Goal: Transaction & Acquisition: Purchase product/service

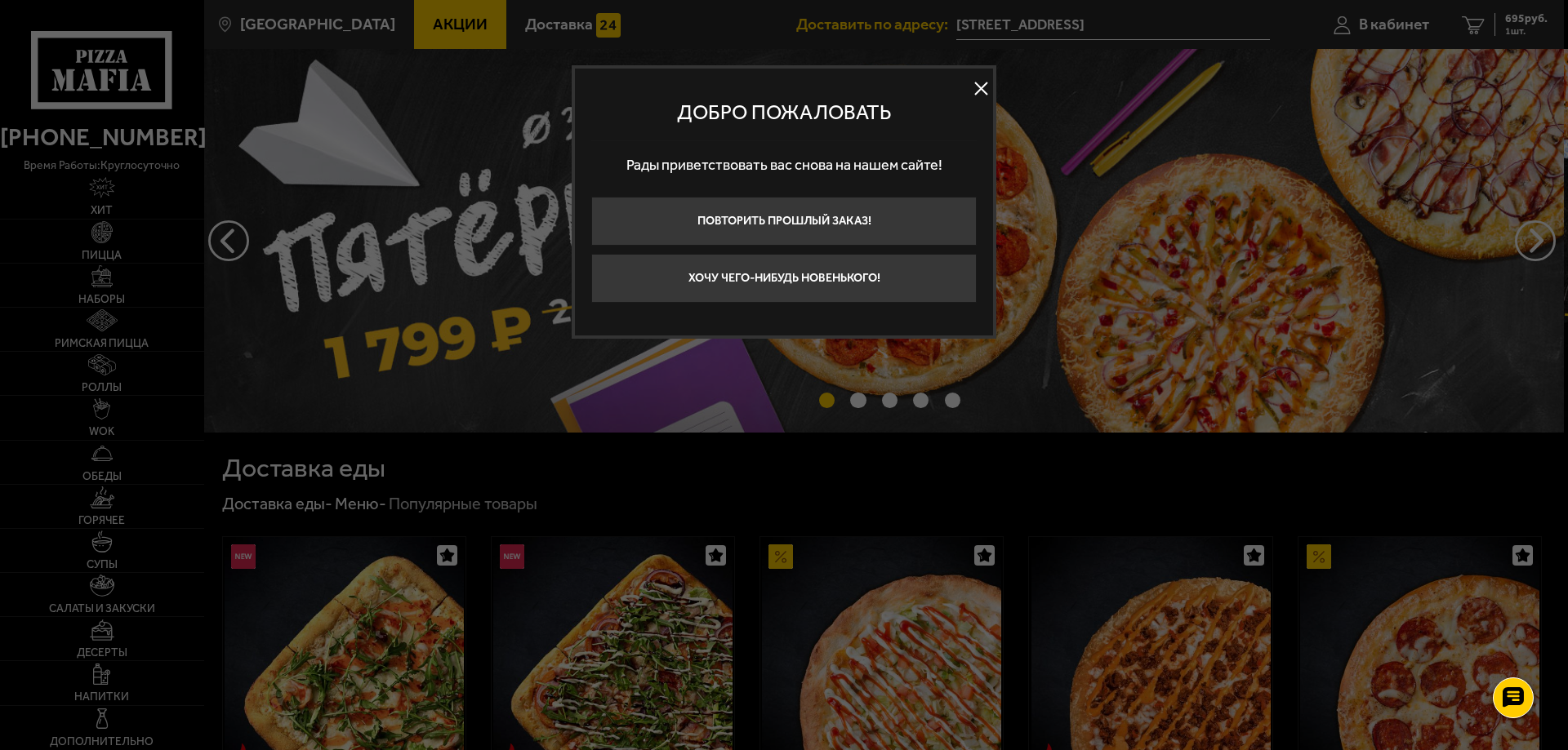
click at [976, 86] on button at bounding box center [980, 89] width 24 height 24
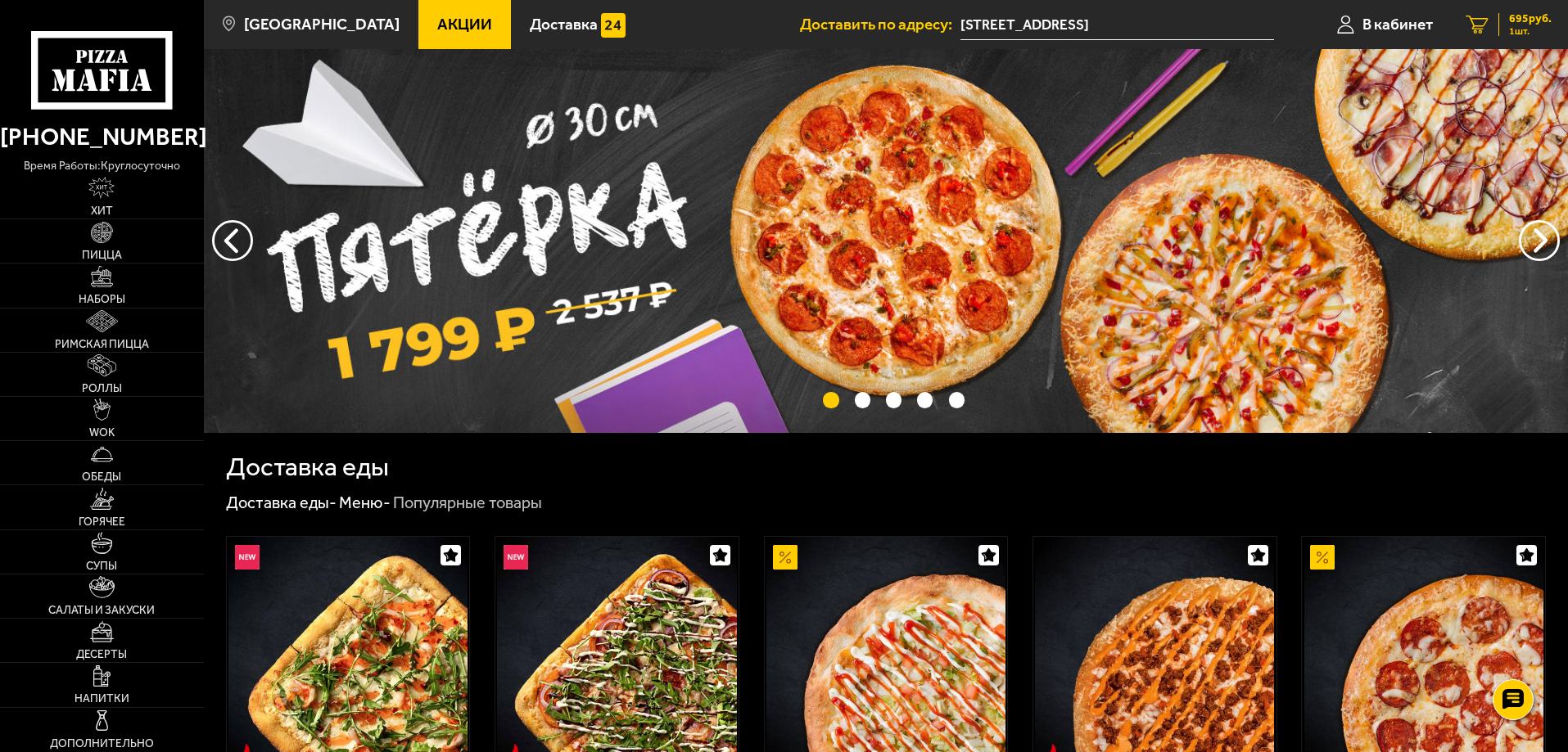
click at [1530, 21] on span "695 руб." at bounding box center [1530, 18] width 42 height 11
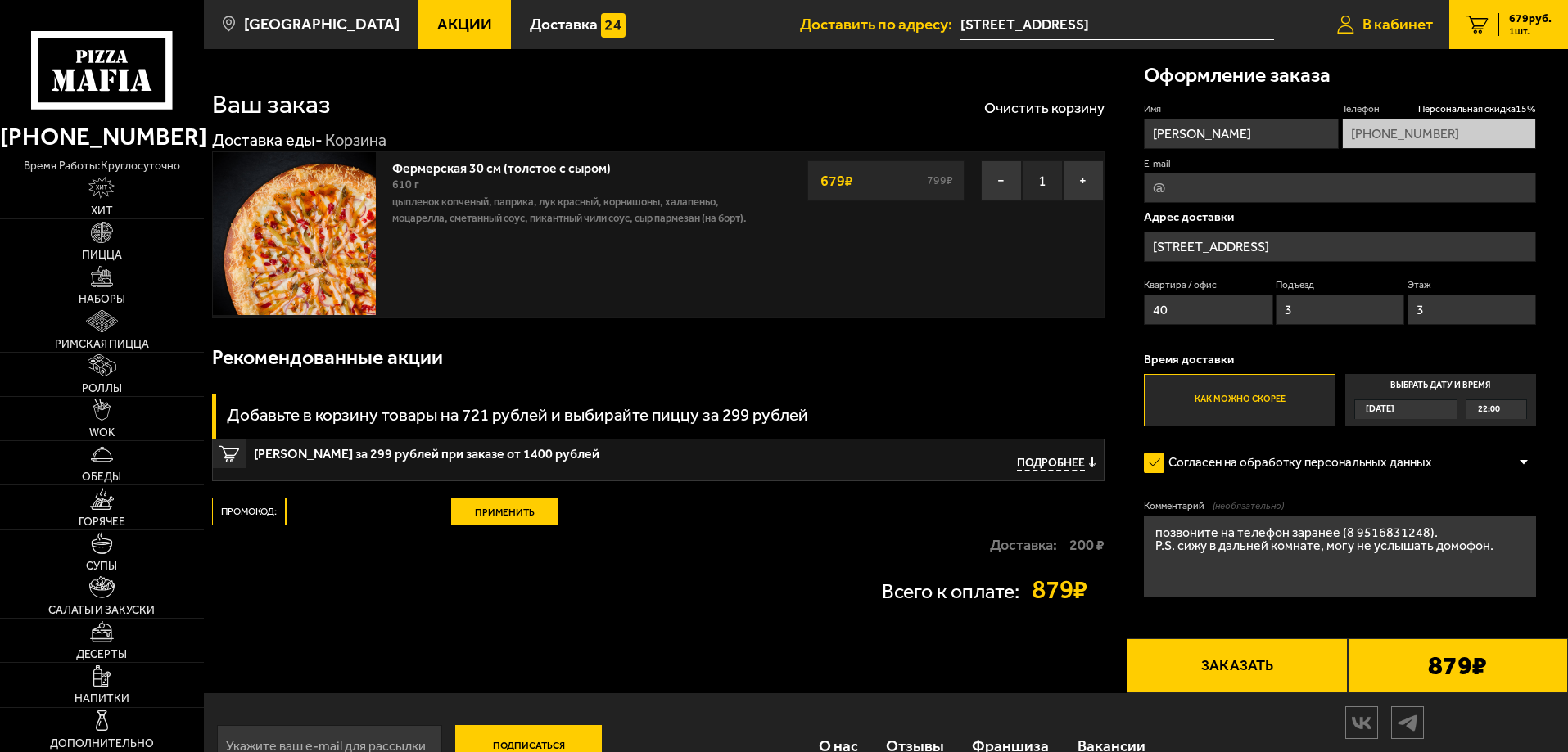
click at [1388, 23] on span "В кабинет" at bounding box center [1397, 24] width 70 height 16
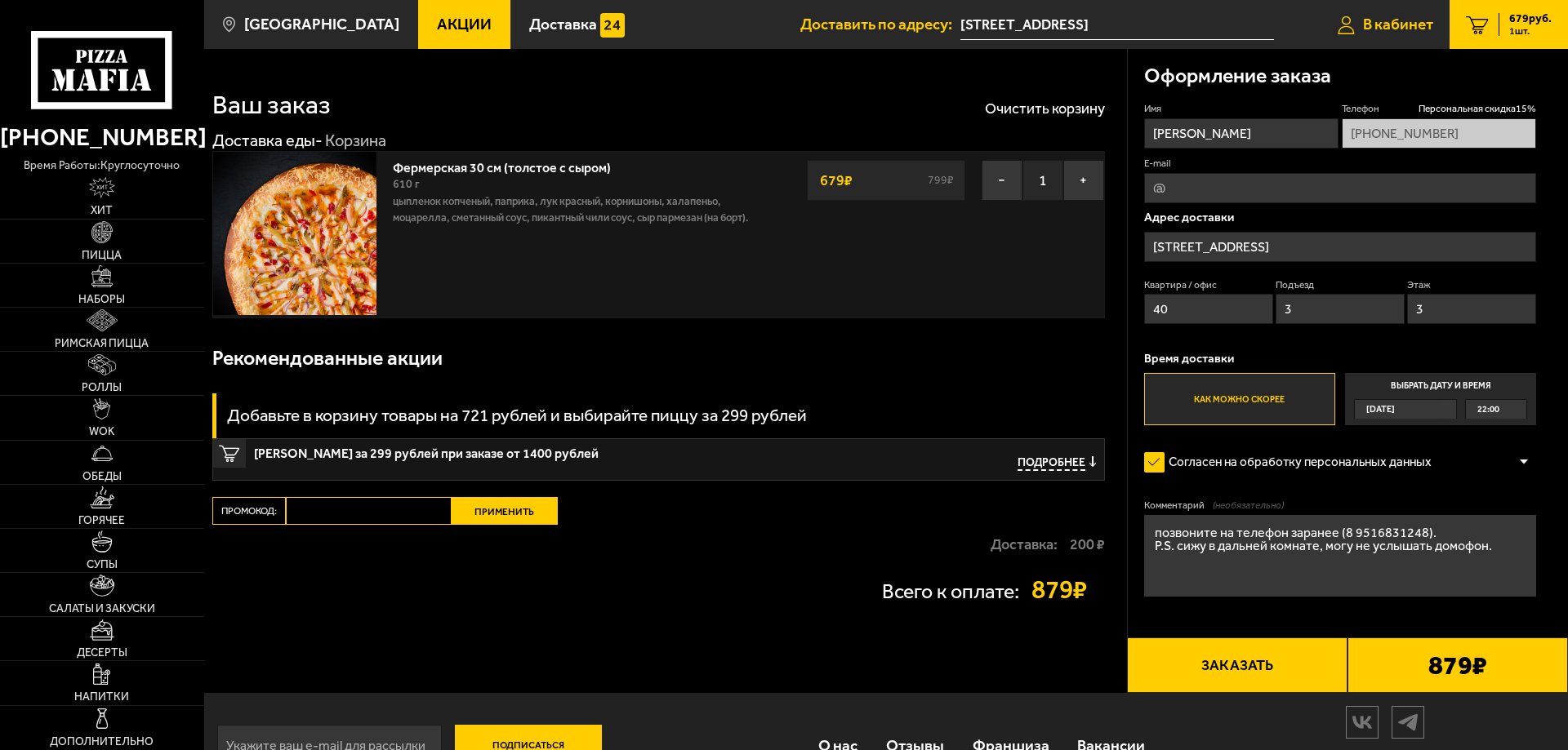
type input "+7 (951) 683-12-48"
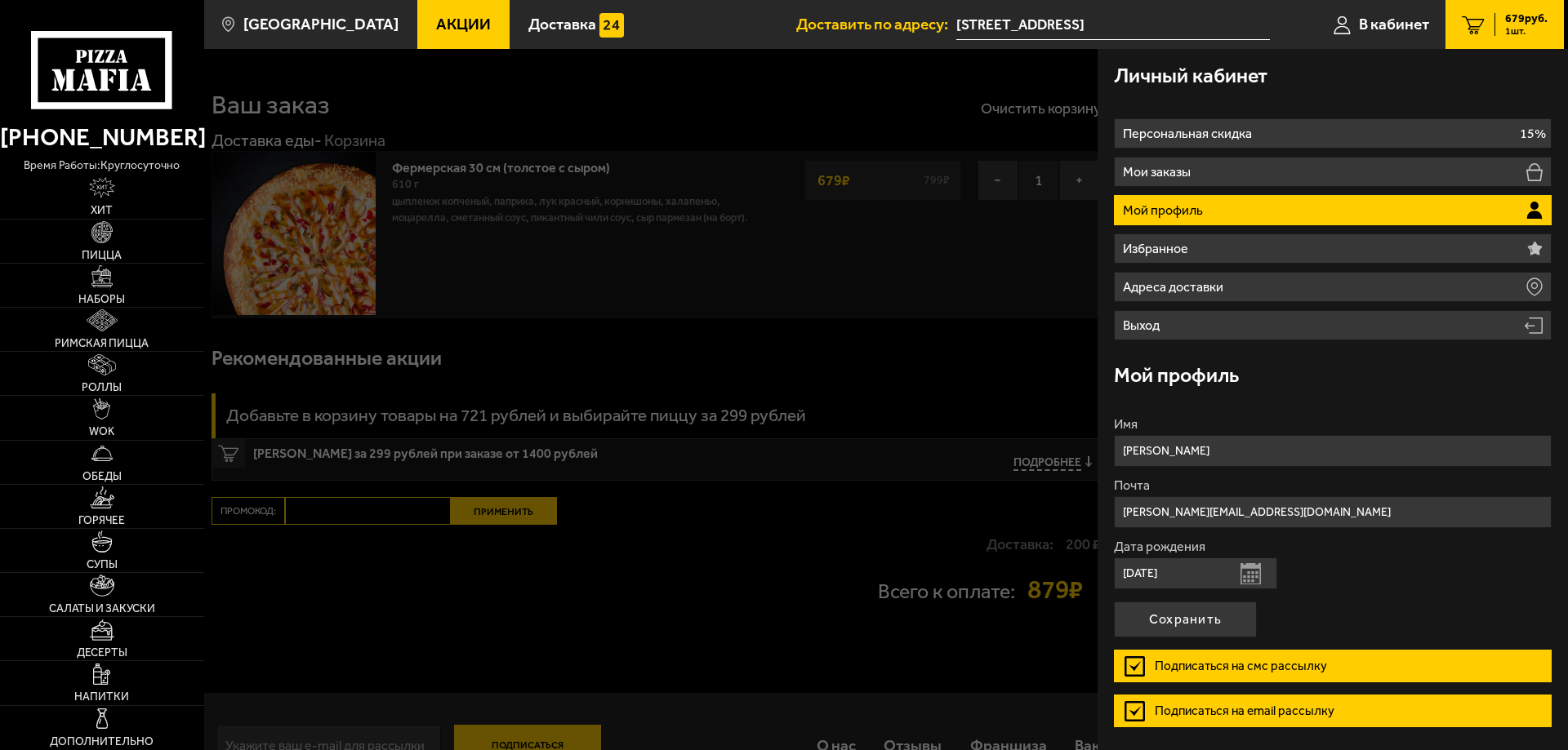
click at [978, 385] on div at bounding box center [988, 424] width 1568 height 750
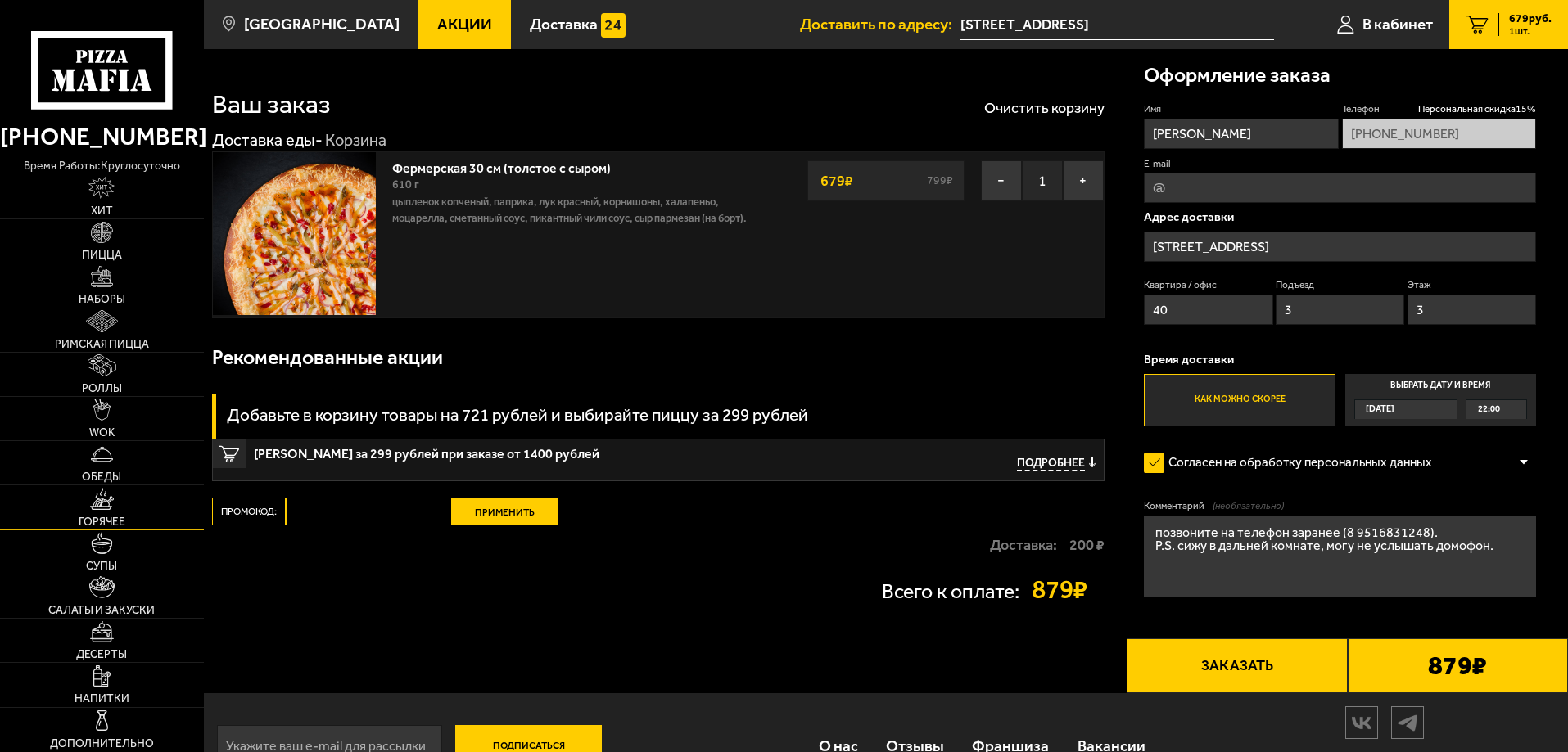
click at [120, 511] on link "Горячее" at bounding box center [101, 507] width 204 height 43
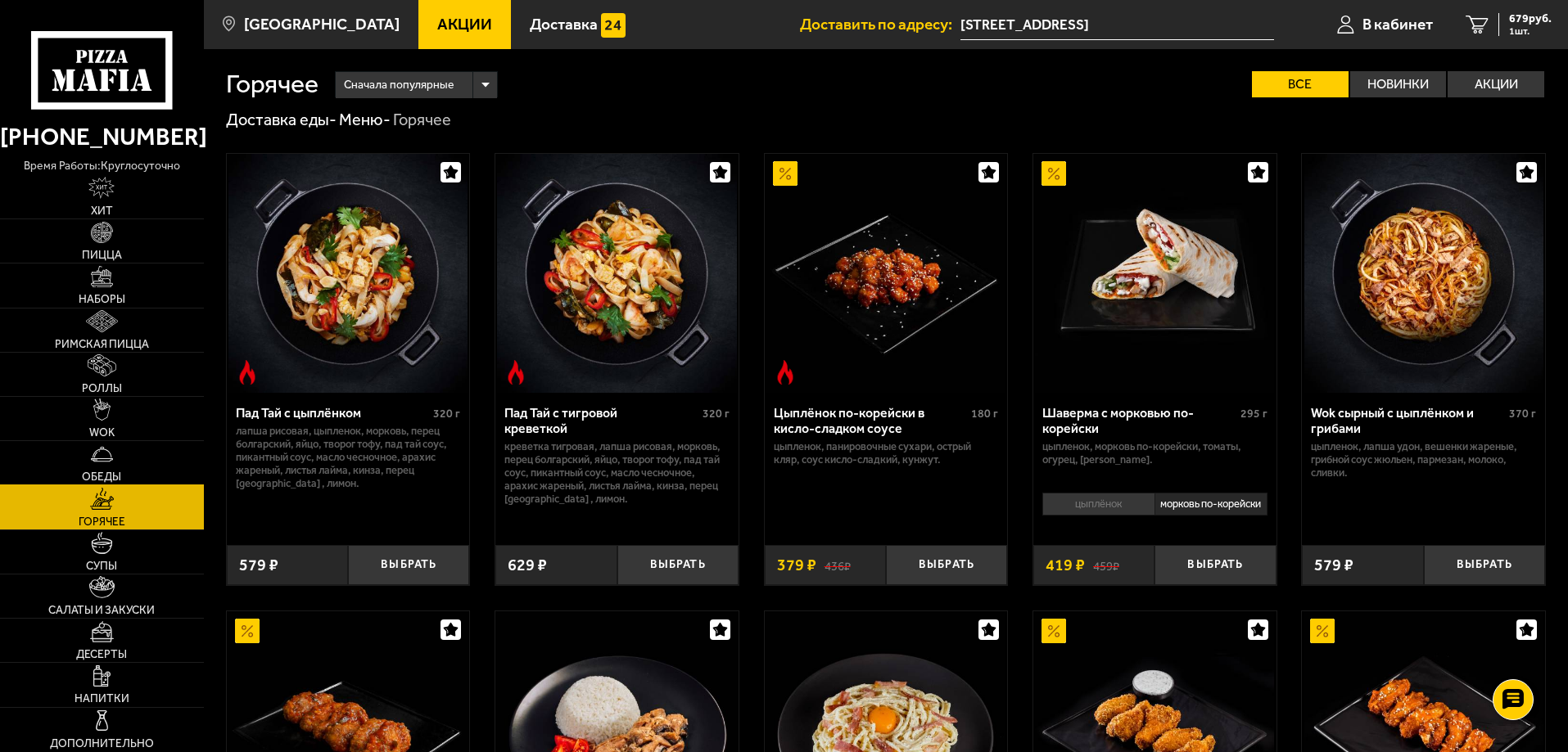
click at [120, 451] on link "Обеды" at bounding box center [101, 463] width 204 height 43
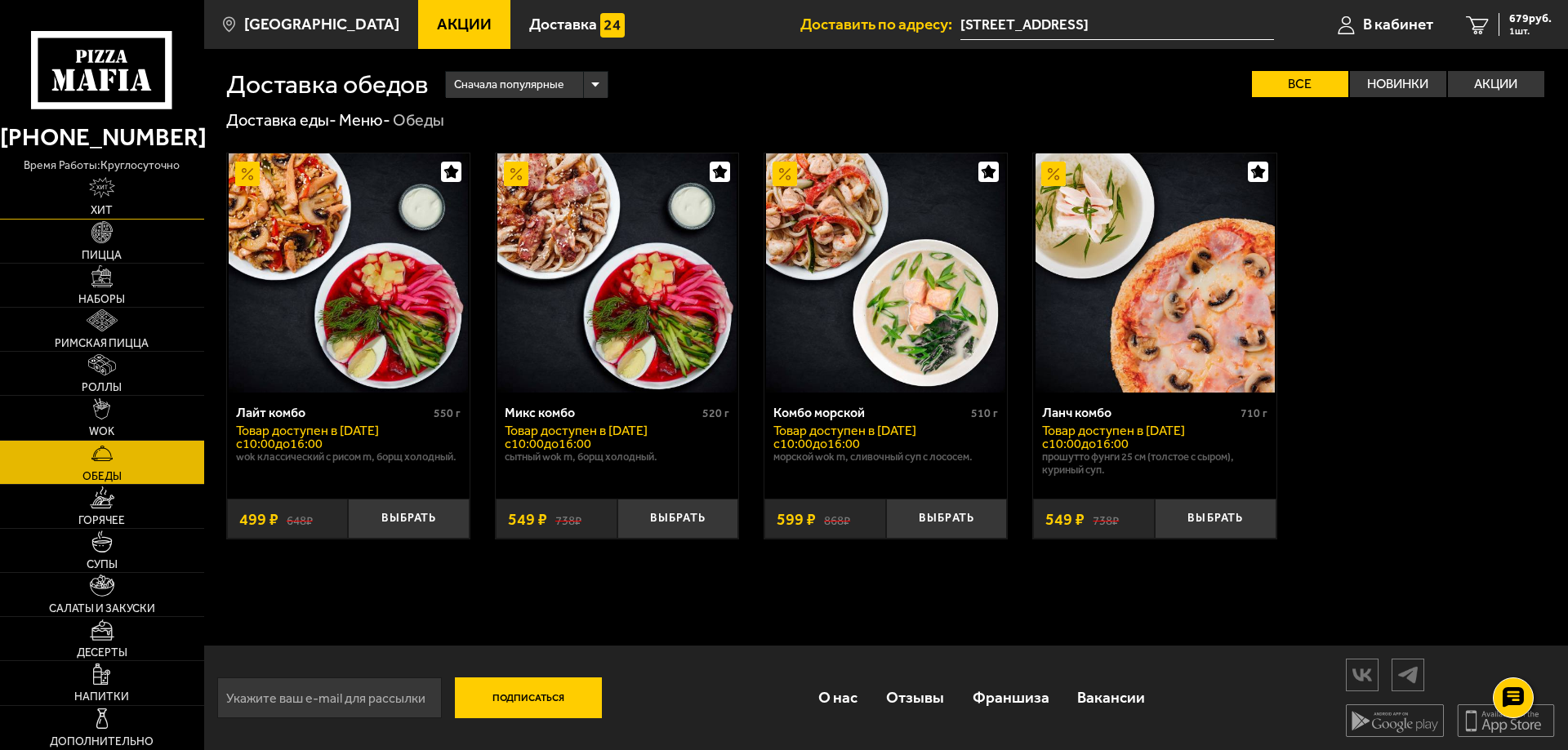
click at [129, 190] on link "Хит" at bounding box center [102, 196] width 204 height 43
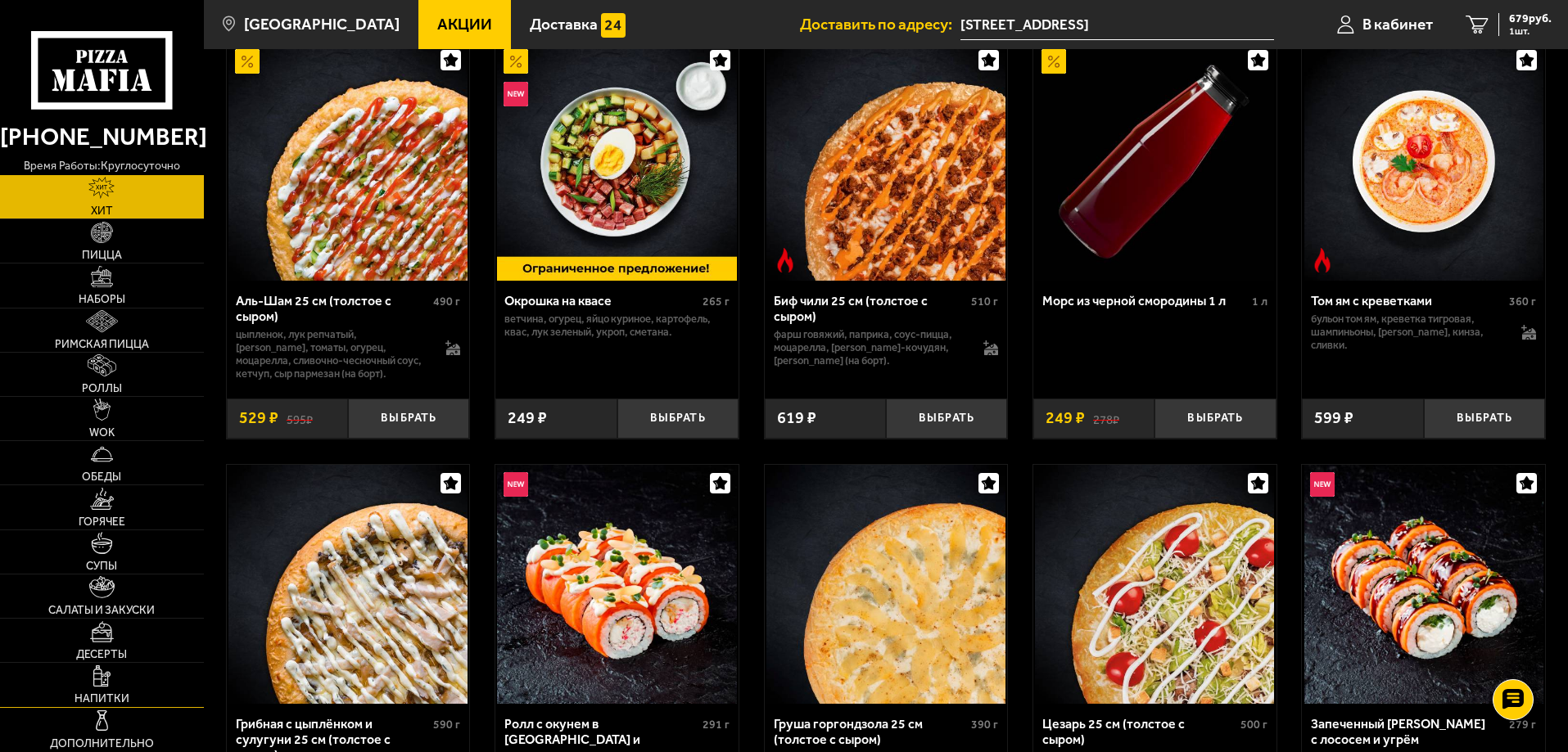
scroll to position [164, 0]
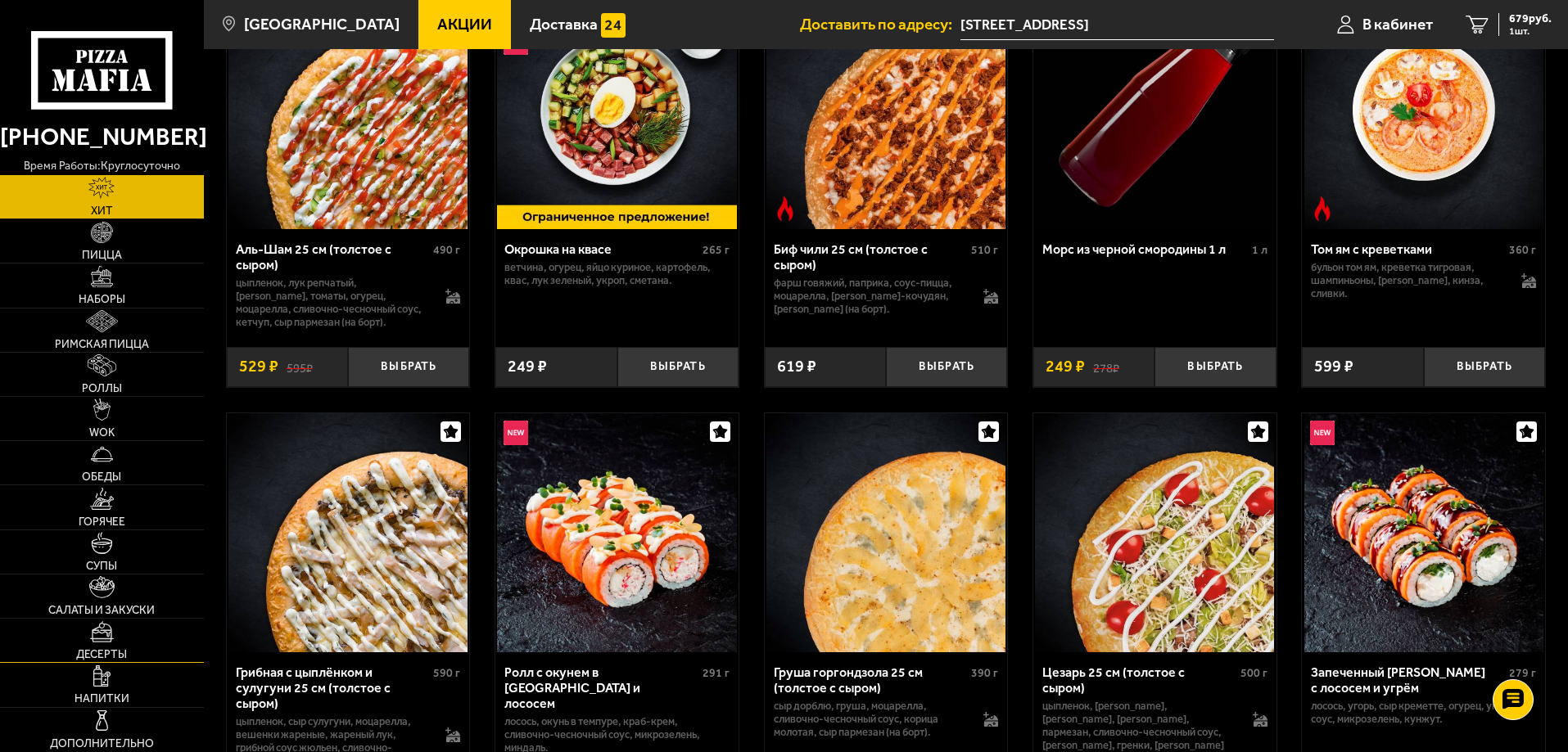
click at [139, 645] on link "Десерты" at bounding box center [101, 640] width 204 height 43
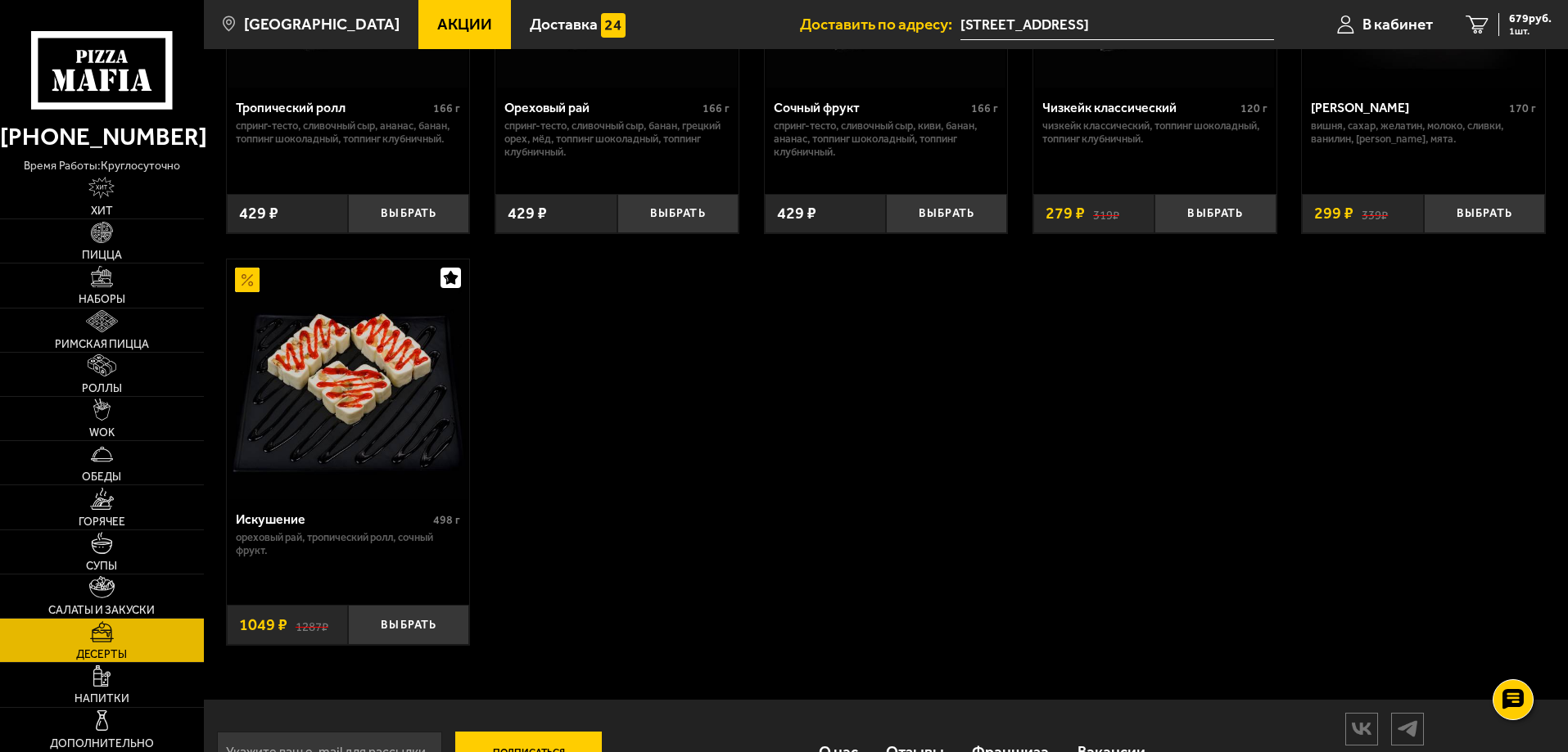
scroll to position [773, 0]
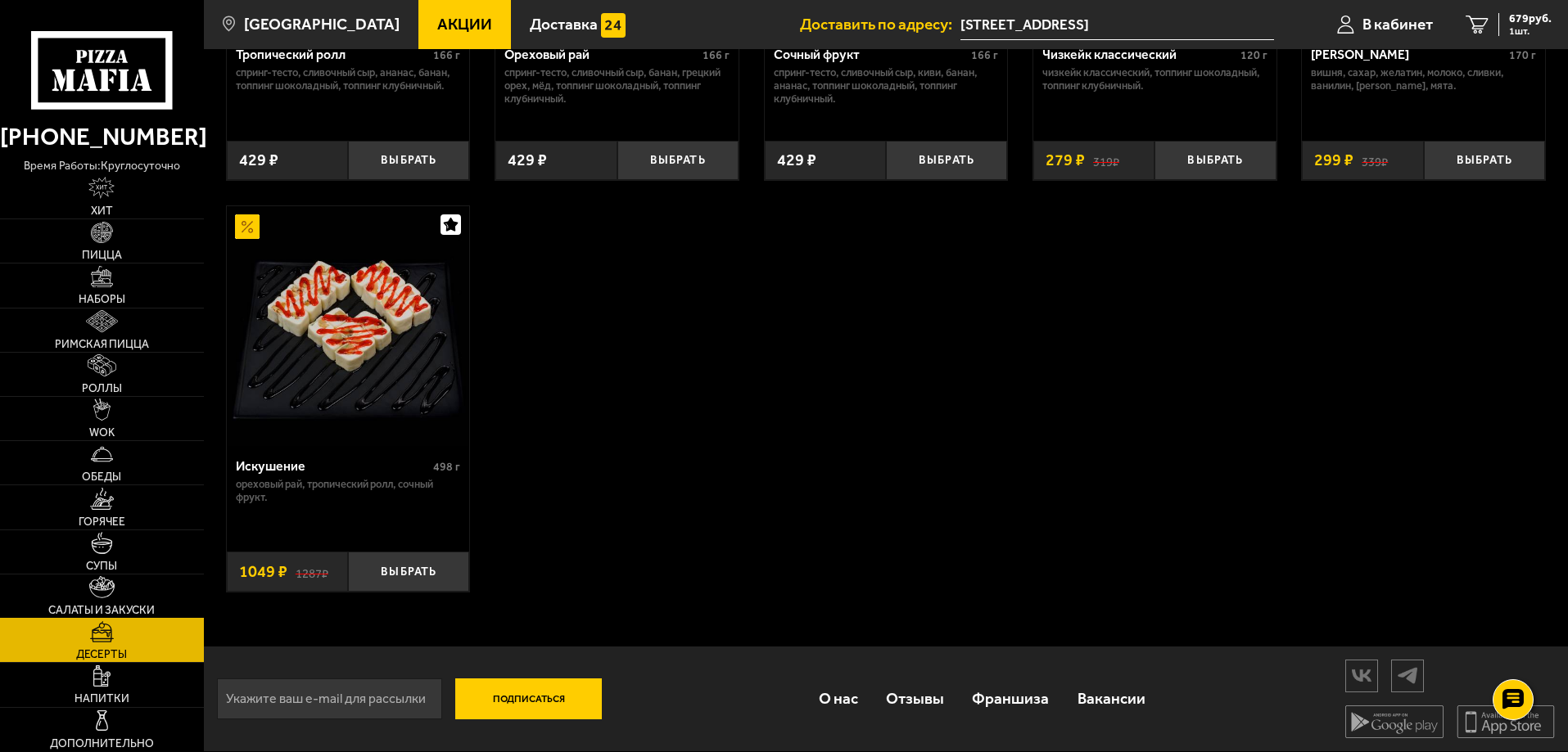
click at [104, 587] on img at bounding box center [101, 587] width 24 height 23
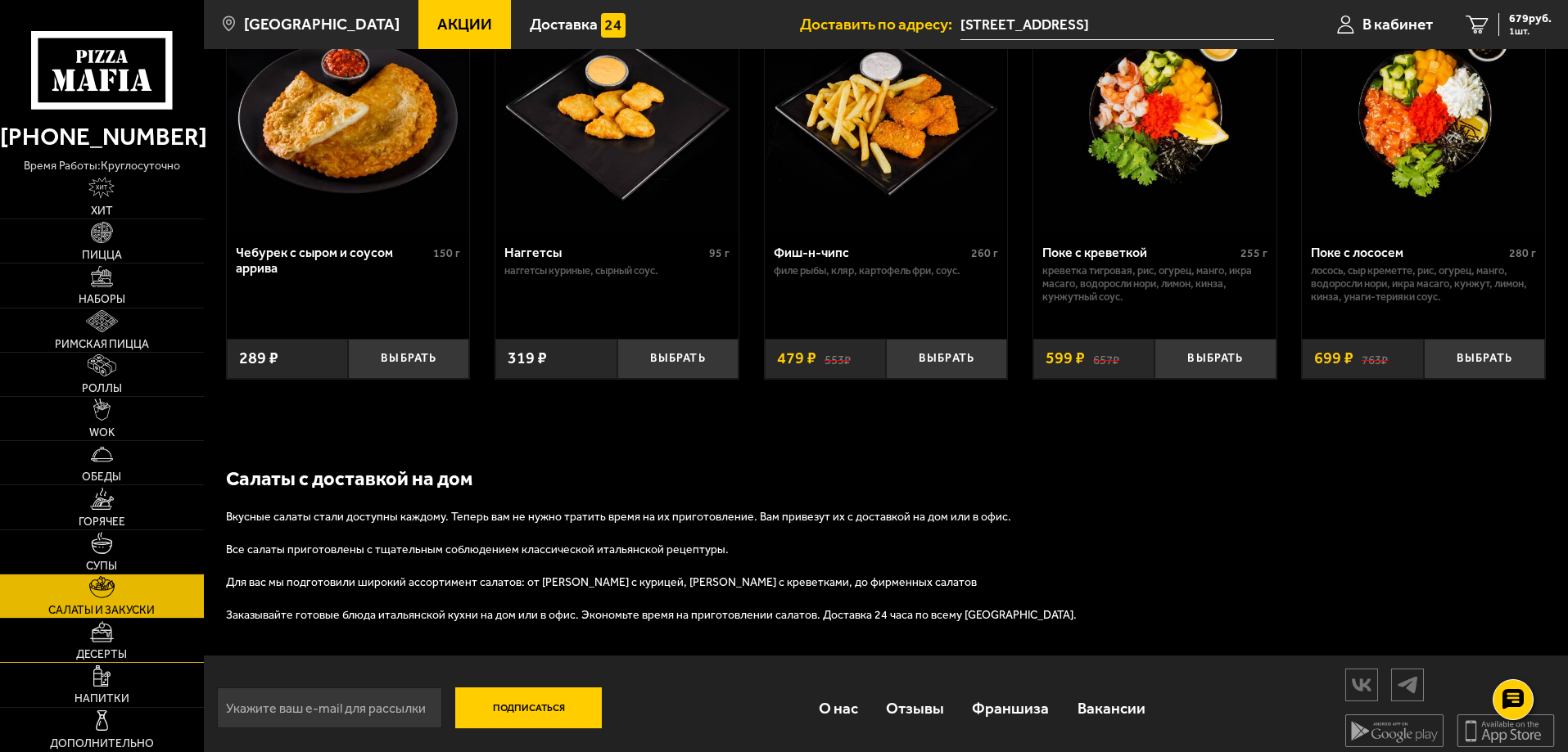
scroll to position [1088, 0]
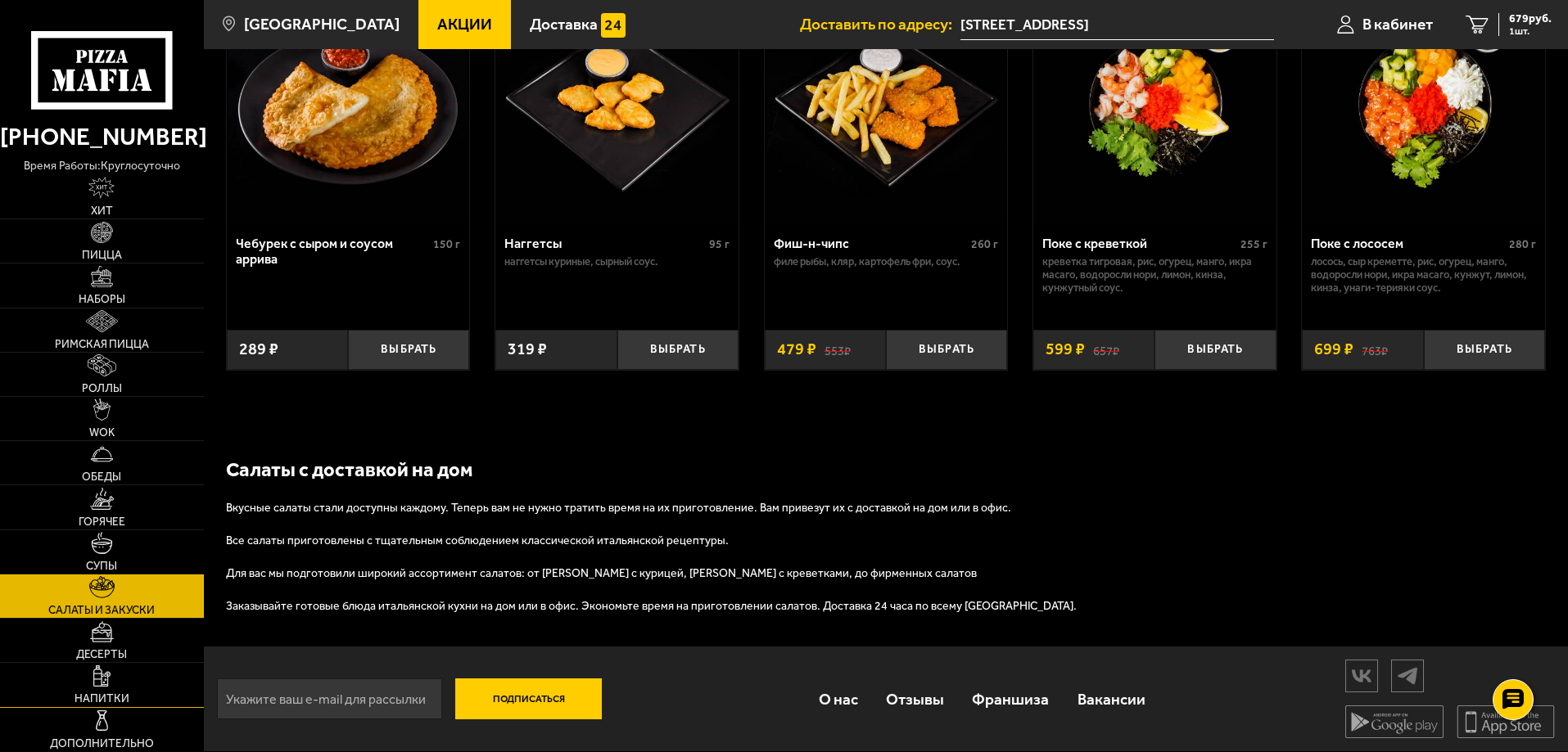
click at [120, 697] on span "Напитки" at bounding box center [101, 698] width 55 height 11
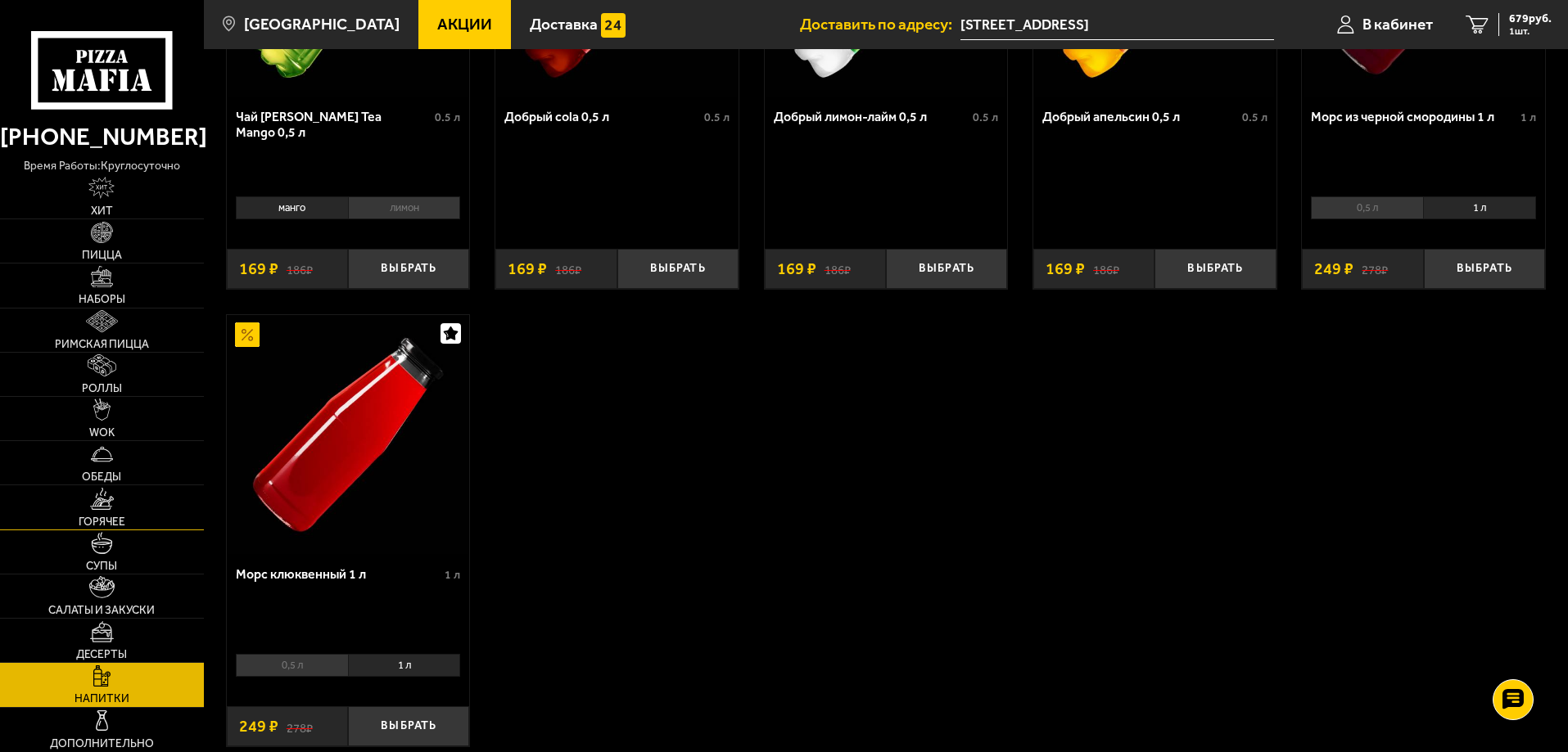
scroll to position [452, 0]
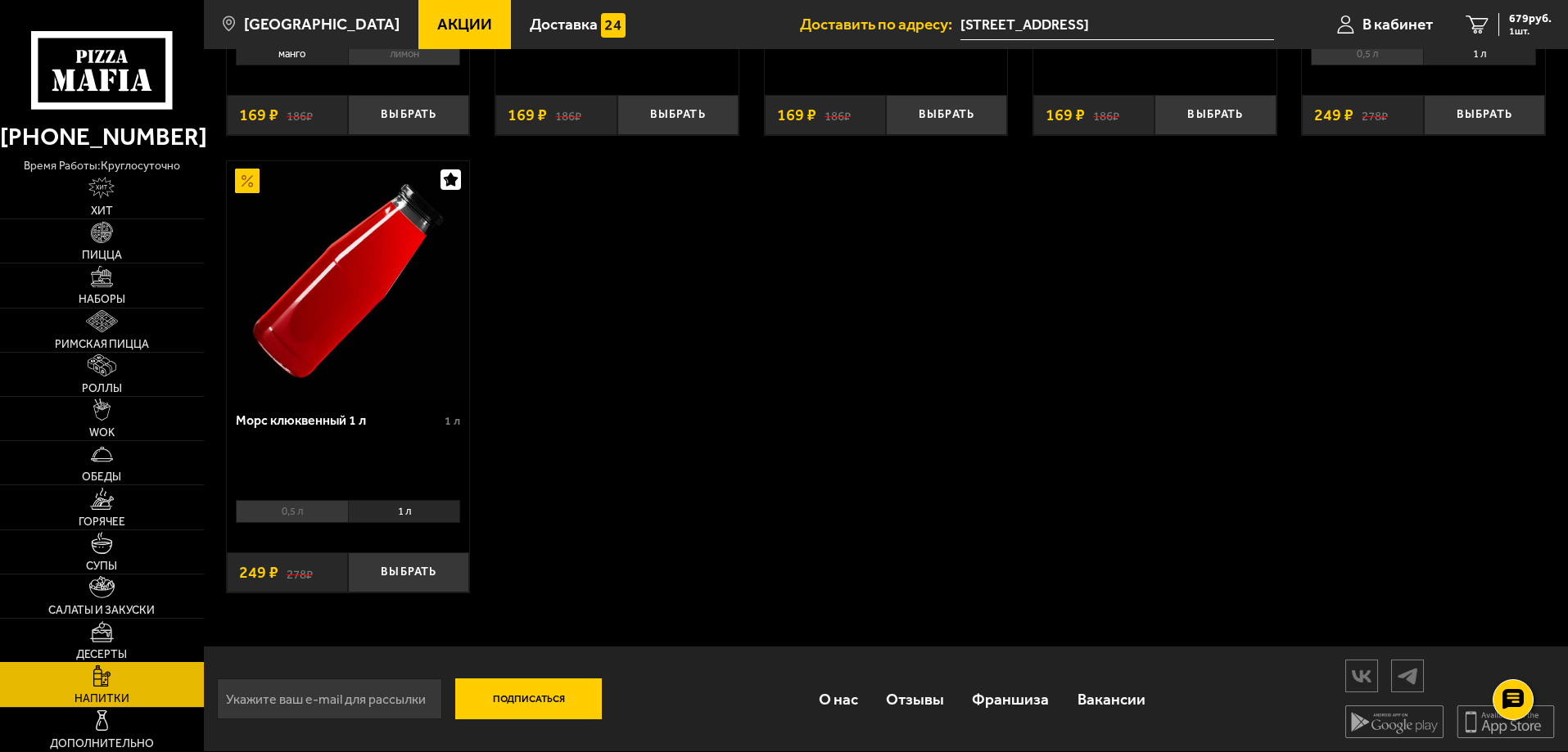
click at [124, 638] on link "Десерты" at bounding box center [101, 640] width 204 height 43
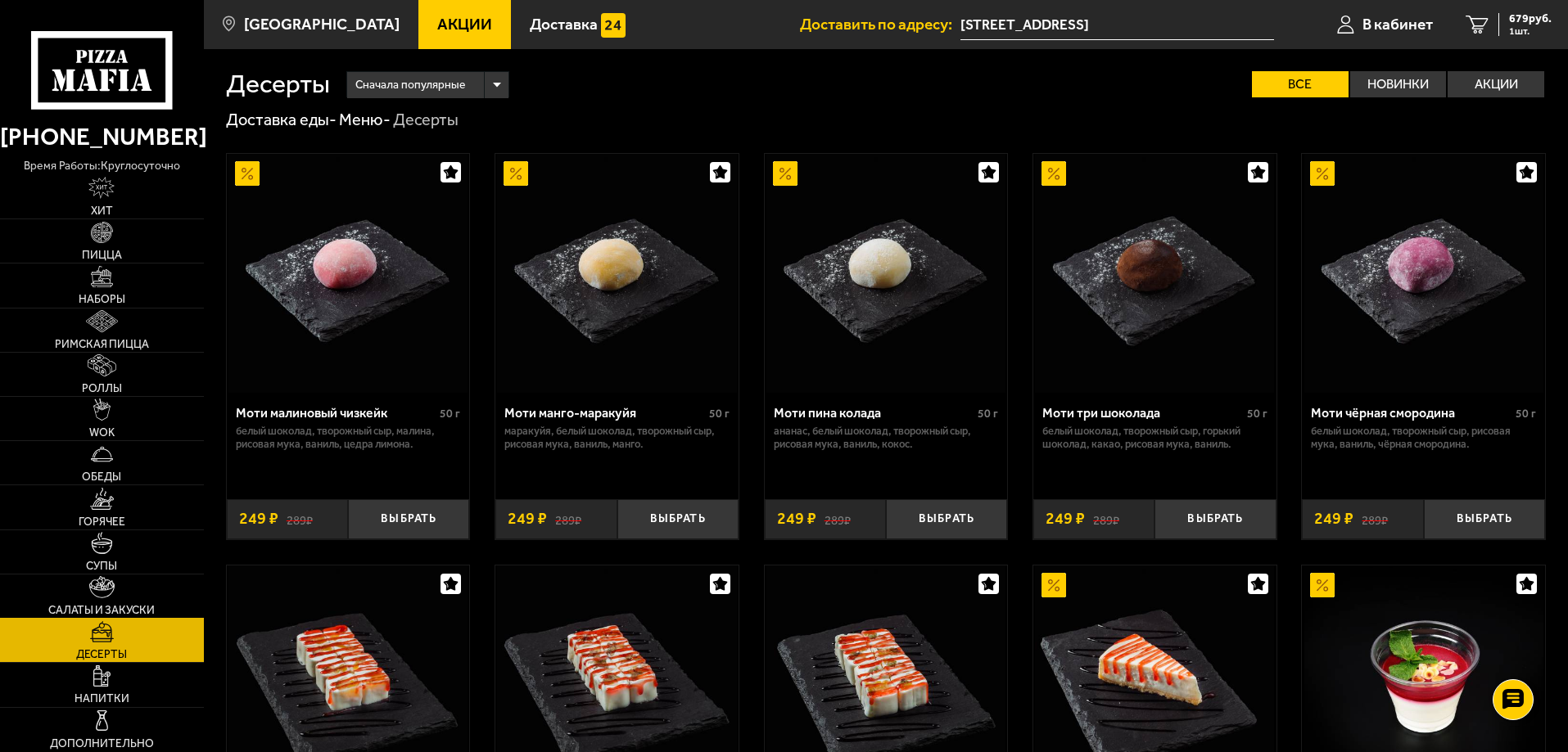
click at [127, 596] on link "Салаты и закуски" at bounding box center [101, 596] width 204 height 43
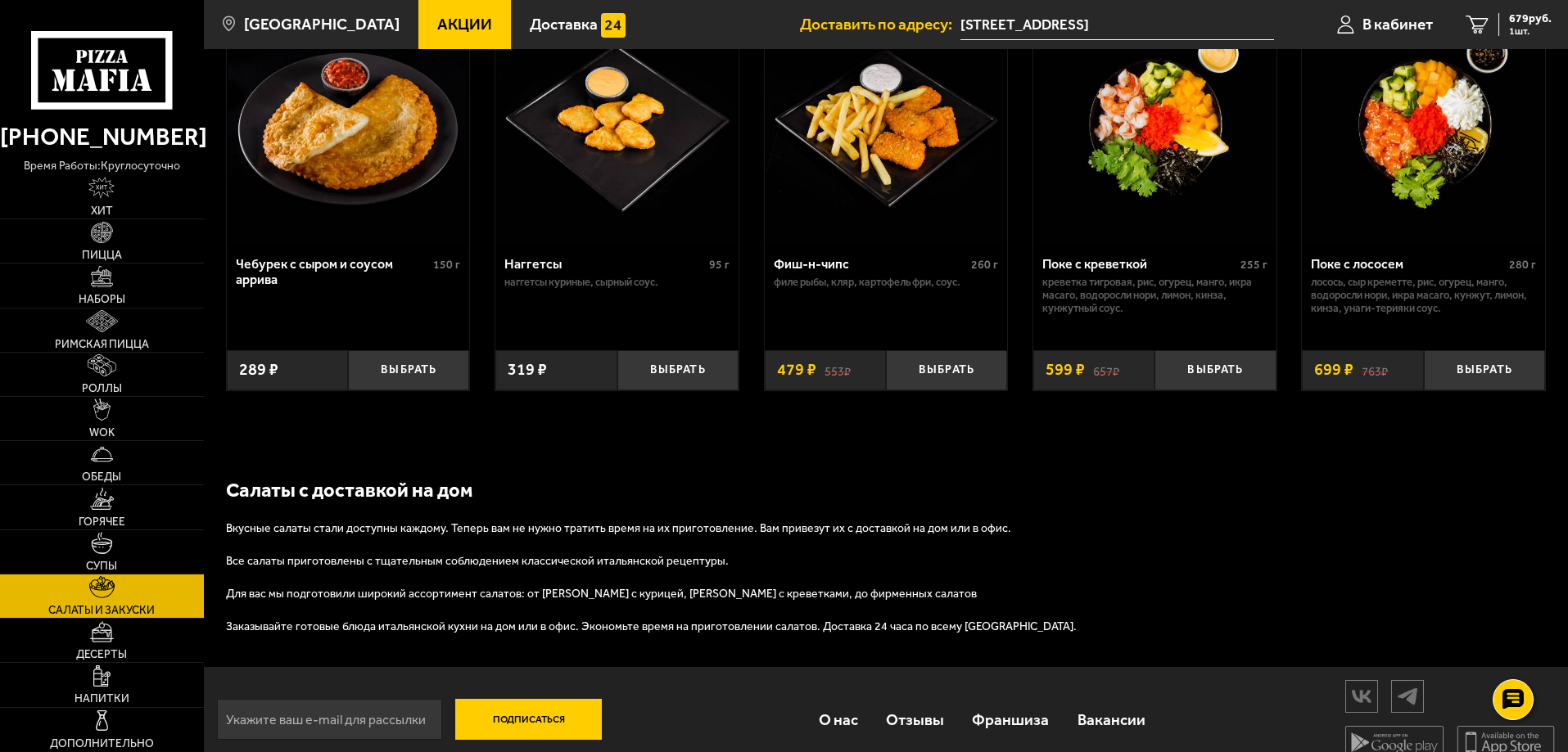
scroll to position [1088, 0]
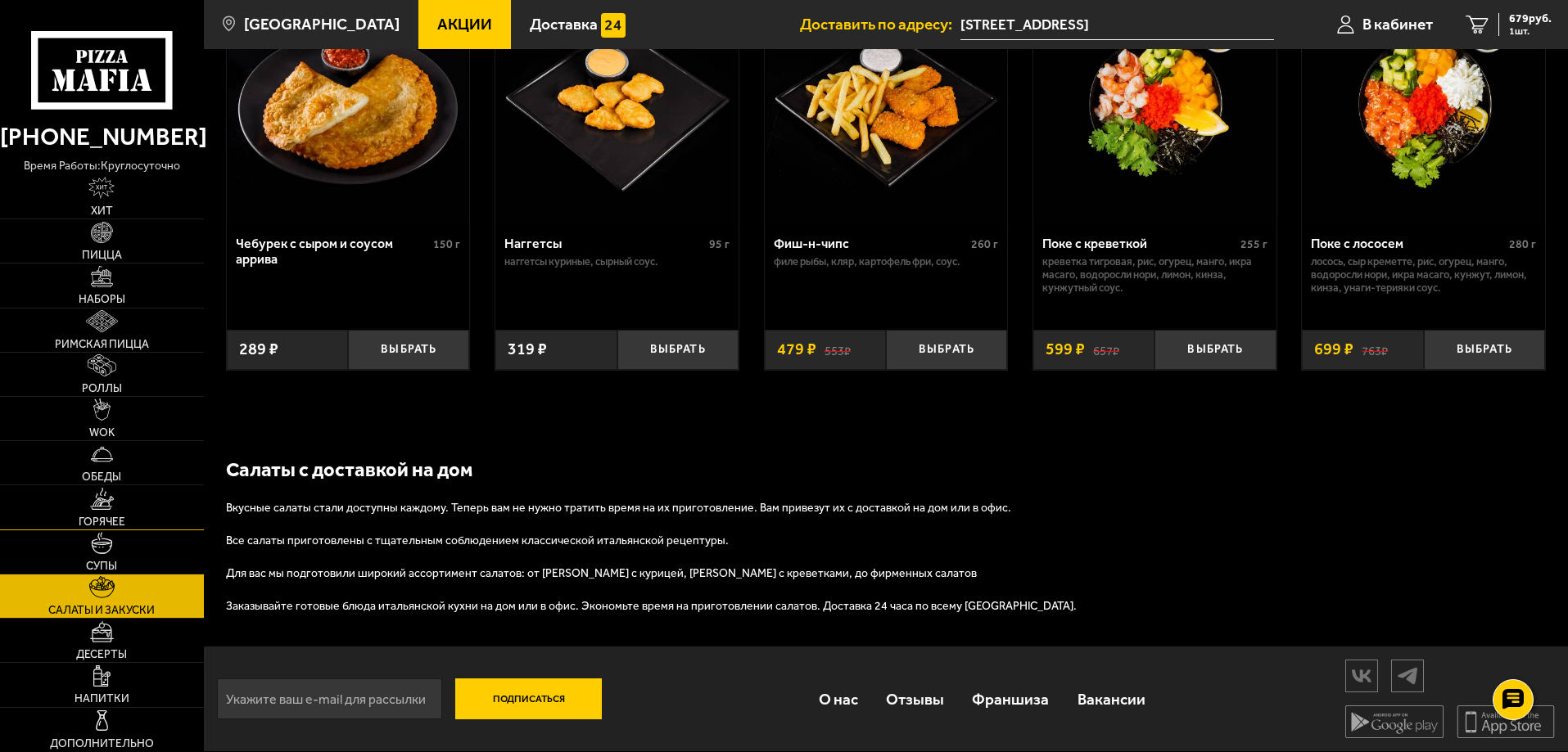
click at [127, 511] on link "Горячее" at bounding box center [101, 507] width 204 height 43
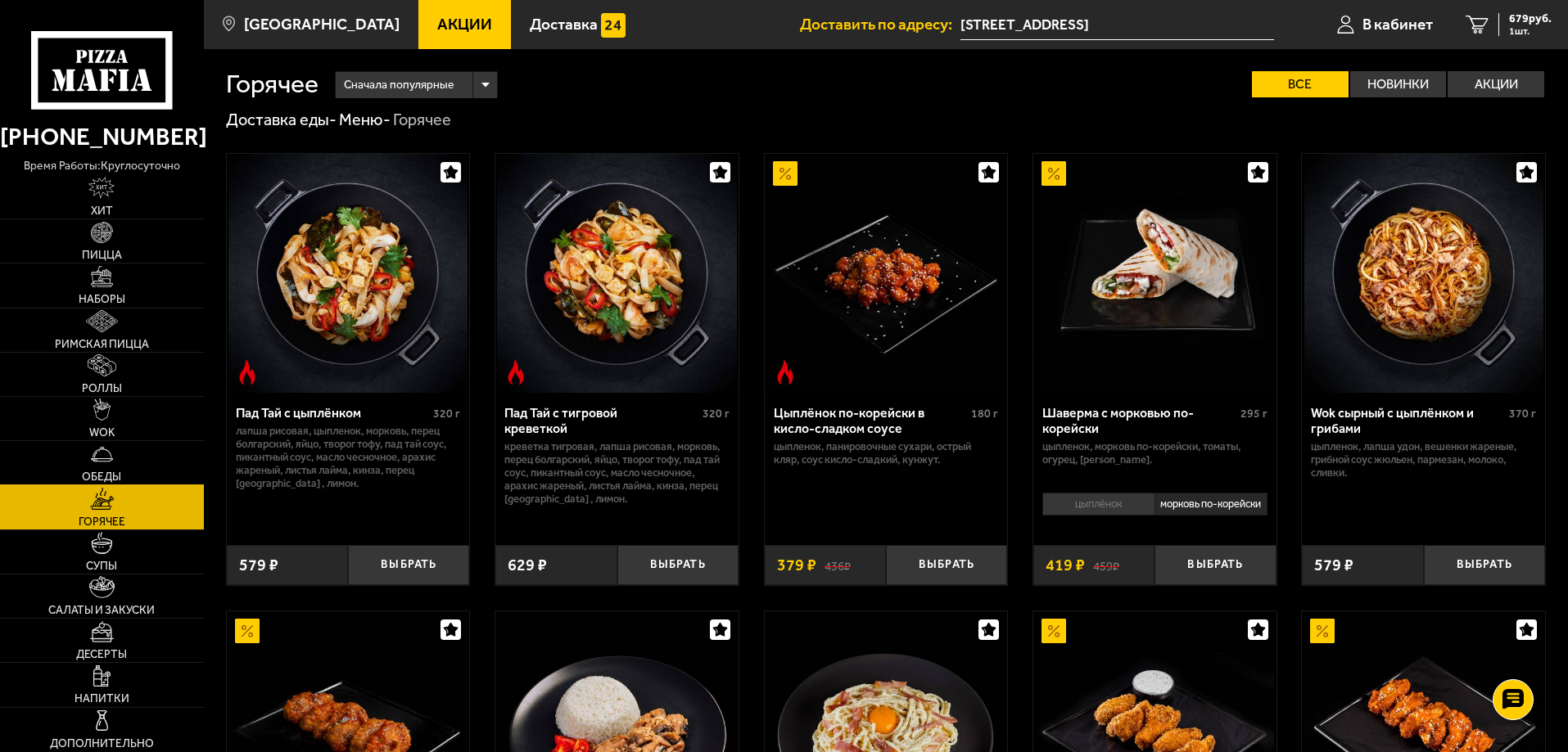
click at [126, 465] on link "Обеды" at bounding box center [101, 463] width 204 height 43
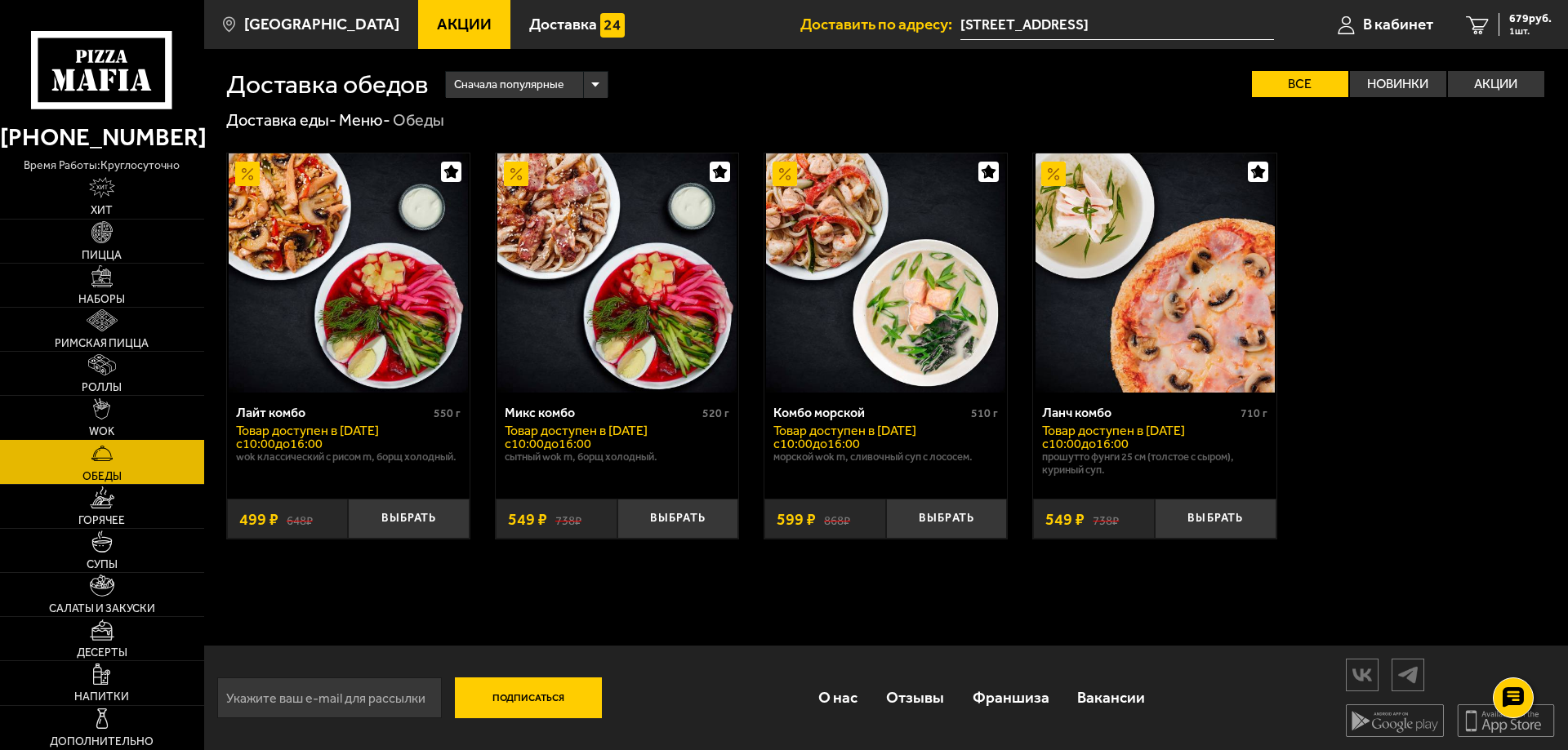
click at [146, 421] on link "WOK" at bounding box center [102, 417] width 204 height 43
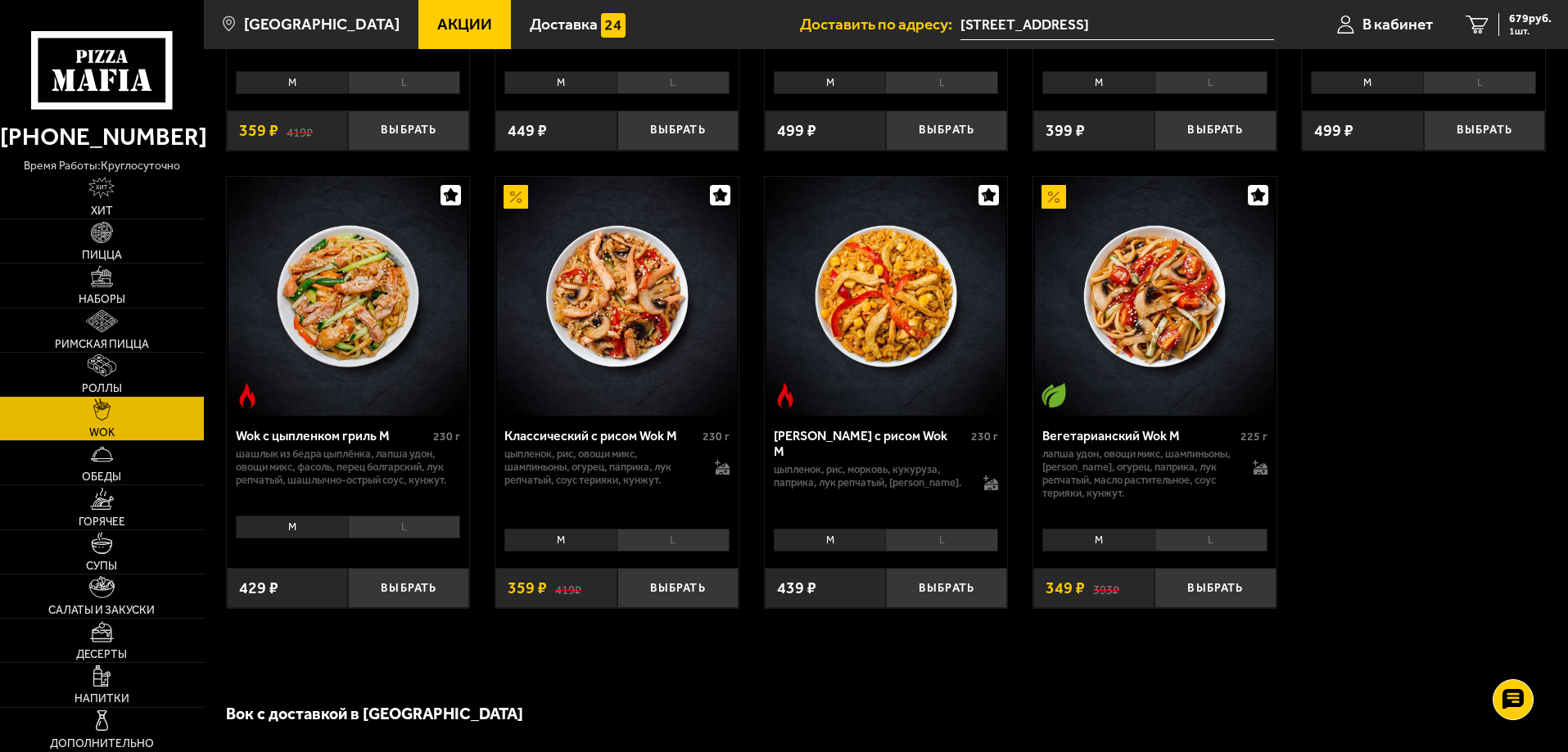
scroll to position [900, 0]
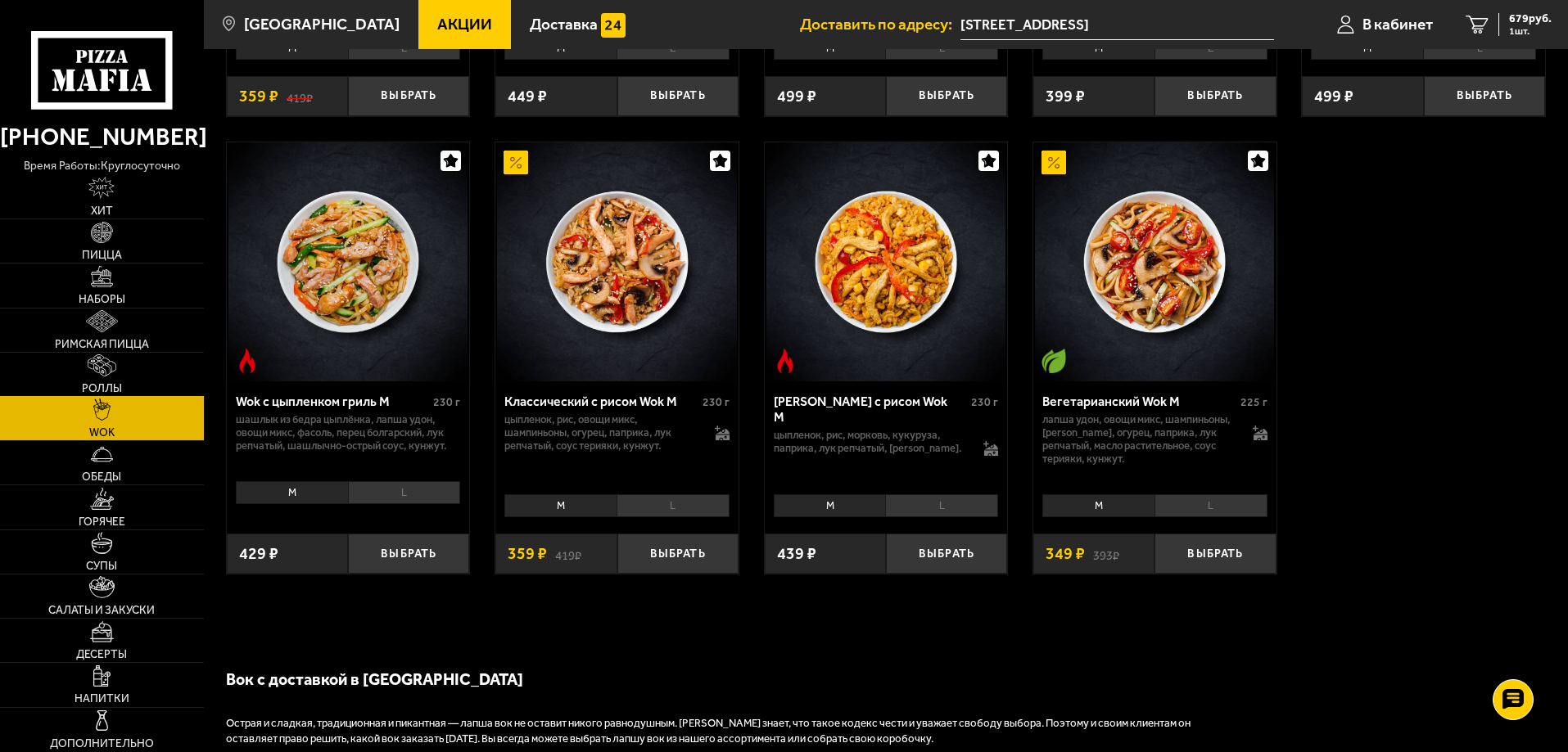
click at [123, 379] on link "Роллы" at bounding box center [101, 374] width 204 height 43
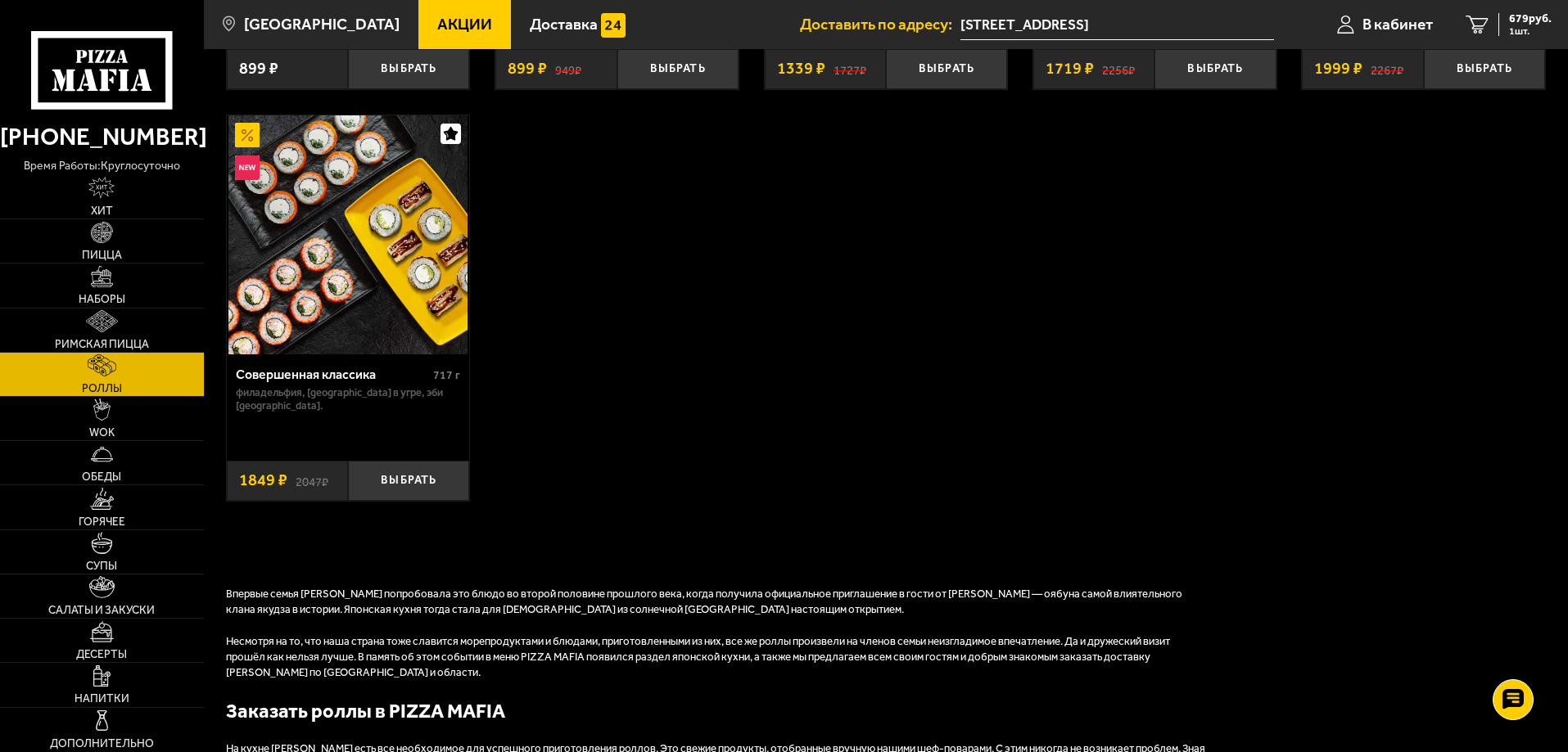
scroll to position [1555, 0]
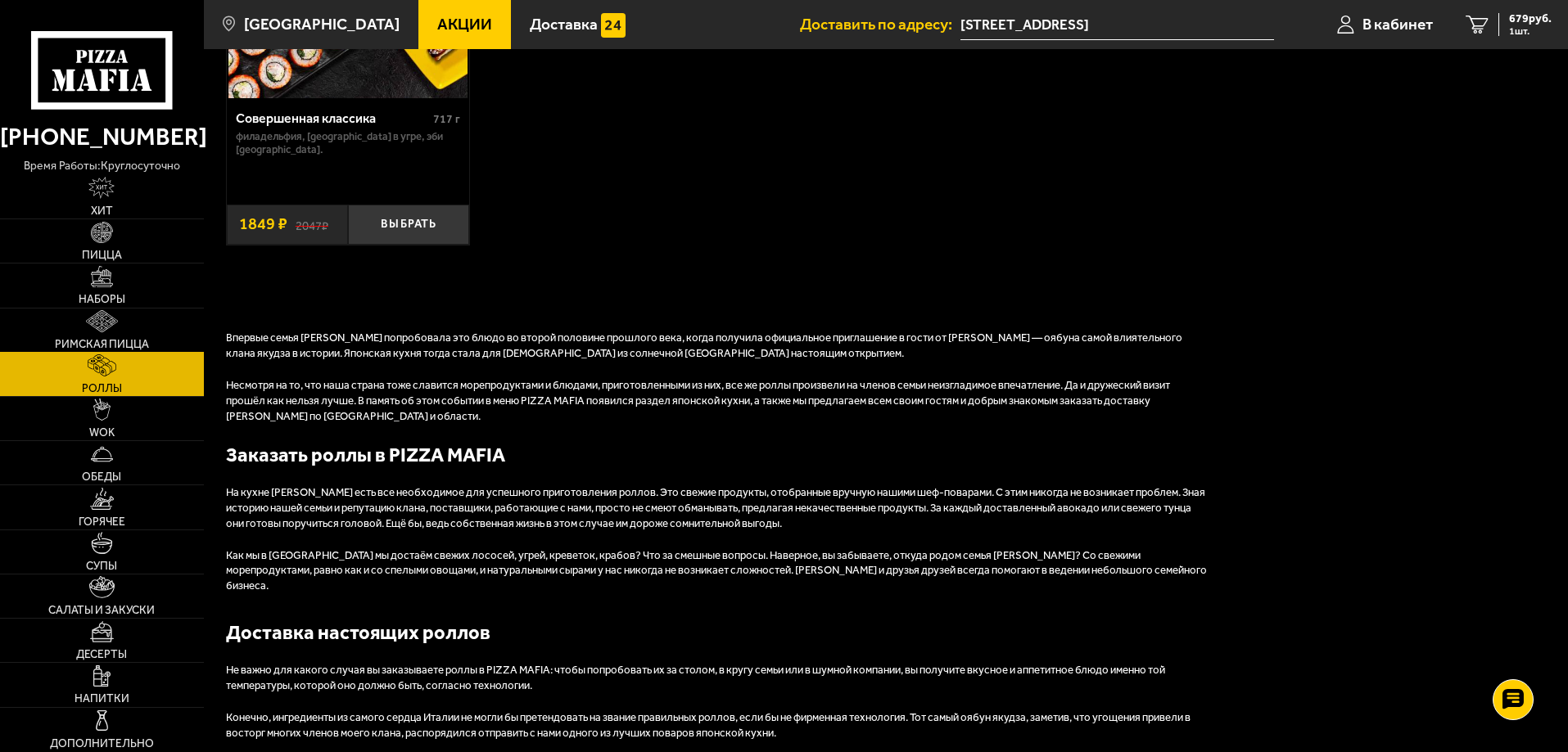
drag, startPoint x: 130, startPoint y: 327, endPoint x: 178, endPoint y: 354, distance: 55.1
click at [130, 329] on link "Римская пицца" at bounding box center [101, 330] width 204 height 43
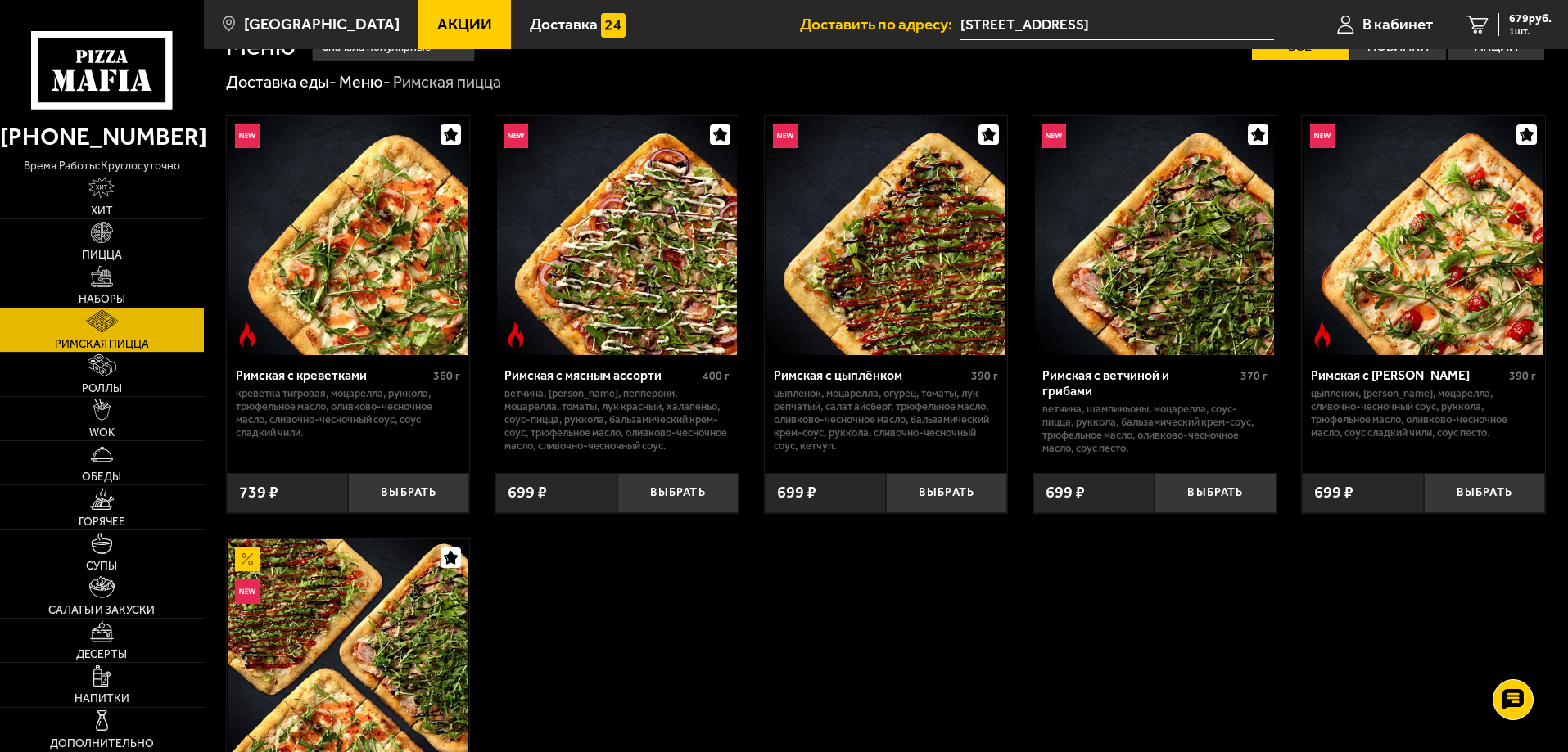
scroll to position [327, 0]
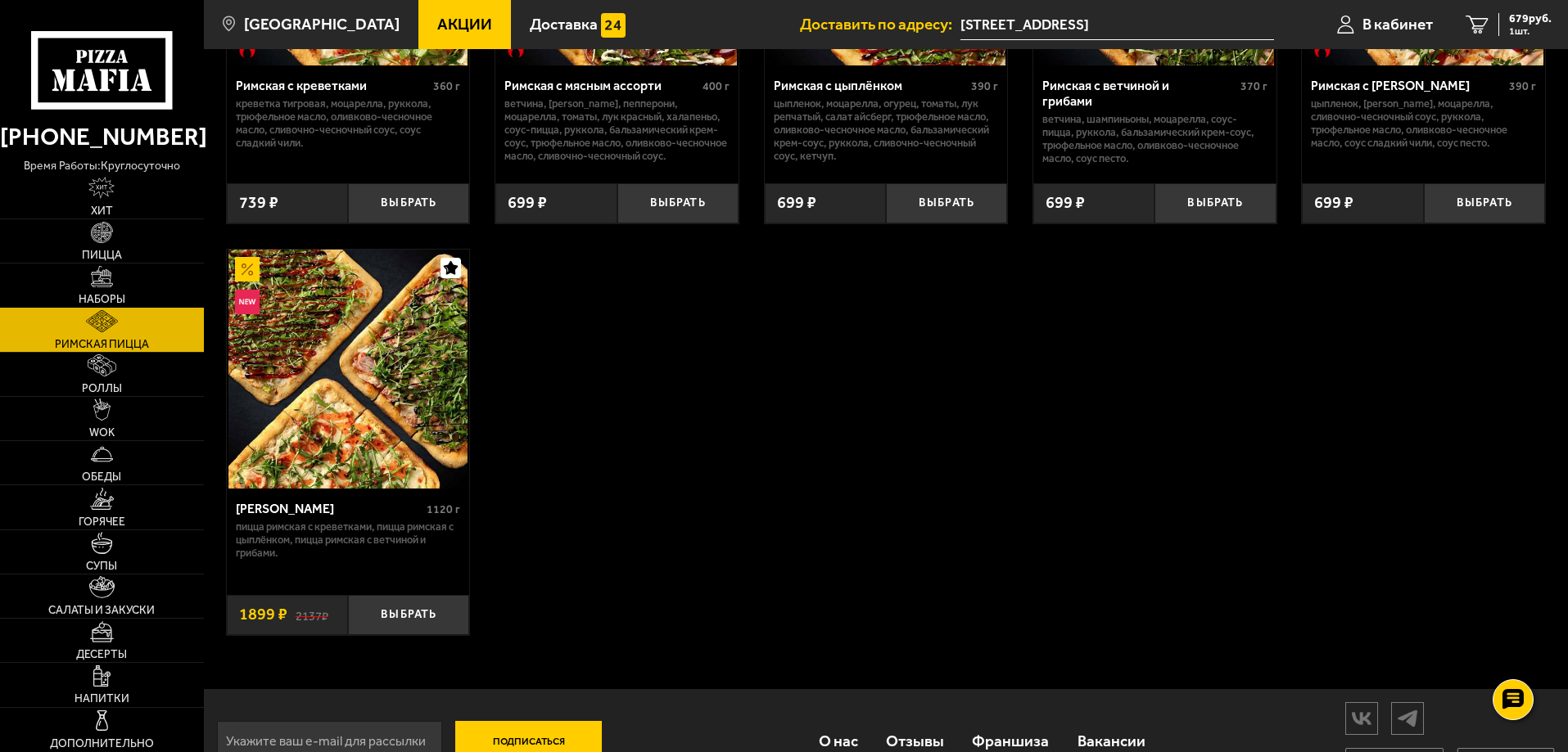
click at [112, 279] on img at bounding box center [102, 277] width 23 height 23
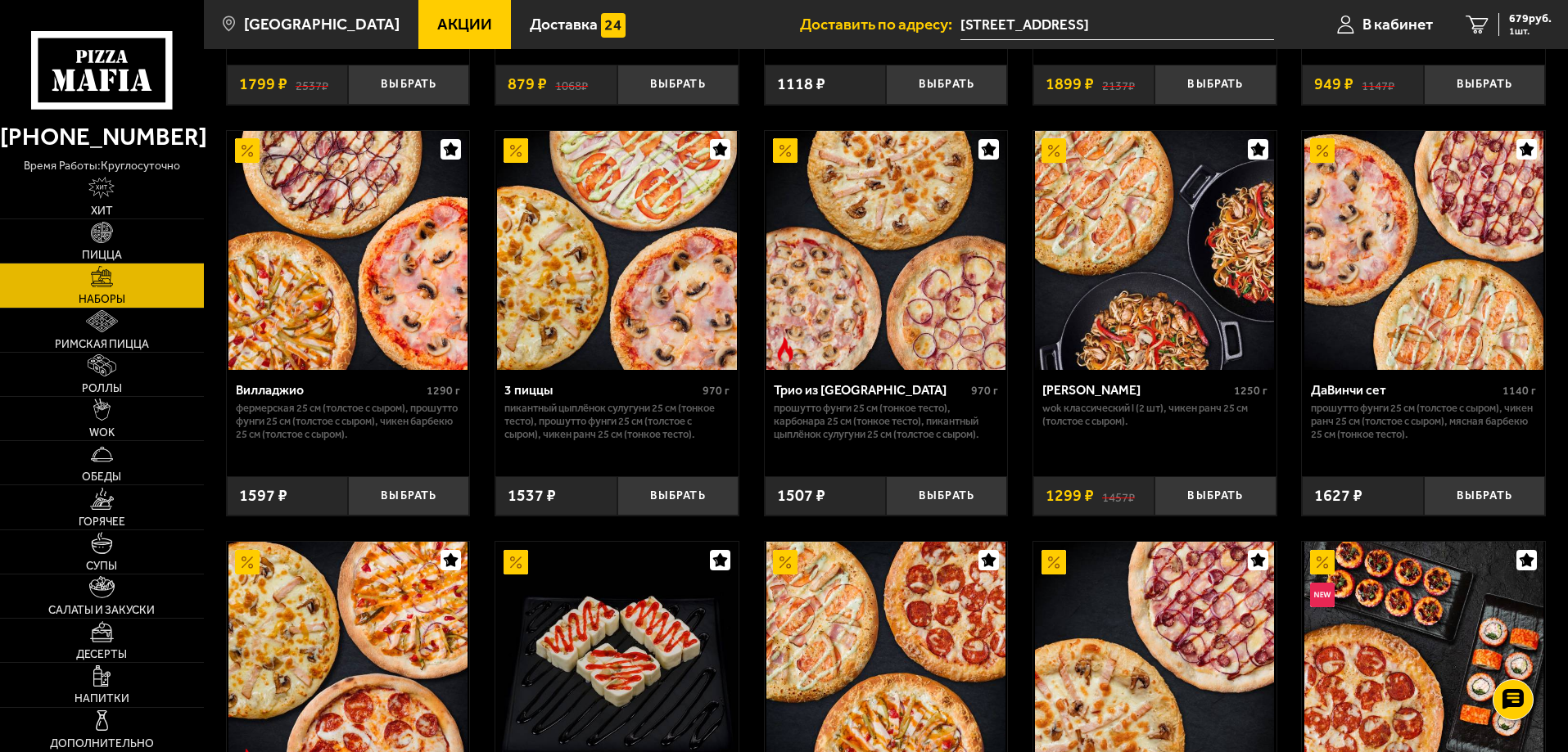
scroll to position [736, 0]
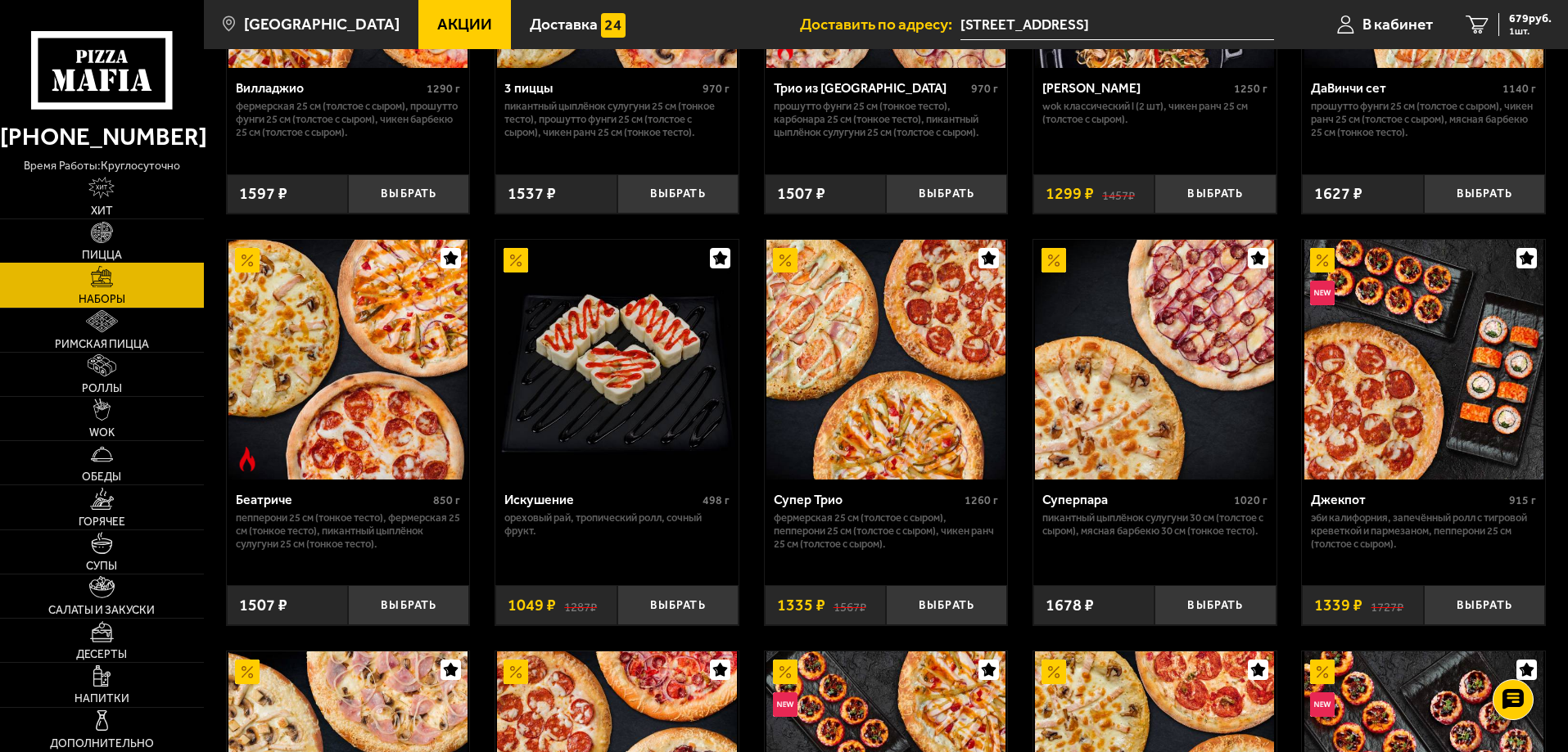
click at [128, 244] on link "Пицца" at bounding box center [101, 241] width 204 height 43
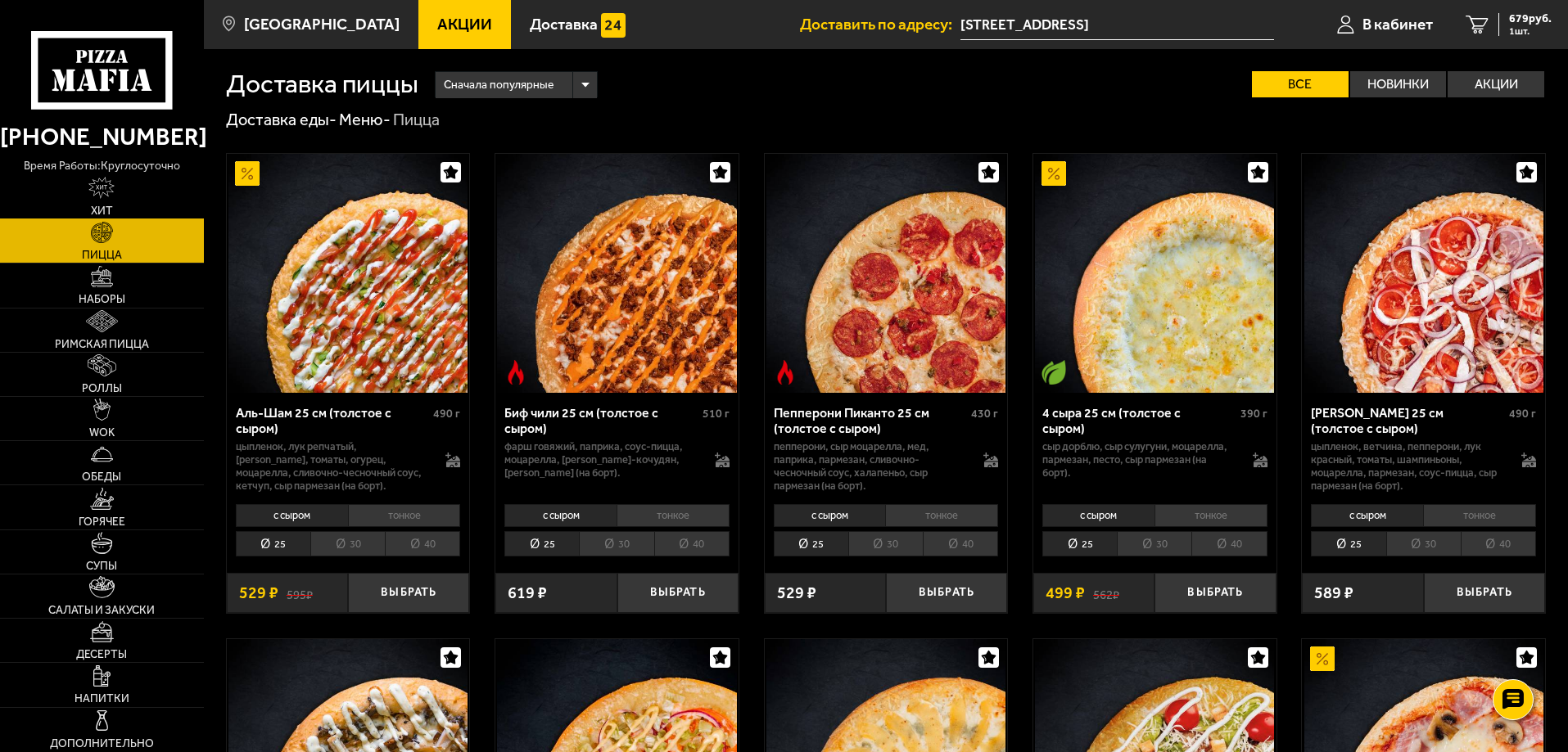
click at [109, 203] on link "Хит" at bounding box center [101, 197] width 204 height 43
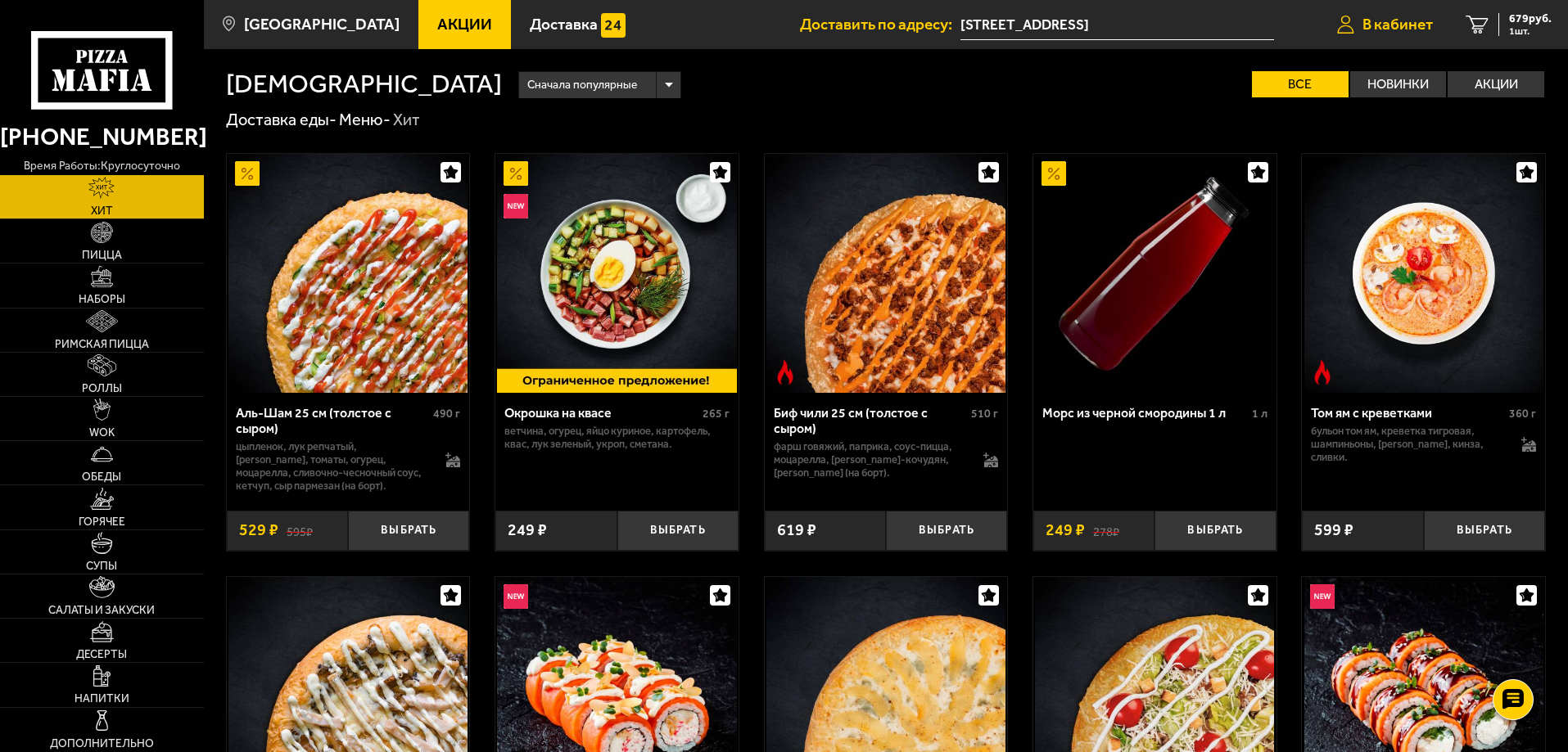
click at [1396, 23] on span "В кабинет" at bounding box center [1397, 24] width 70 height 16
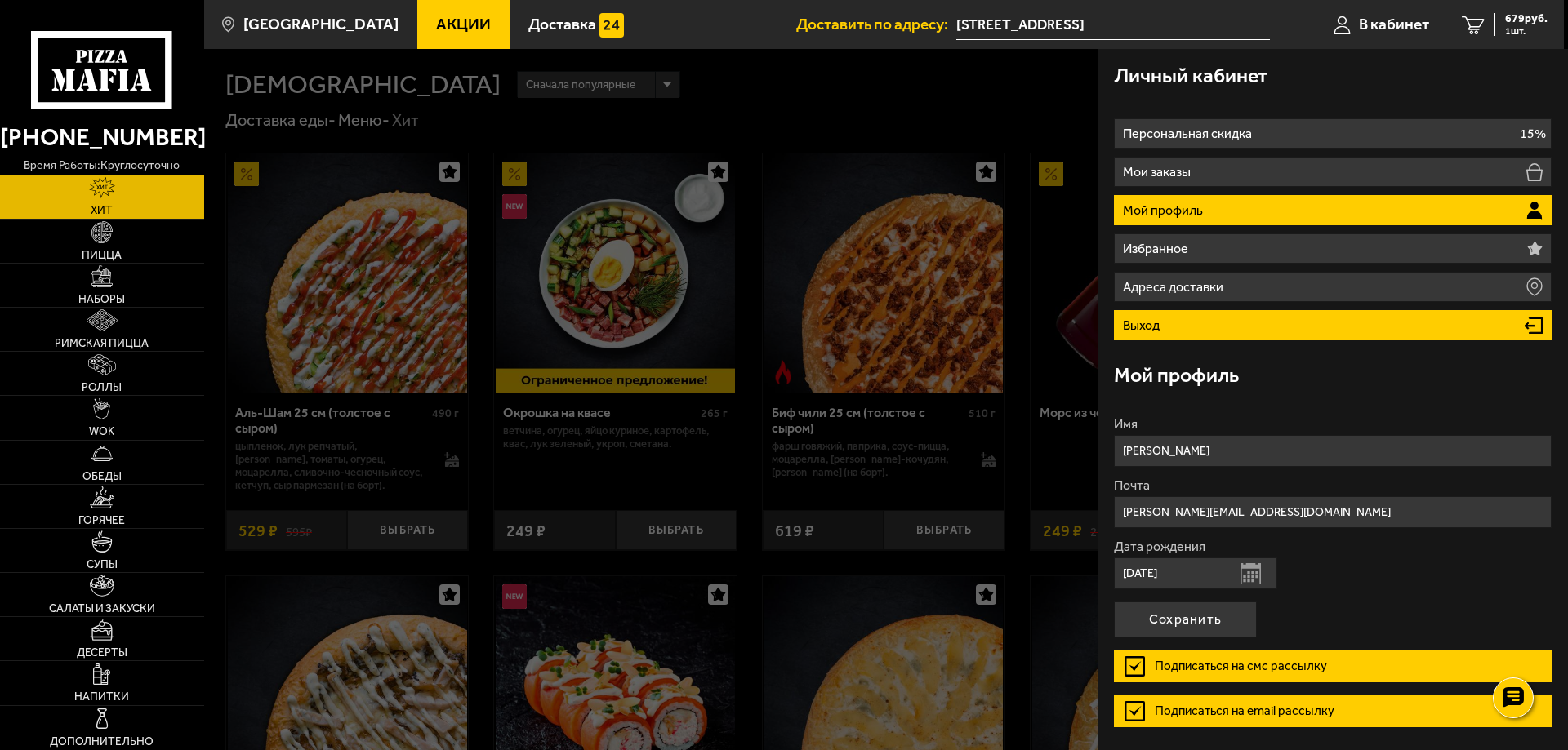
click at [1262, 322] on li "Выход" at bounding box center [1333, 325] width 437 height 30
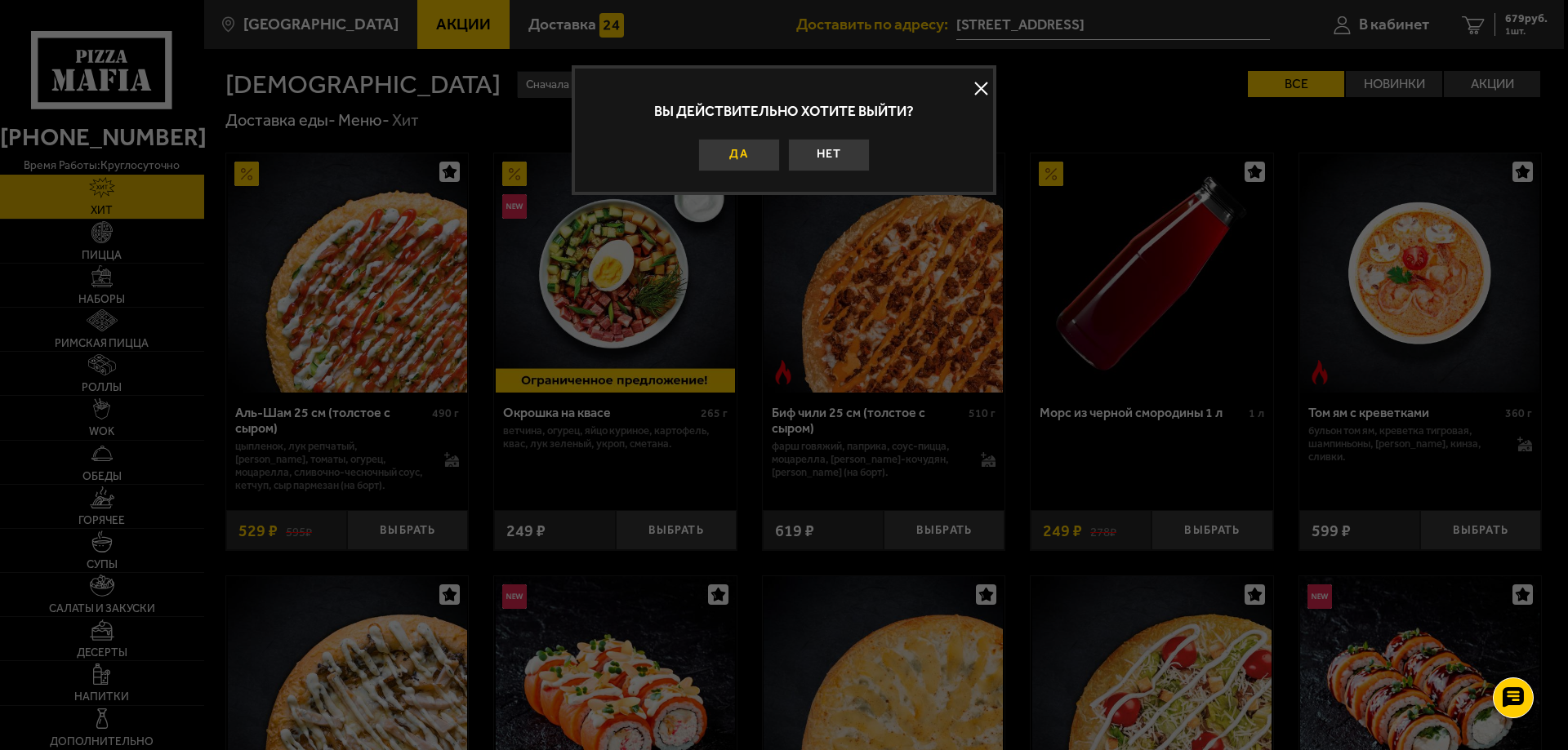
click at [721, 155] on button "Да" at bounding box center [739, 156] width 81 height 33
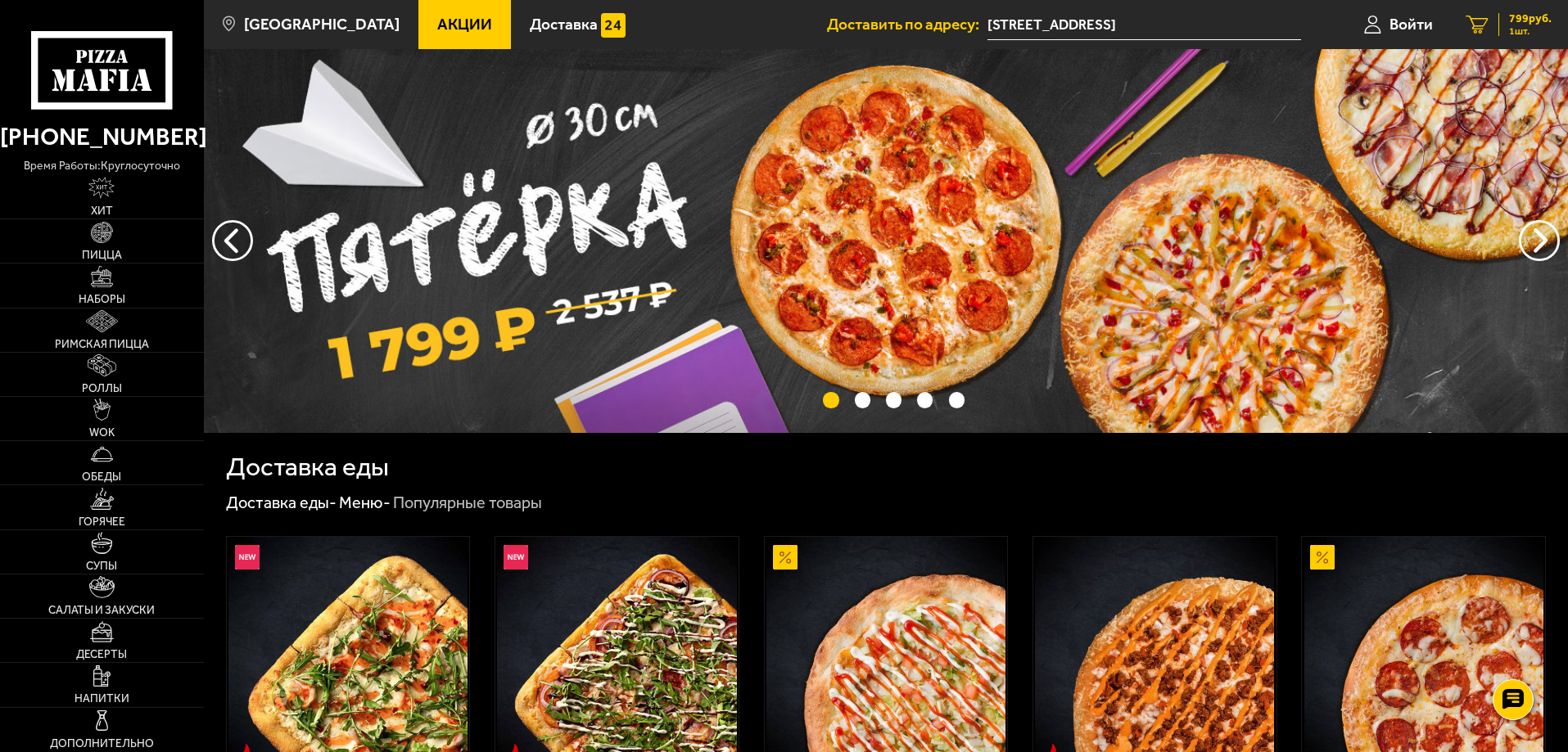
click at [1540, 19] on span "799 руб." at bounding box center [1530, 18] width 42 height 11
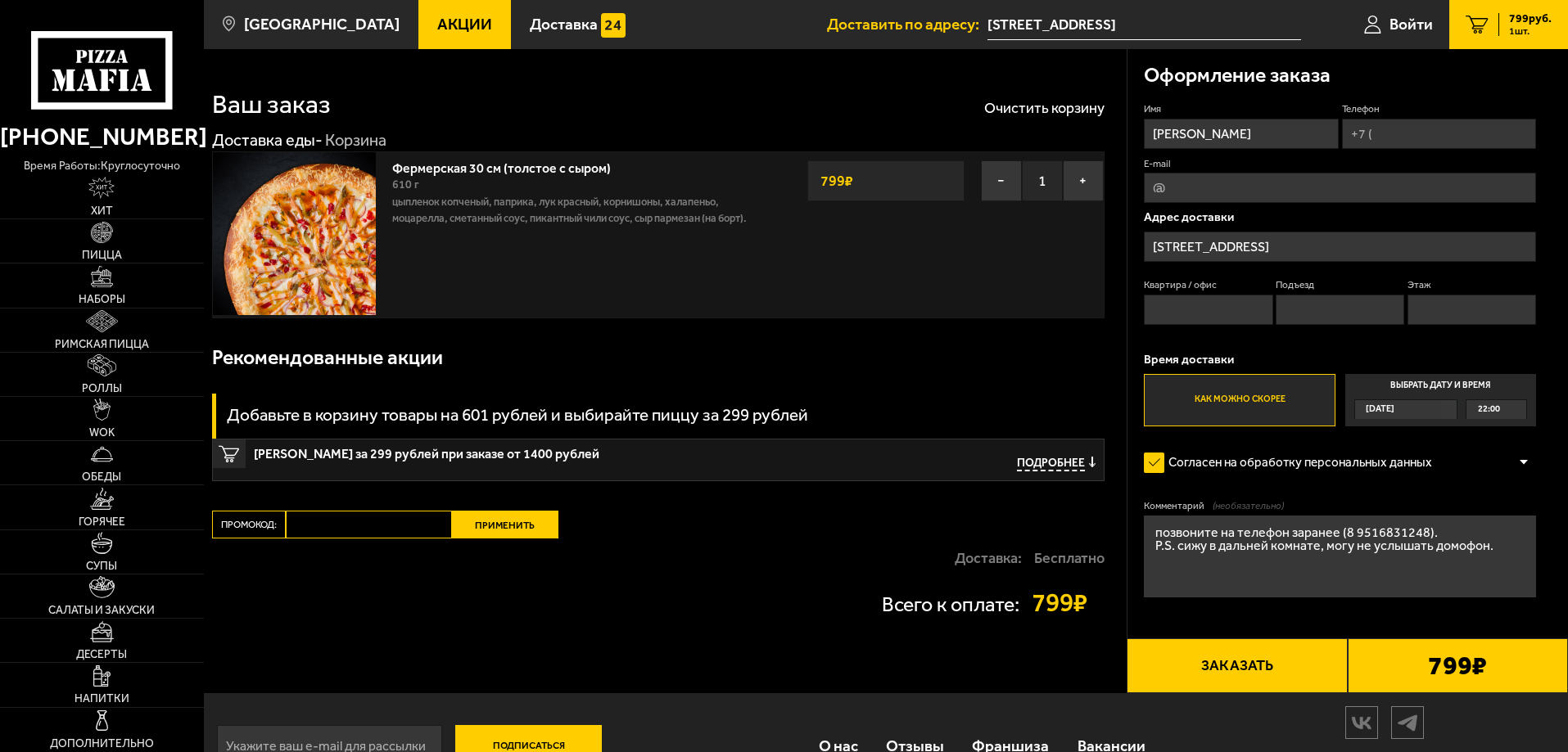
click at [1385, 132] on input "Телефон" at bounding box center [1439, 133] width 194 height 30
type input "+7 (951) 683-12-48"
click at [1314, 308] on input "Подъезд" at bounding box center [1340, 309] width 128 height 30
type input "3"
click at [1456, 310] on input "Этаж" at bounding box center [1472, 309] width 128 height 30
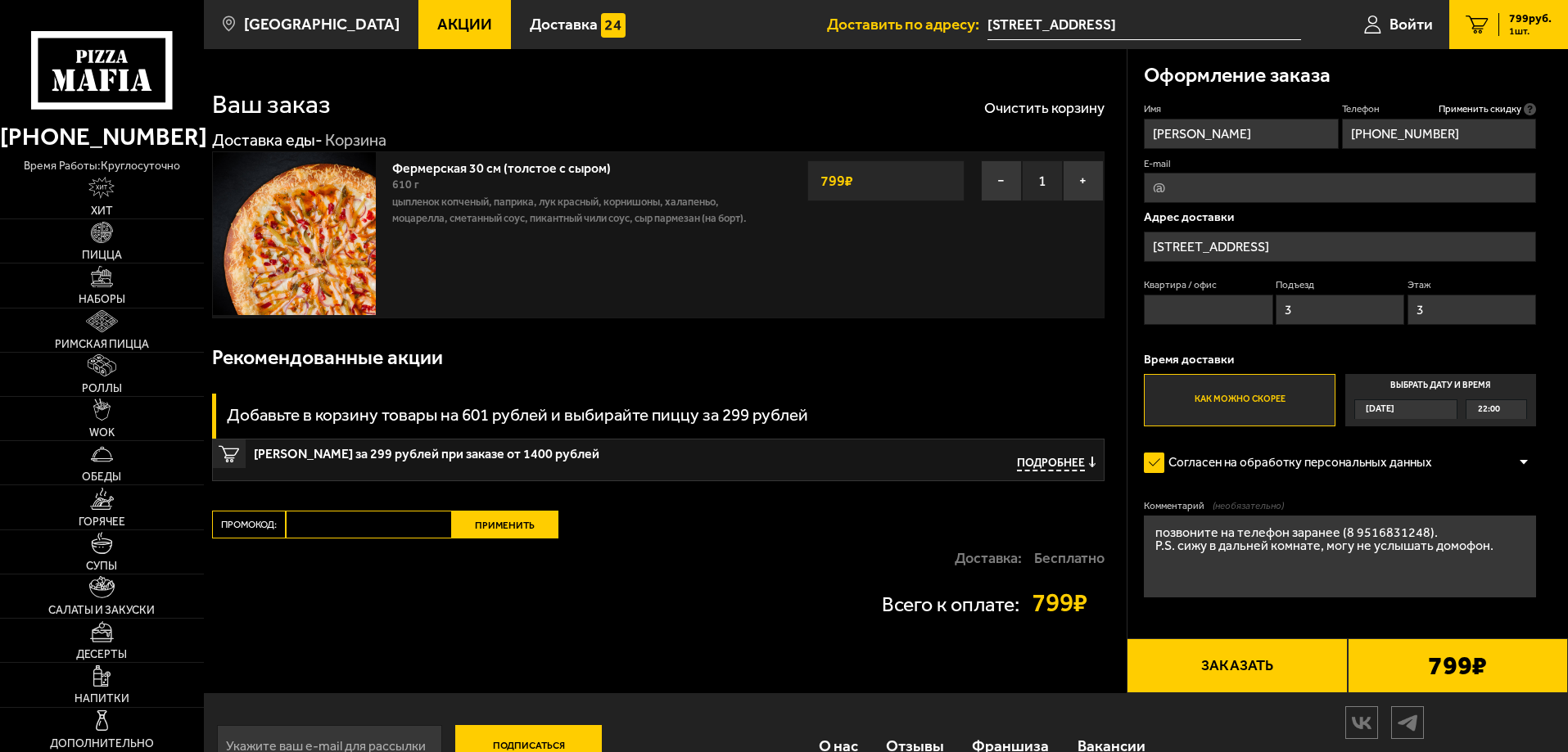
type input "3"
click at [1174, 307] on input "Квартира / офис" at bounding box center [1208, 309] width 128 height 30
type input "40"
click at [1263, 659] on button "Заказать" at bounding box center [1237, 666] width 220 height 55
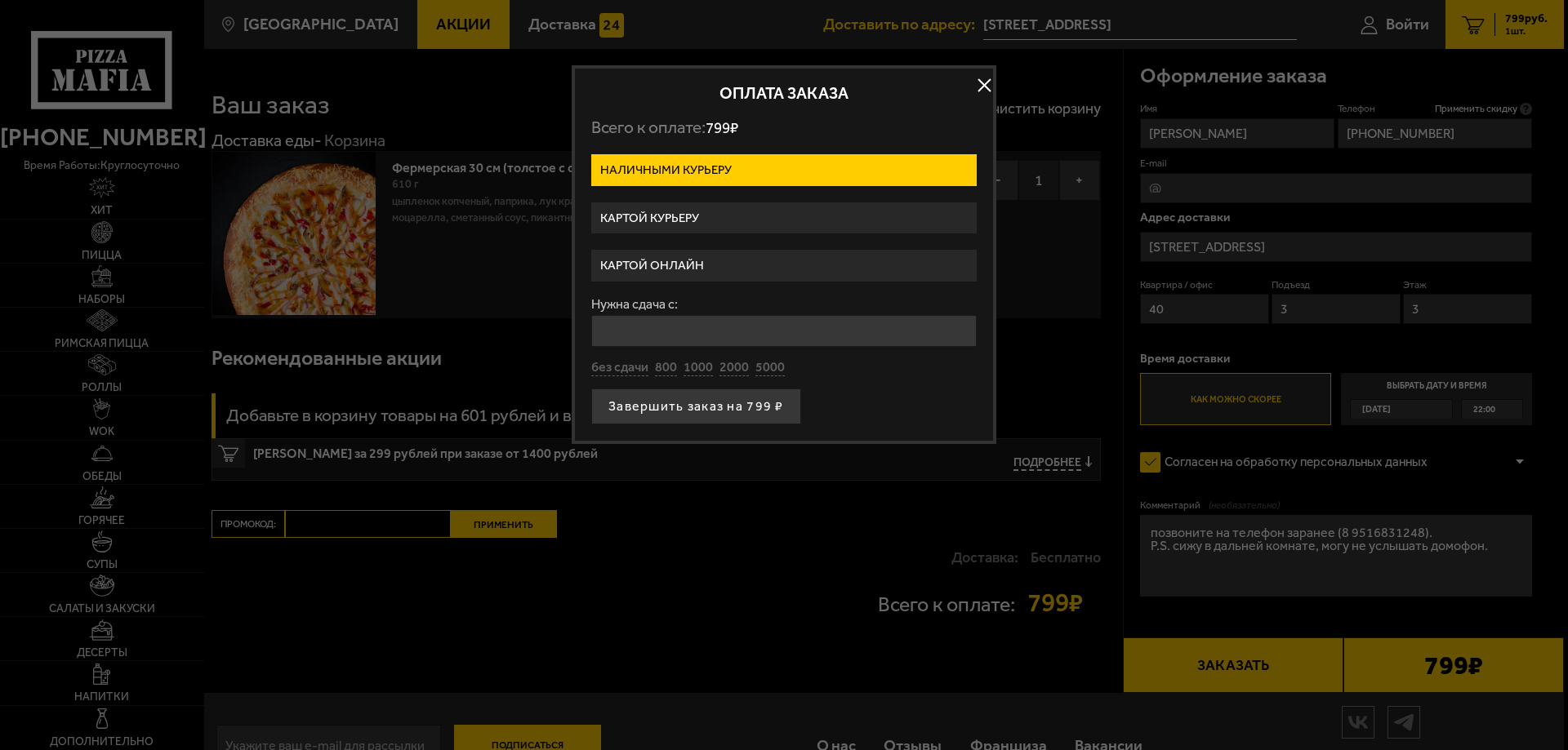
click at [748, 213] on label "Картой курьеру" at bounding box center [784, 218] width 386 height 32
click at [0, 0] on input "Картой курьеру" at bounding box center [0, 0] width 0 height 0
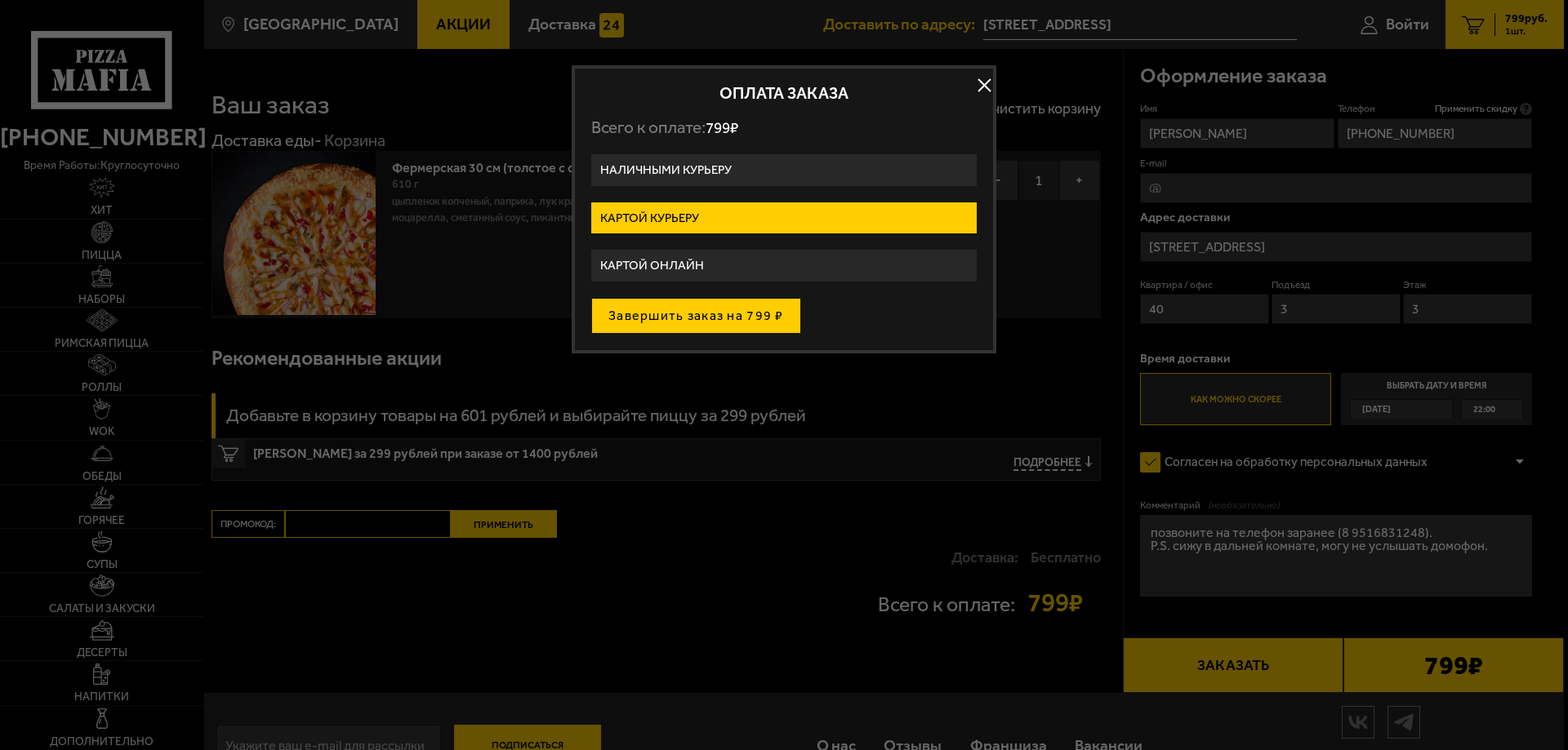
click at [712, 318] on button "Завершить заказ на 799 ₽" at bounding box center [696, 316] width 210 height 36
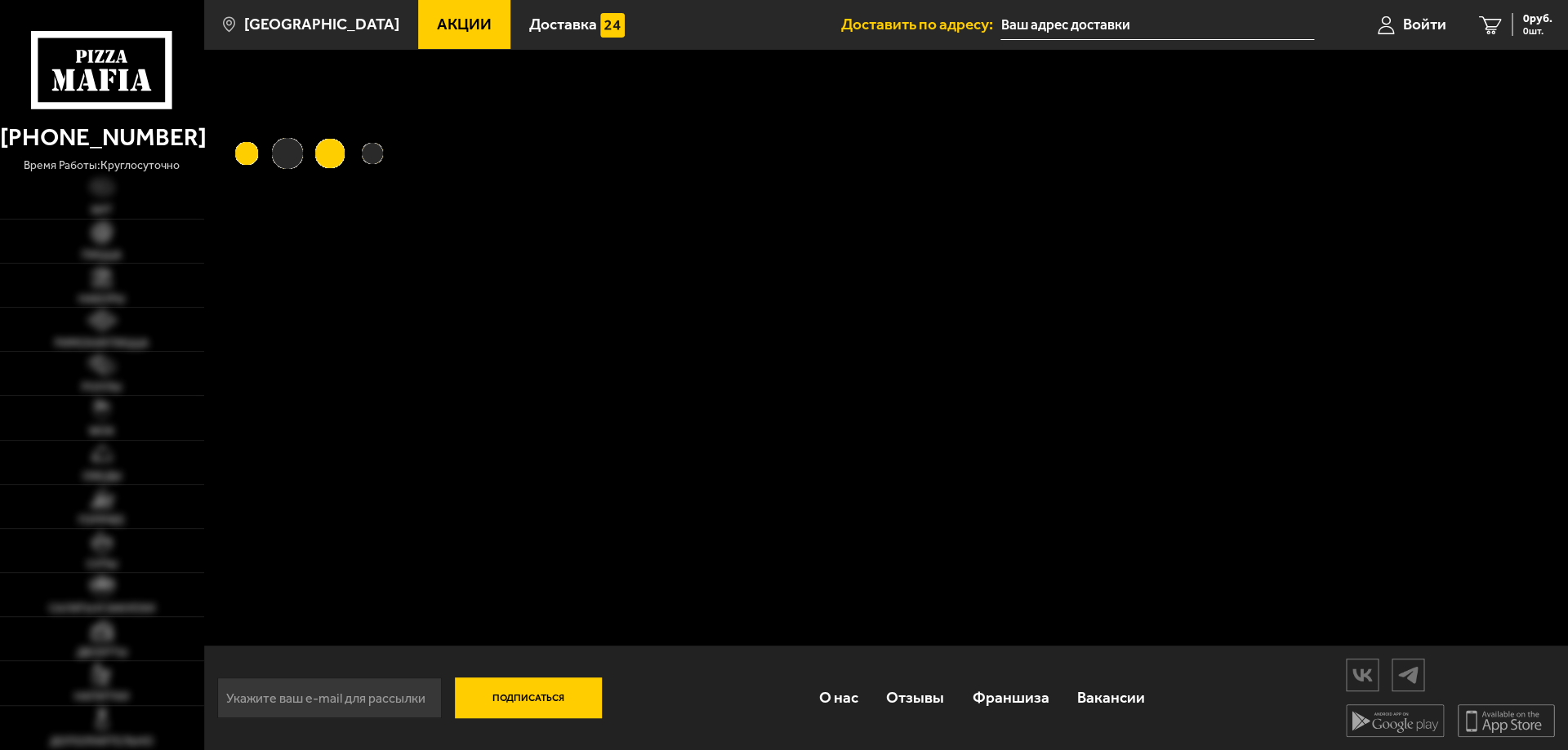
type input "[STREET_ADDRESS]"
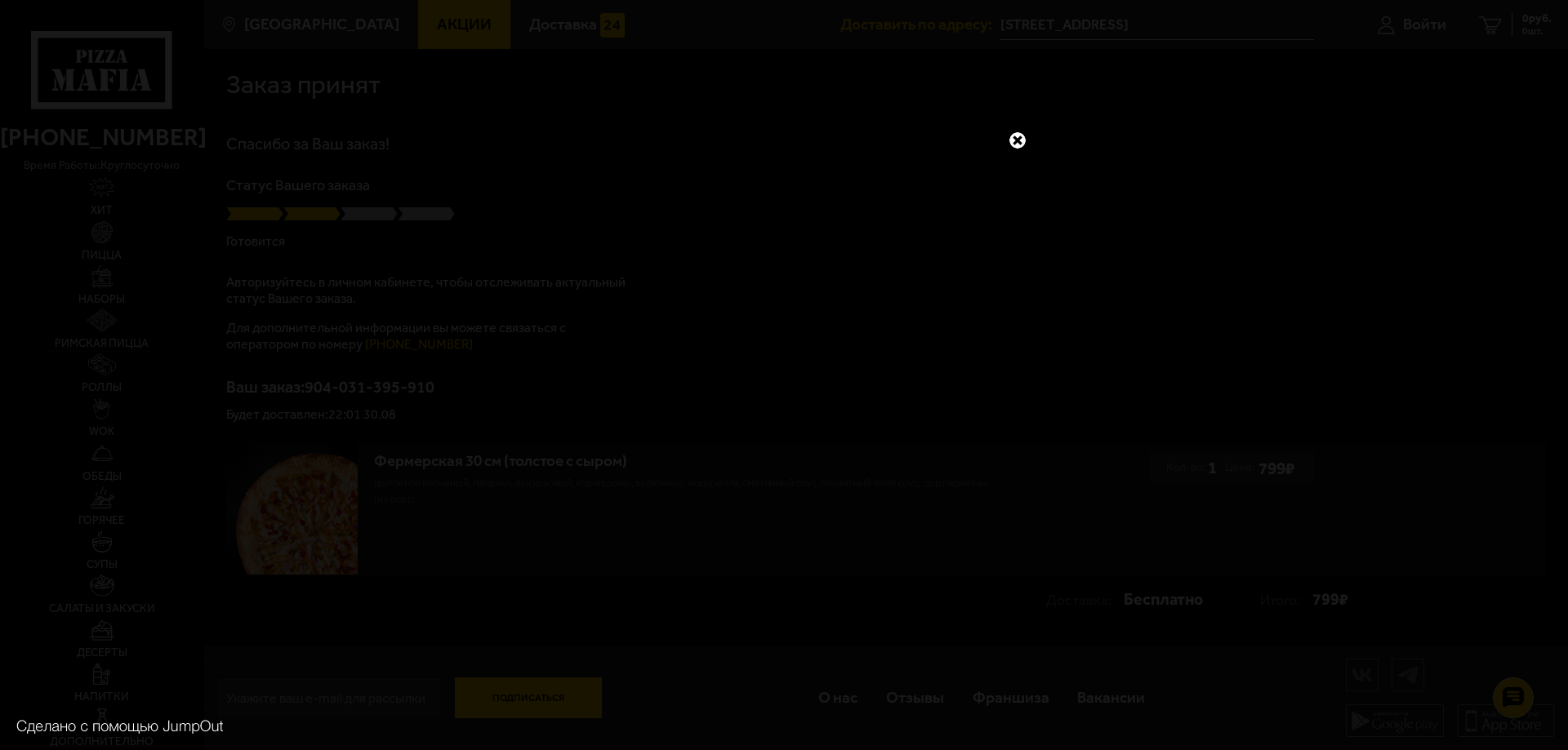
click at [1015, 136] on link at bounding box center [1017, 140] width 22 height 22
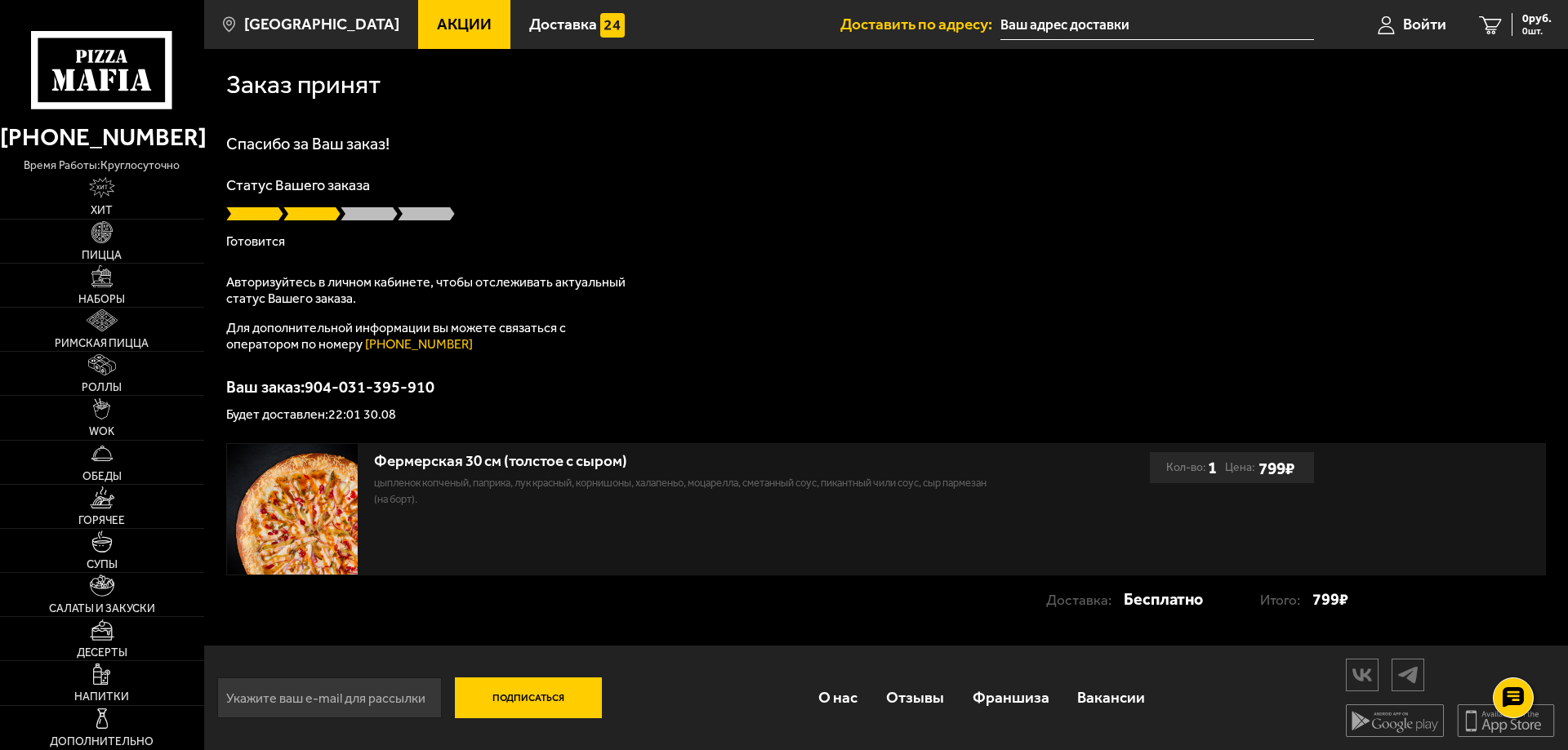
type input "[STREET_ADDRESS]"
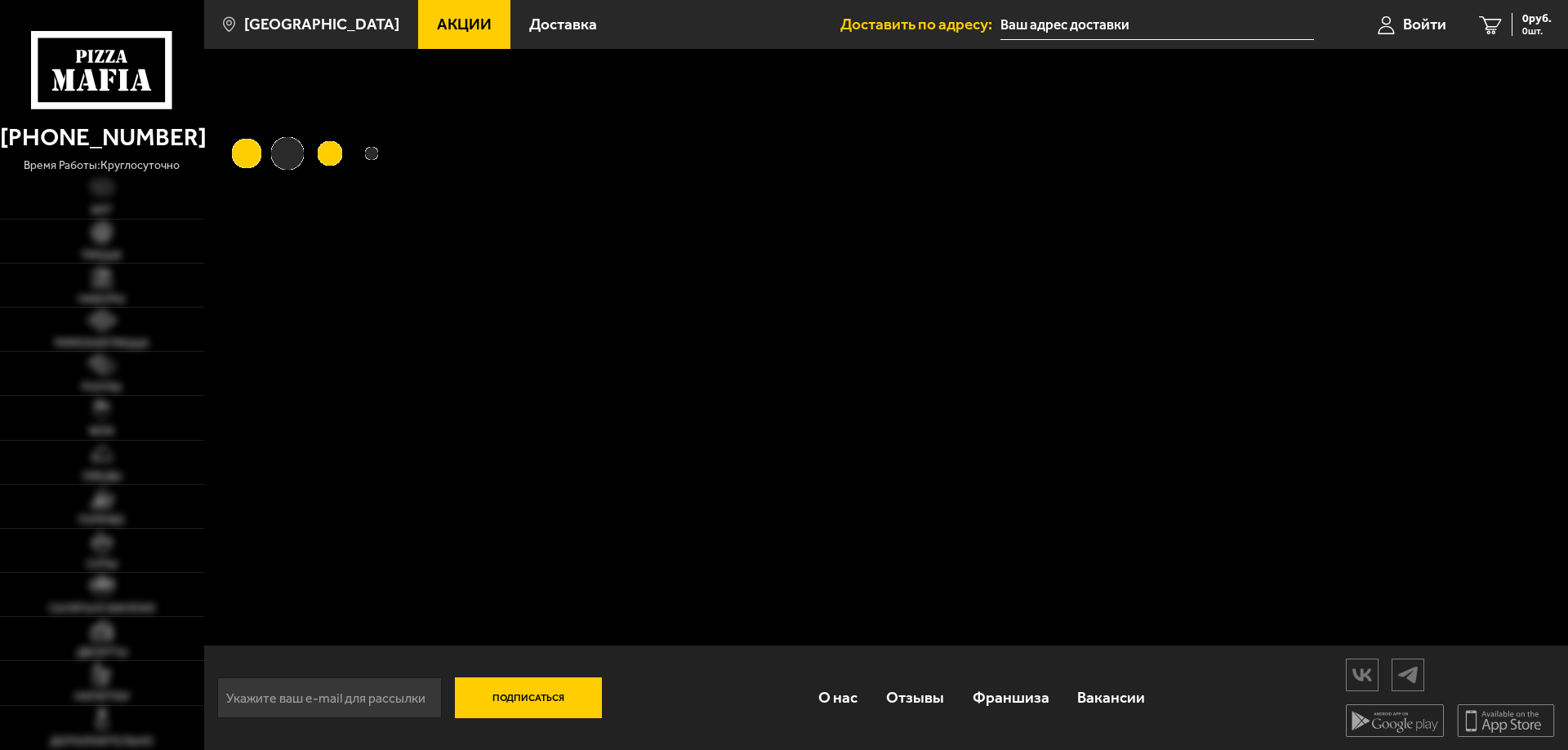
type input "[STREET_ADDRESS]"
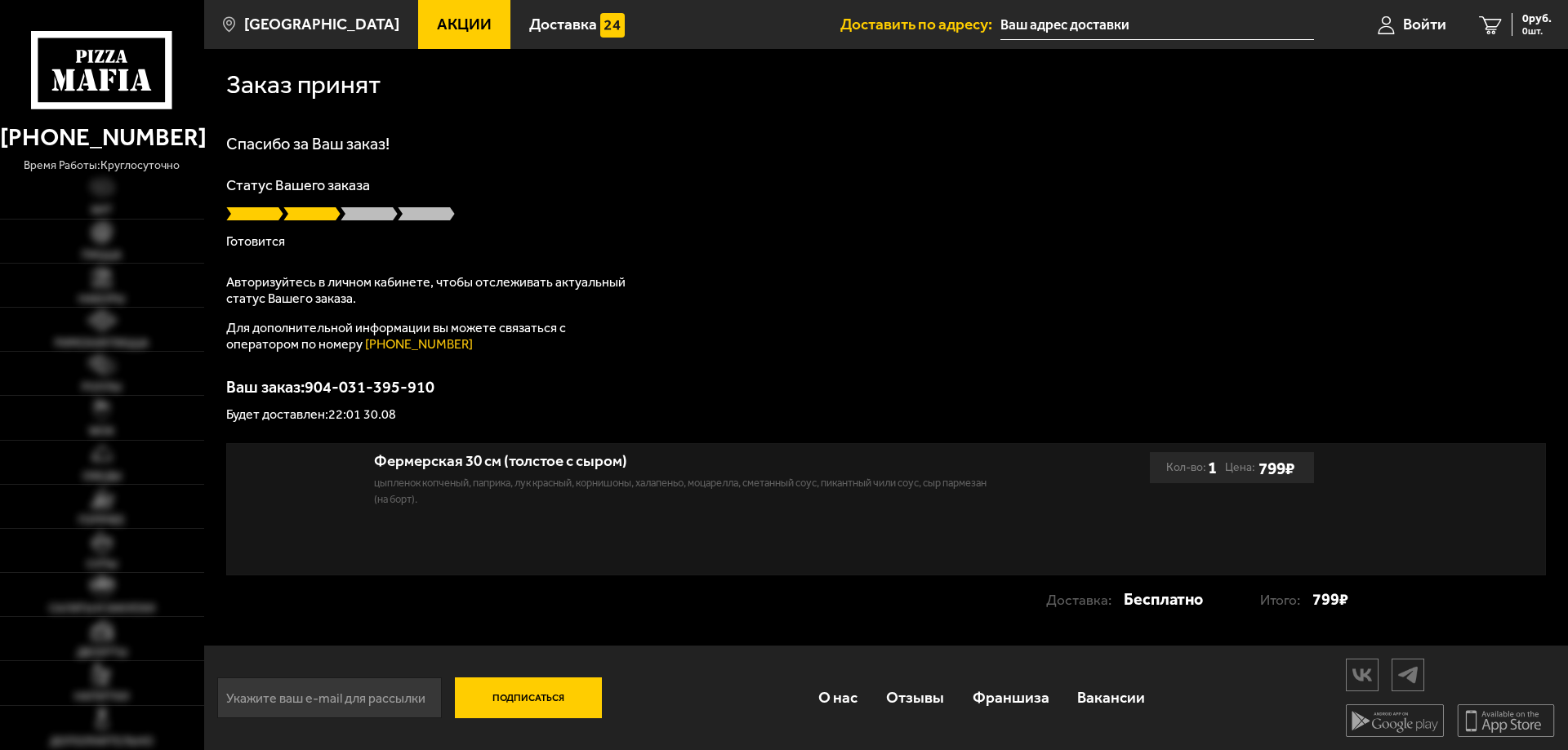
type input "[STREET_ADDRESS]"
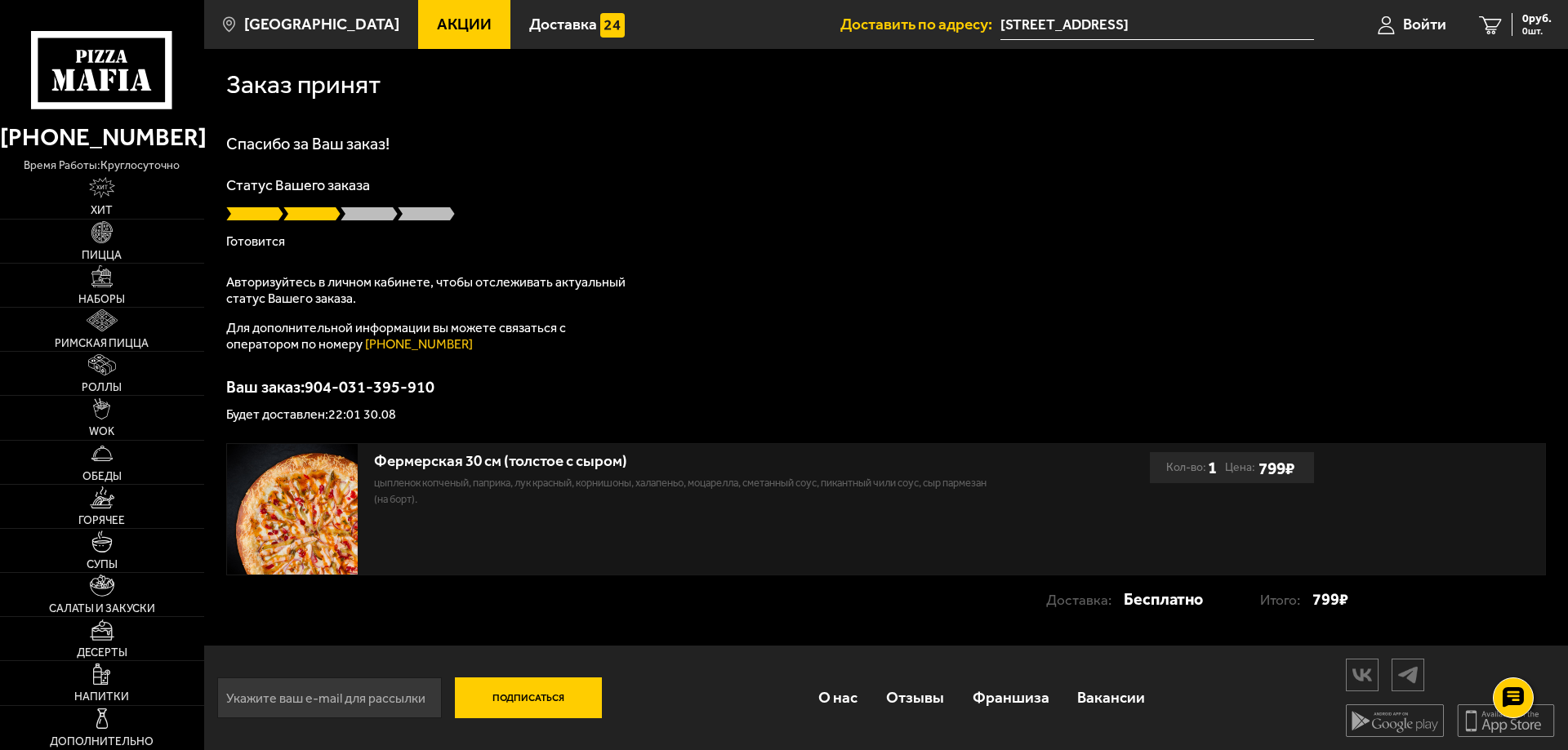
drag, startPoint x: 462, startPoint y: 347, endPoint x: 361, endPoint y: 347, distance: 101.0
click at [361, 347] on p "Для дополнительной информации вы можете связаться с оператором по номеру (812) …" at bounding box center [430, 336] width 408 height 33
click at [930, 696] on link "Отзывы" at bounding box center [915, 697] width 86 height 53
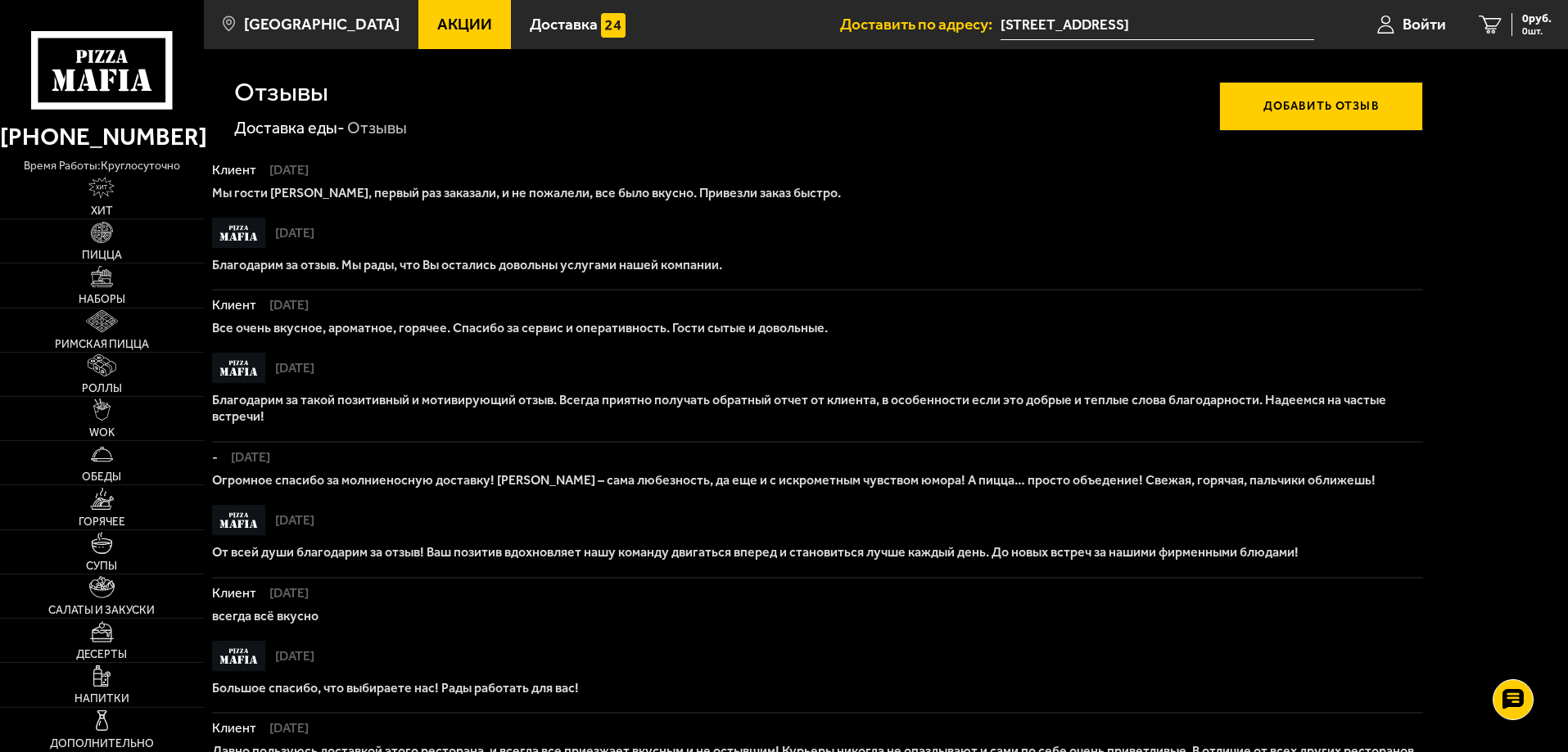
click at [1324, 109] on button "Добавить отзыв" at bounding box center [1321, 106] width 204 height 49
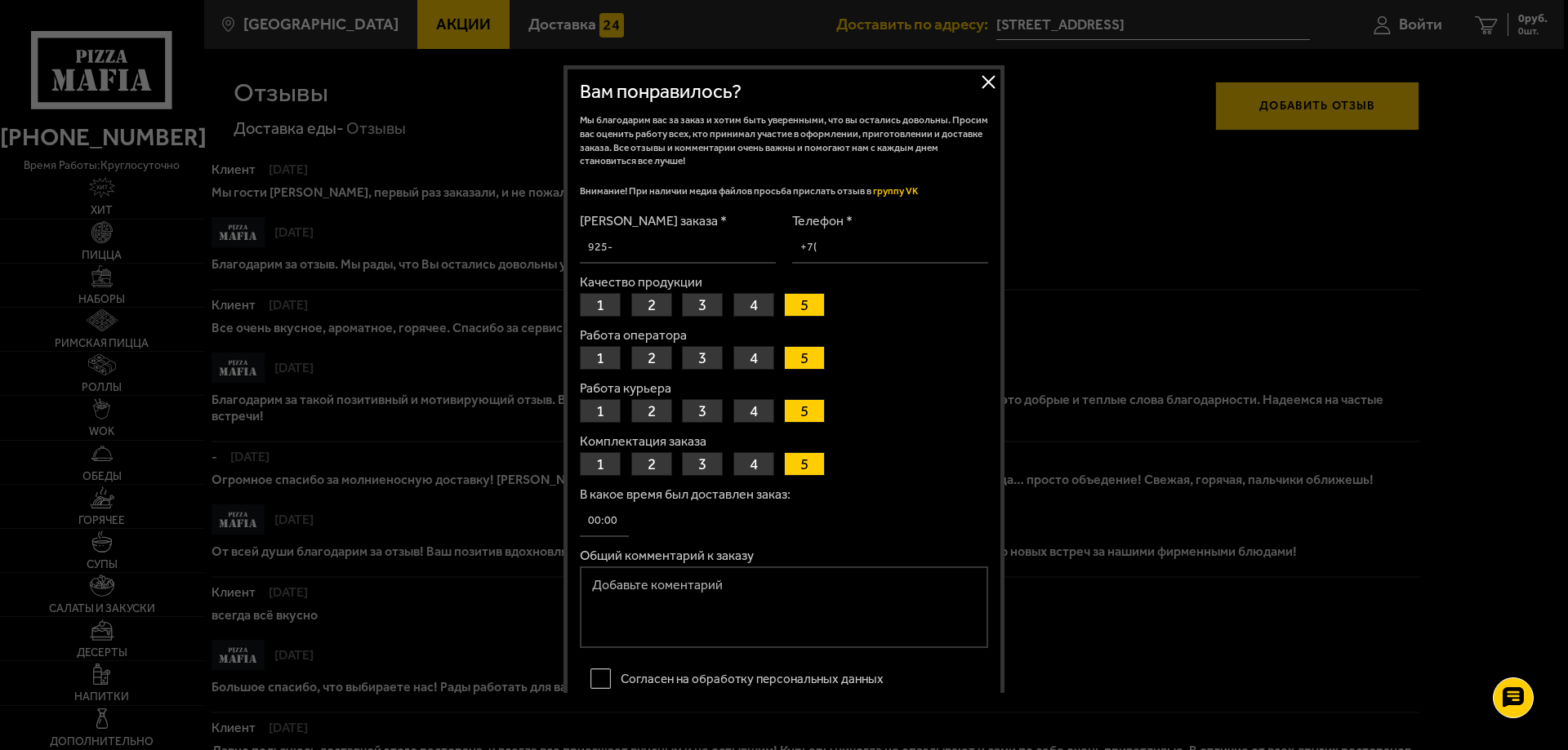
click at [989, 77] on button "Закрыть" at bounding box center [988, 81] width 24 height 24
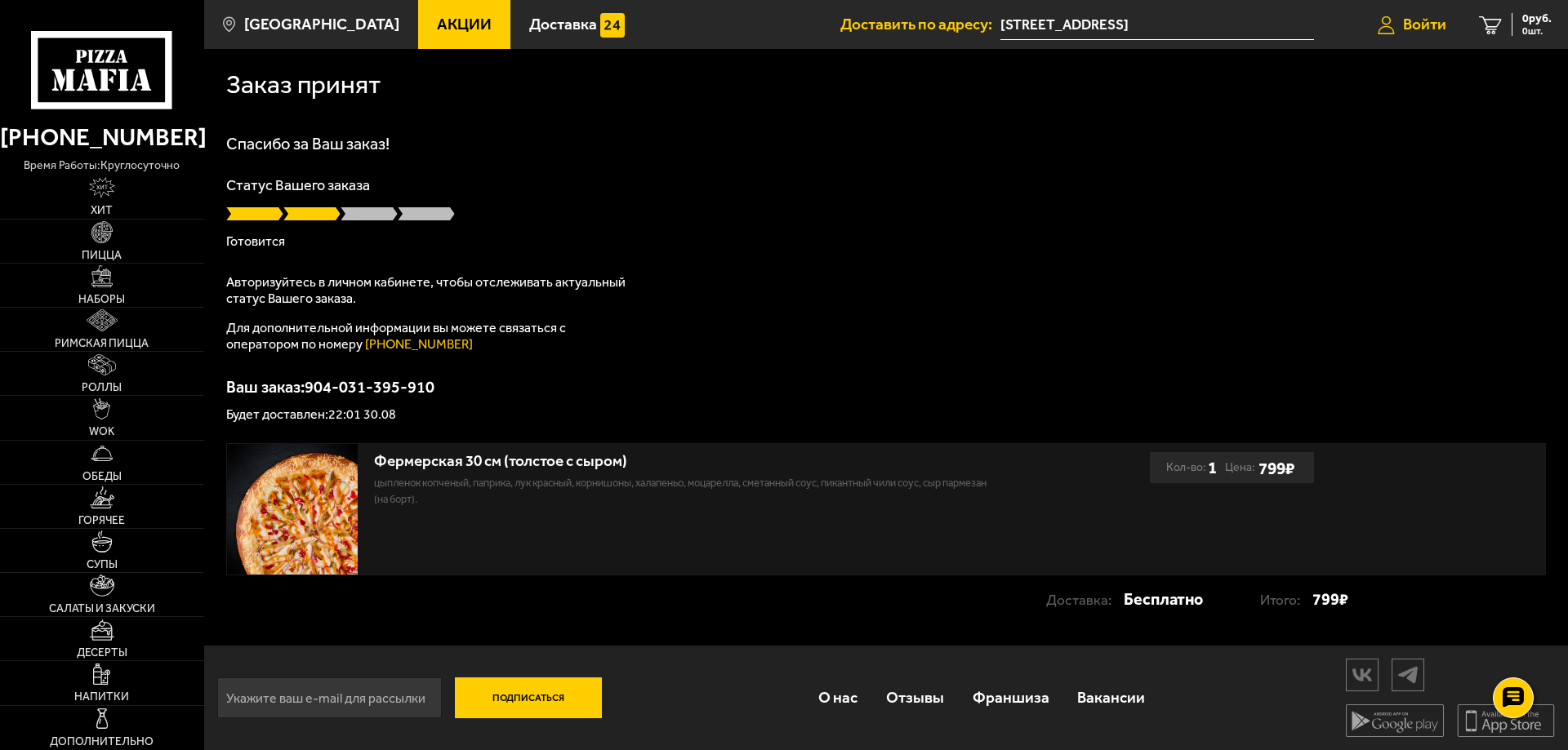
click at [1414, 20] on span "Войти" at bounding box center [1425, 24] width 43 height 16
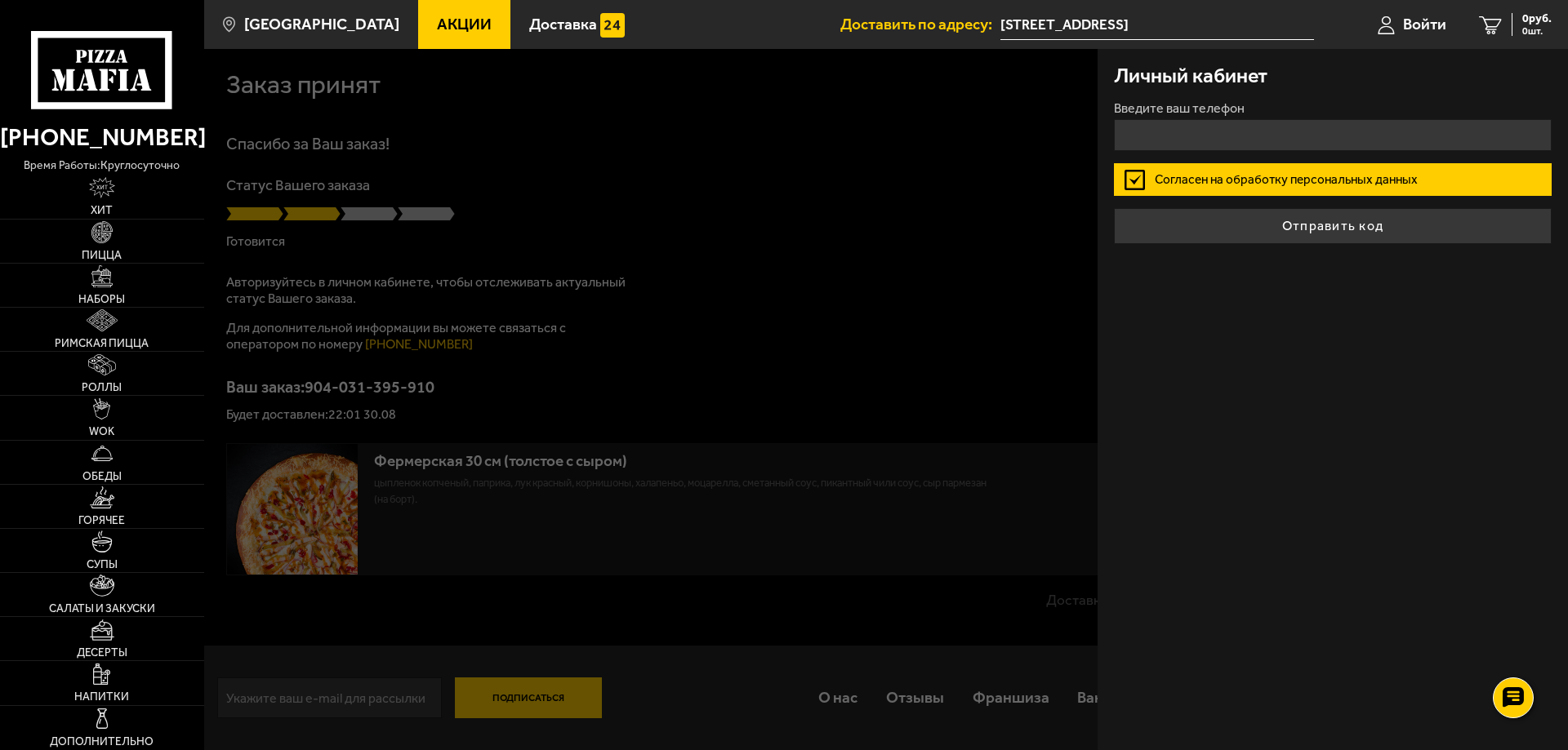
click at [796, 299] on div at bounding box center [988, 424] width 1568 height 750
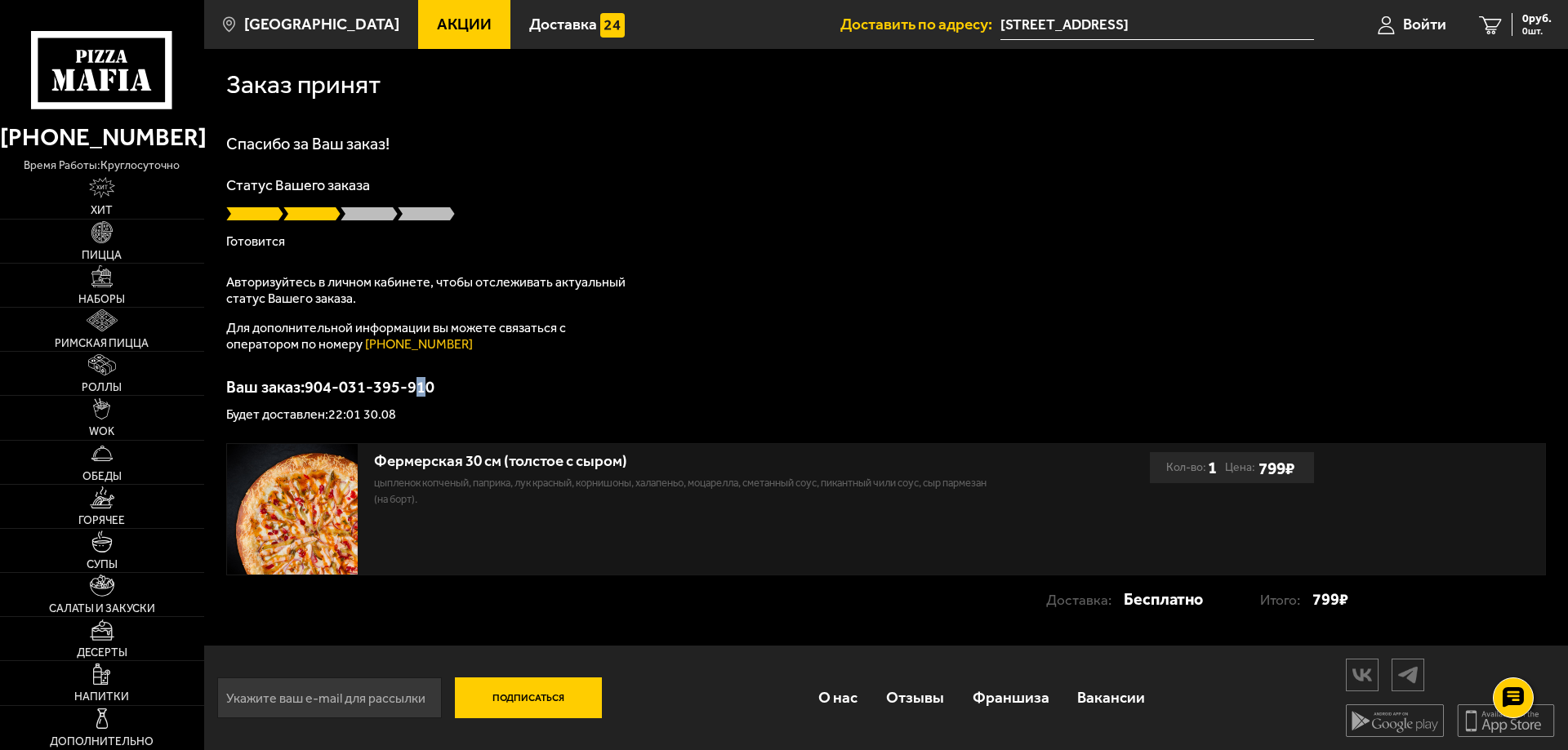
click at [421, 380] on div "Спасибо за Ваш заказ! Статус Вашего заказа Готовится Авторизуйтесь в личном каб…" at bounding box center [886, 278] width 1320 height 286
click at [459, 386] on p "Ваш заказ: 904-031-395-910" at bounding box center [886, 386] width 1320 height 16
drag, startPoint x: 457, startPoint y: 387, endPoint x: 333, endPoint y: 383, distance: 124.1
click at [316, 381] on p "Ваш заказ: 904-031-395-910" at bounding box center [886, 386] width 1320 height 16
copy p "904-031-395-910"
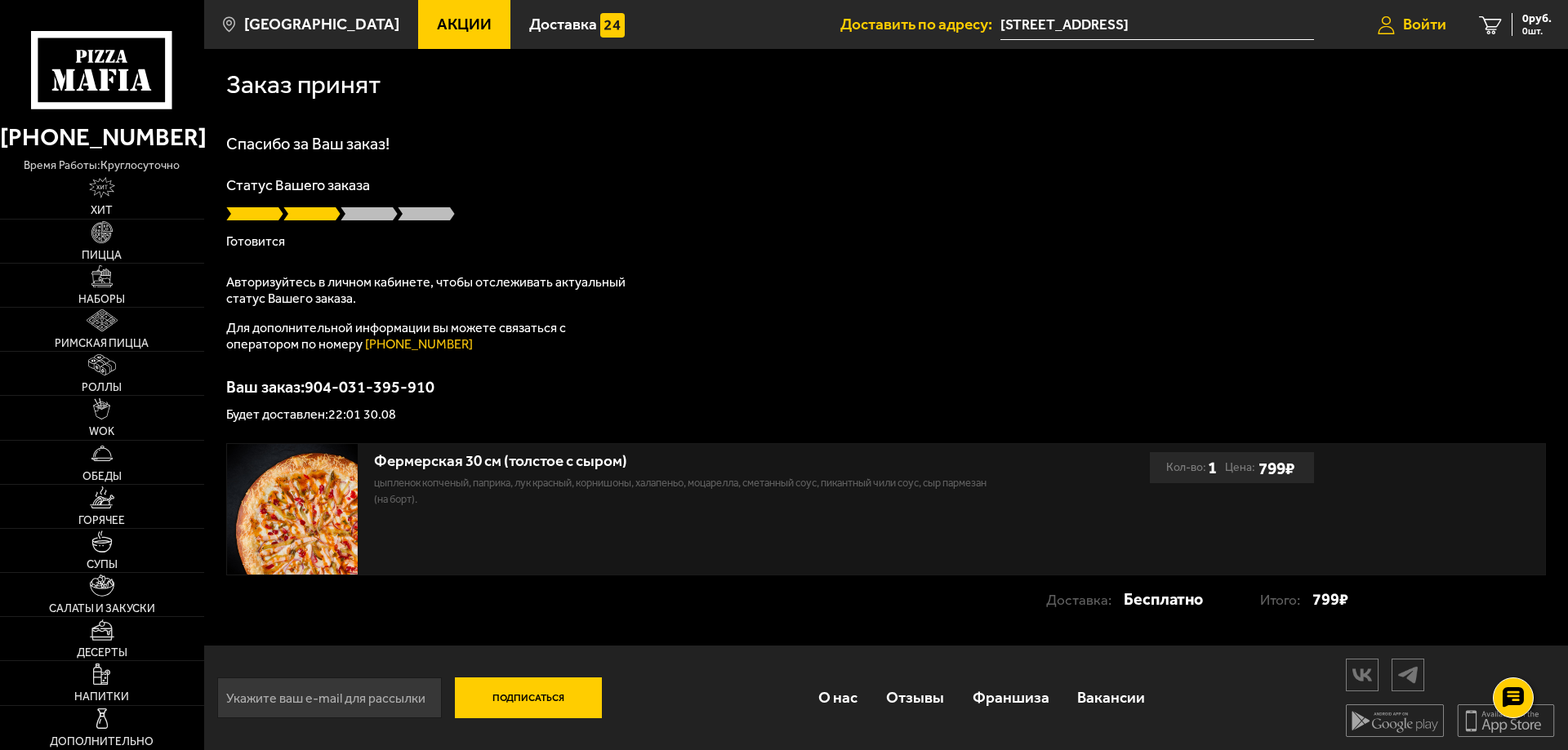
click at [1421, 23] on span "Войти" at bounding box center [1425, 24] width 43 height 16
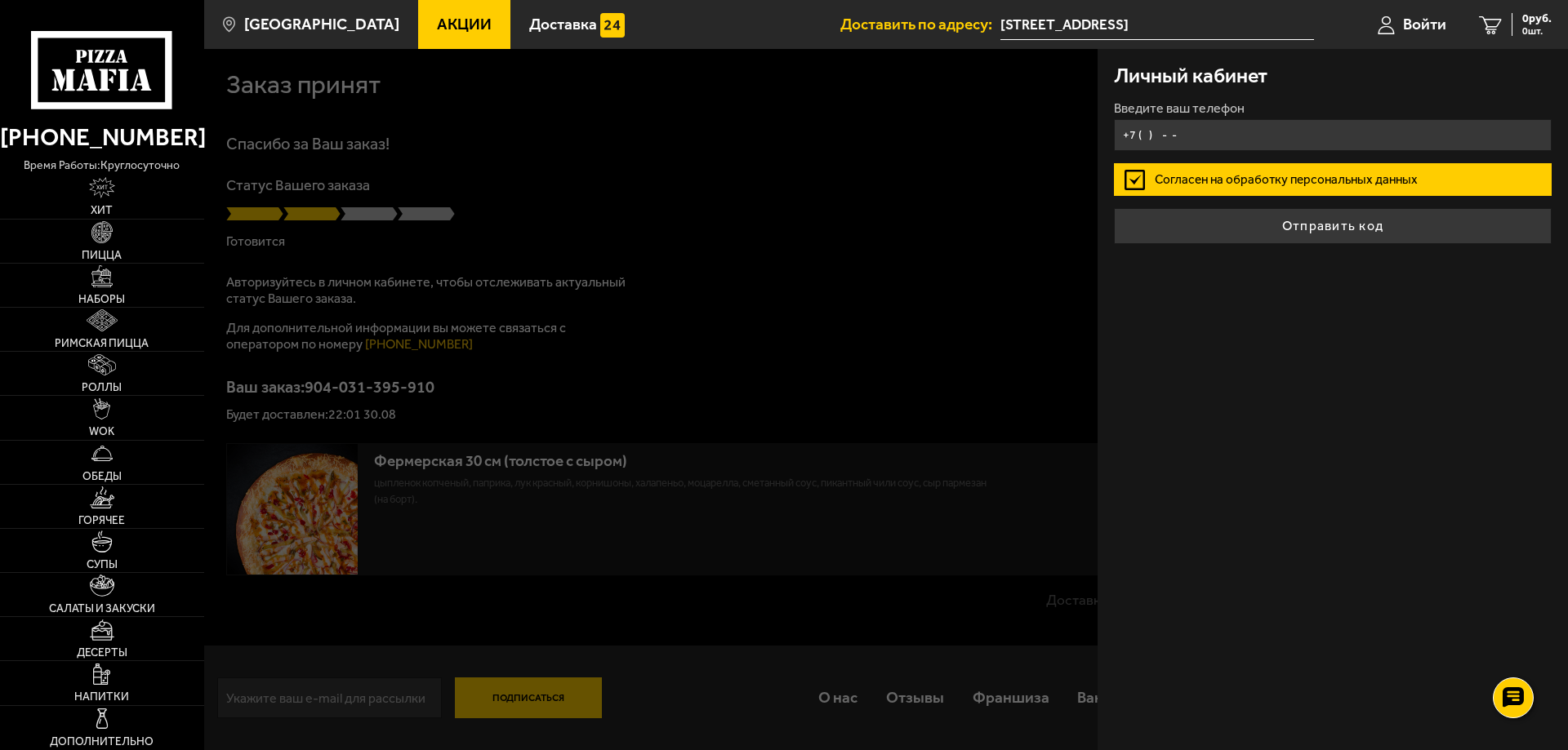
click at [1209, 135] on input "+7 ( ) - -" at bounding box center [1333, 135] width 437 height 32
click at [1160, 187] on label "Согласен на обработку персональных данных" at bounding box center [1333, 180] width 437 height 33
click at [0, 0] on input "Согласен на обработку персональных данных" at bounding box center [0, 0] width 0 height 0
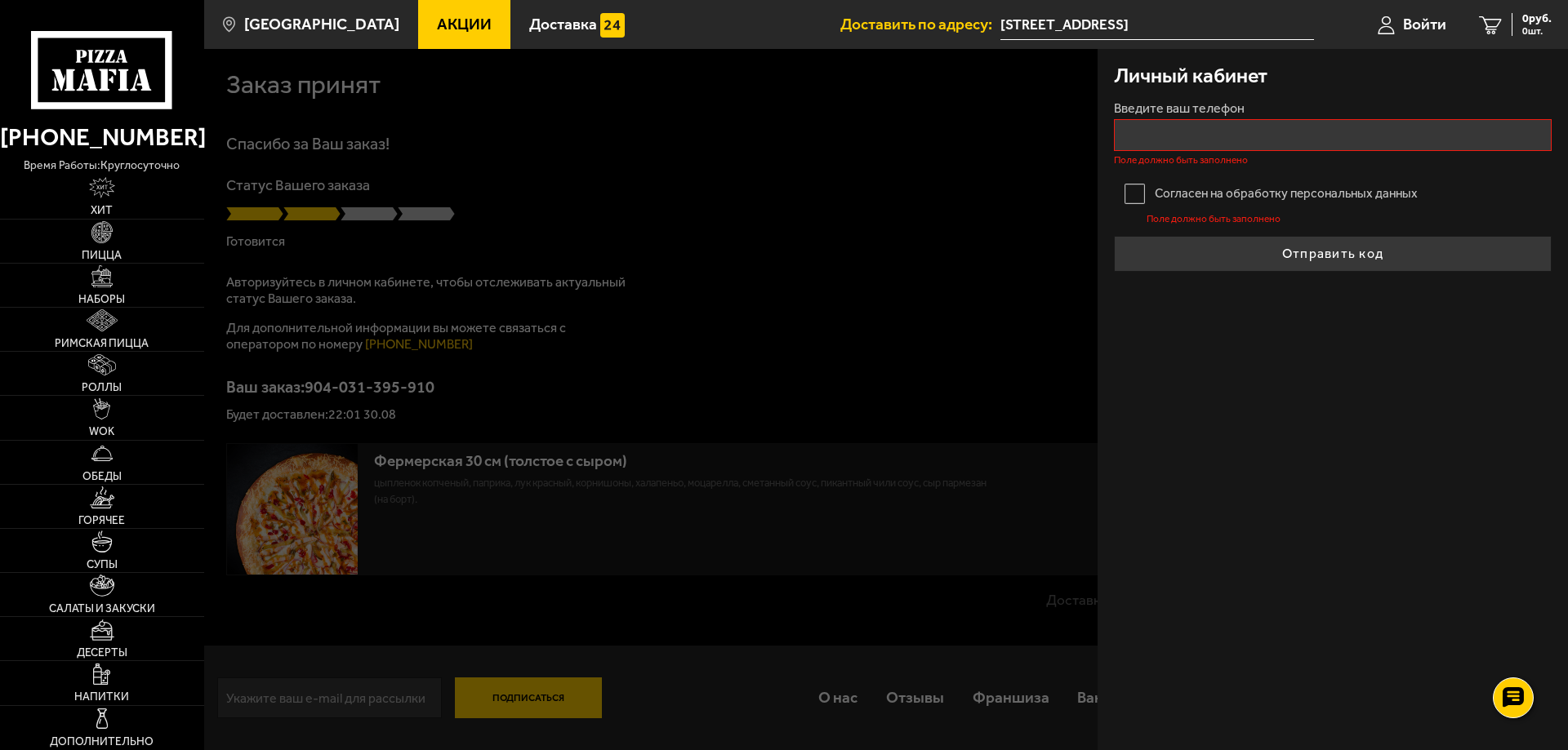
click at [1137, 190] on label "Согласен на обработку персональных данных" at bounding box center [1333, 194] width 437 height 33
click at [0, 0] on input "Согласен на обработку персональных данных" at bounding box center [0, 0] width 0 height 0
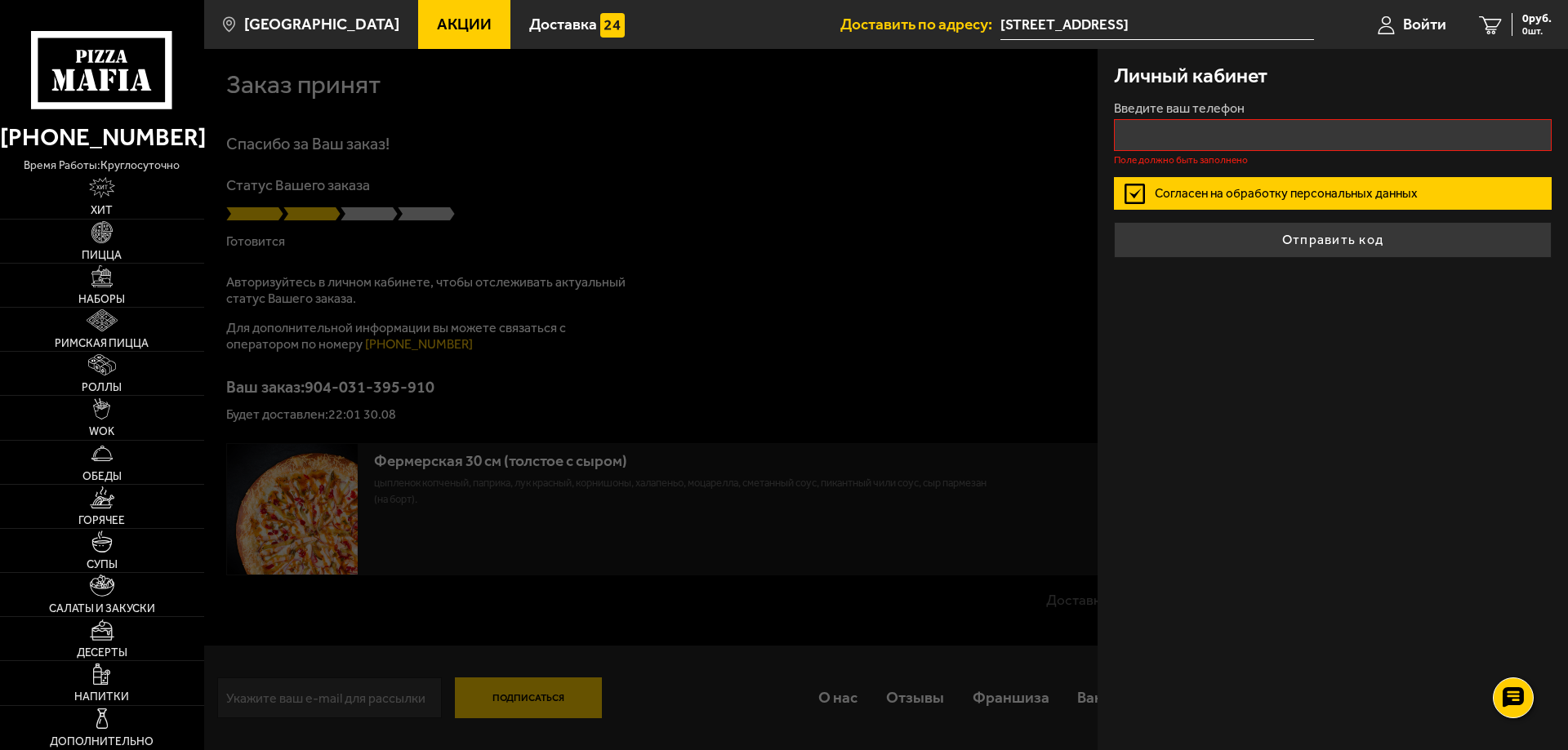
click at [1158, 185] on label "Согласен на обработку персональных данных" at bounding box center [1333, 194] width 437 height 33
click at [0, 0] on input "Согласен на обработку персональных данных" at bounding box center [0, 0] width 0 height 0
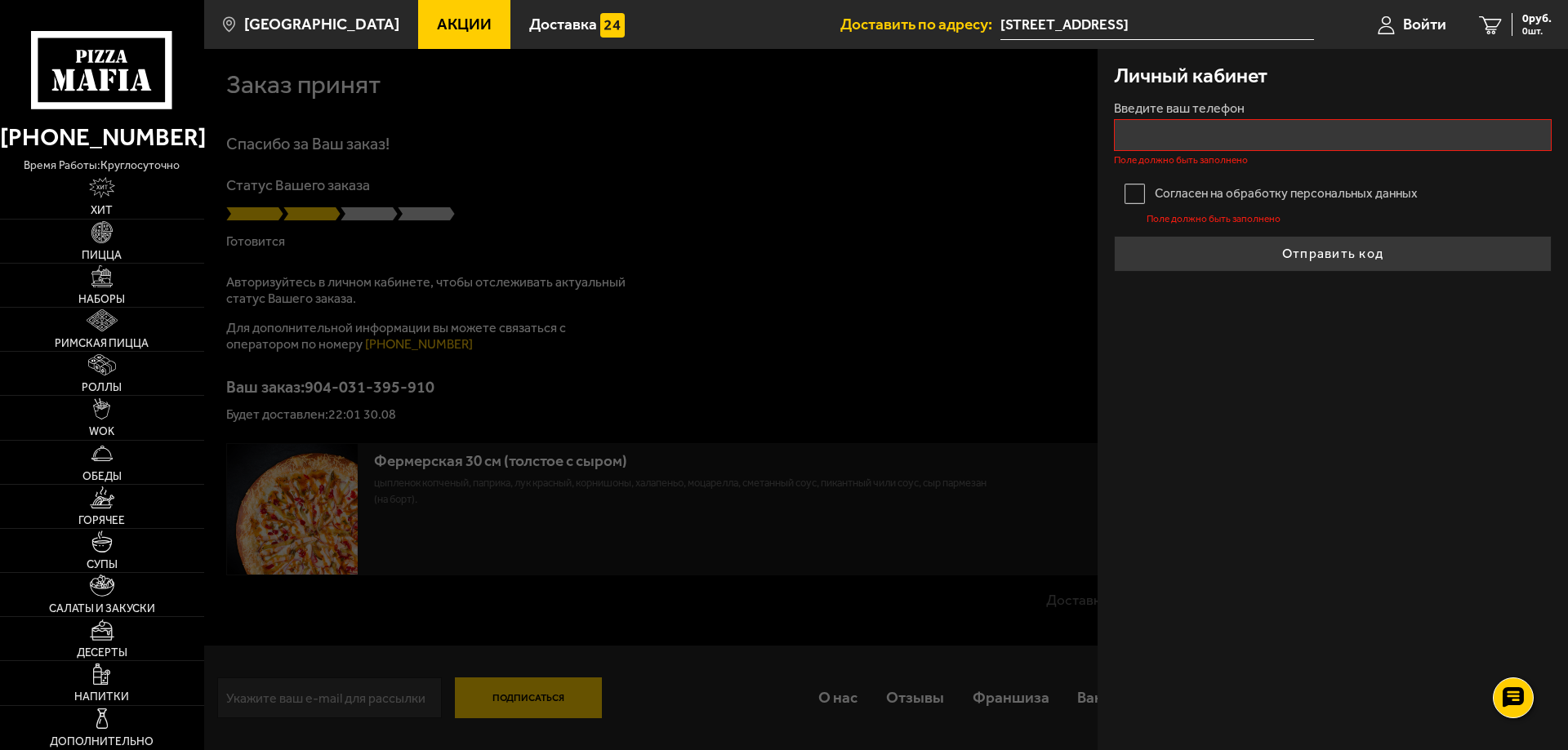
click at [1137, 199] on label "Согласен на обработку персональных данных" at bounding box center [1333, 194] width 437 height 33
click at [0, 0] on input "Согласен на обработку персональных данных" at bounding box center [0, 0] width 0 height 0
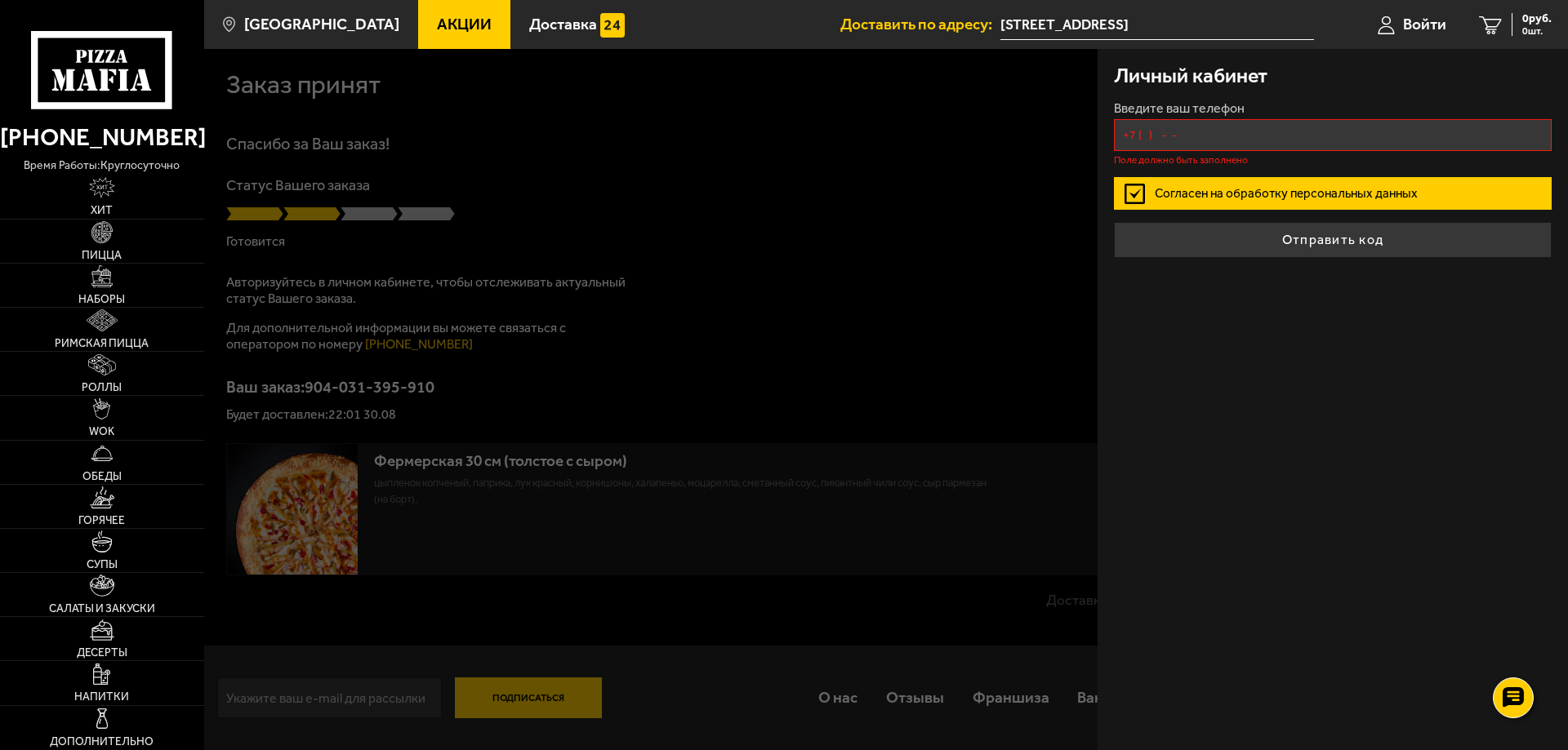
click at [1201, 138] on input "+7 ( ) - -" at bounding box center [1333, 135] width 437 height 32
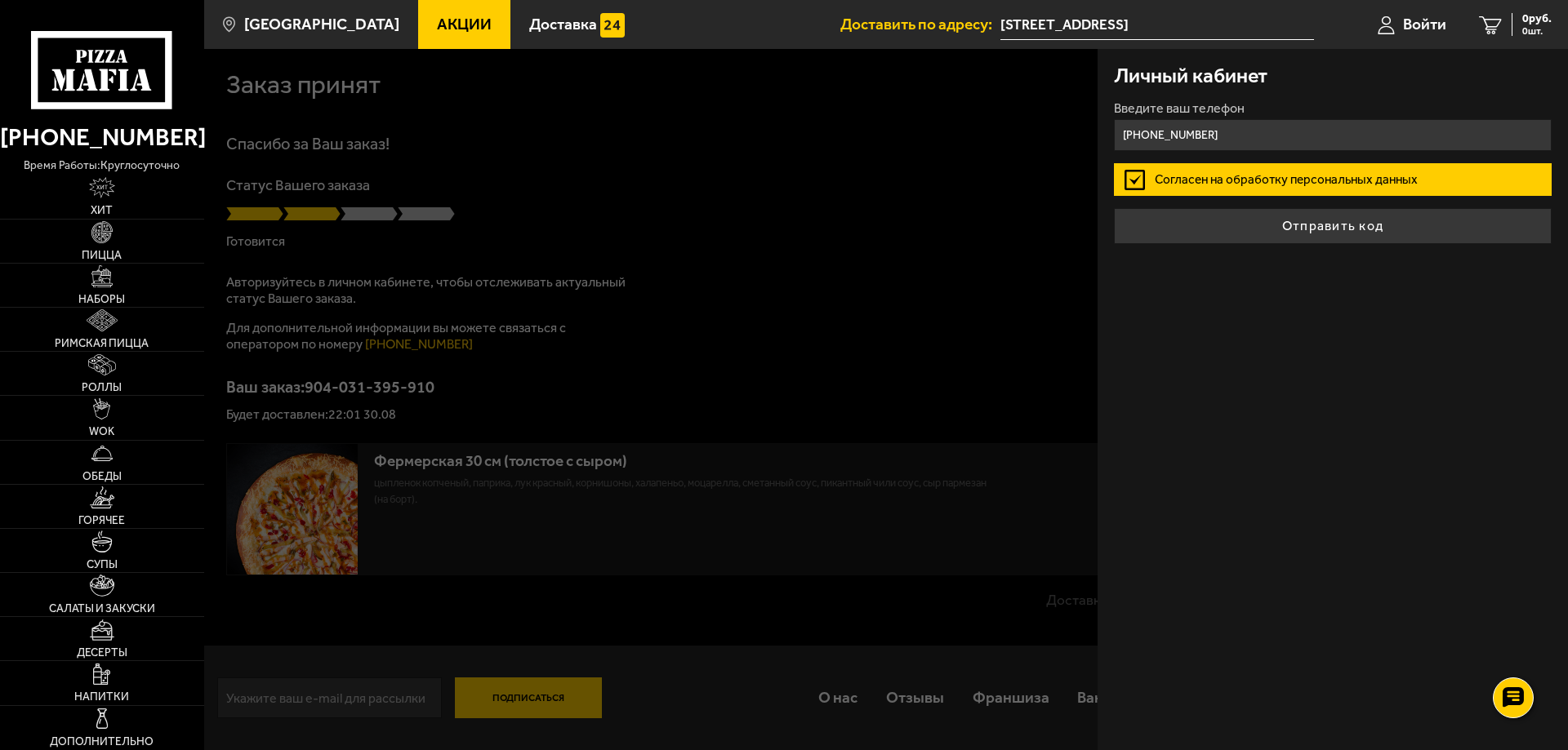
type input "+7 (951) 683-12-48"
click at [1350, 228] on button "Отправить код" at bounding box center [1333, 226] width 437 height 36
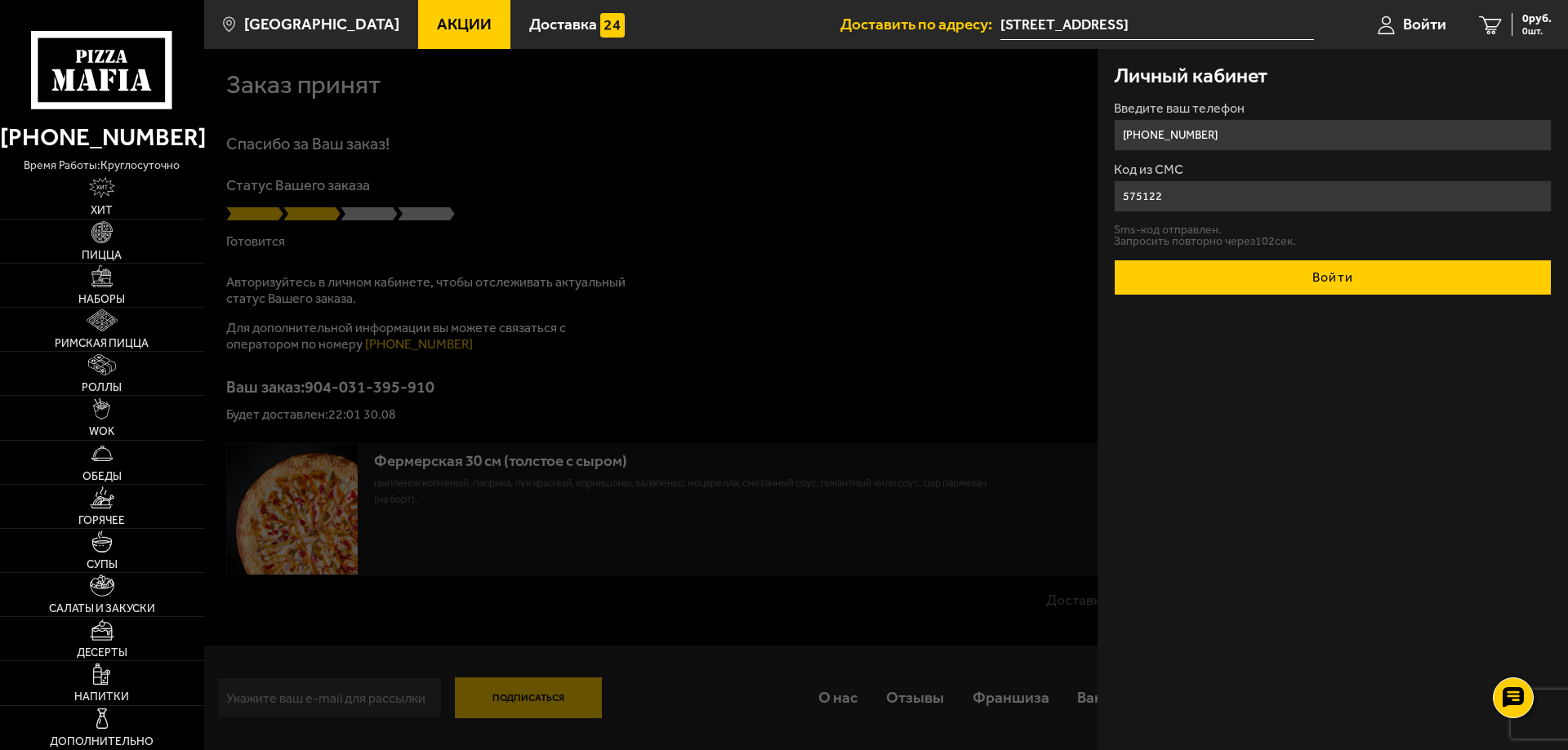
type input "575122"
click at [1254, 274] on button "Войти" at bounding box center [1333, 277] width 437 height 36
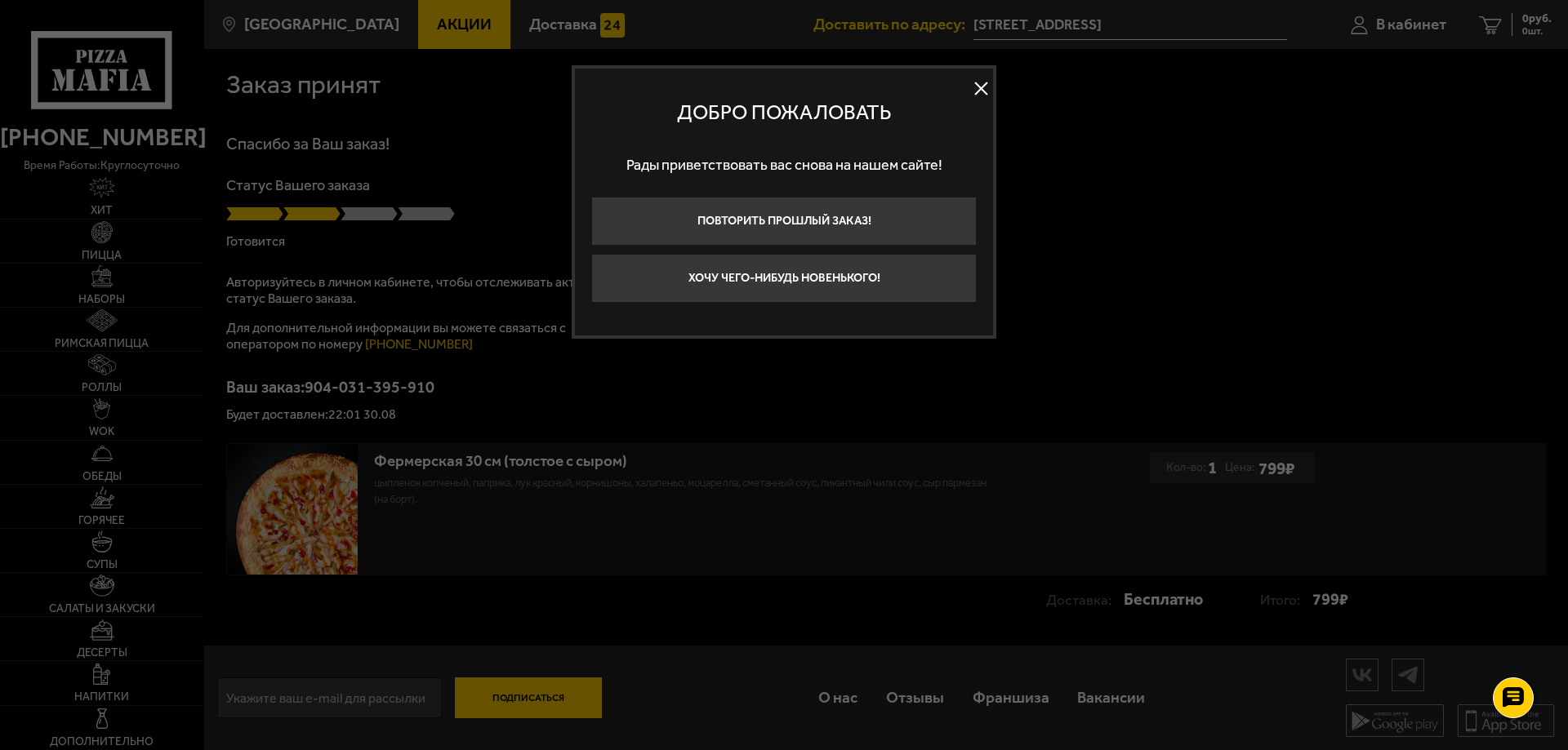
drag, startPoint x: 982, startPoint y: 81, endPoint x: 977, endPoint y: 92, distance: 12.1
click at [982, 82] on button at bounding box center [980, 89] width 24 height 24
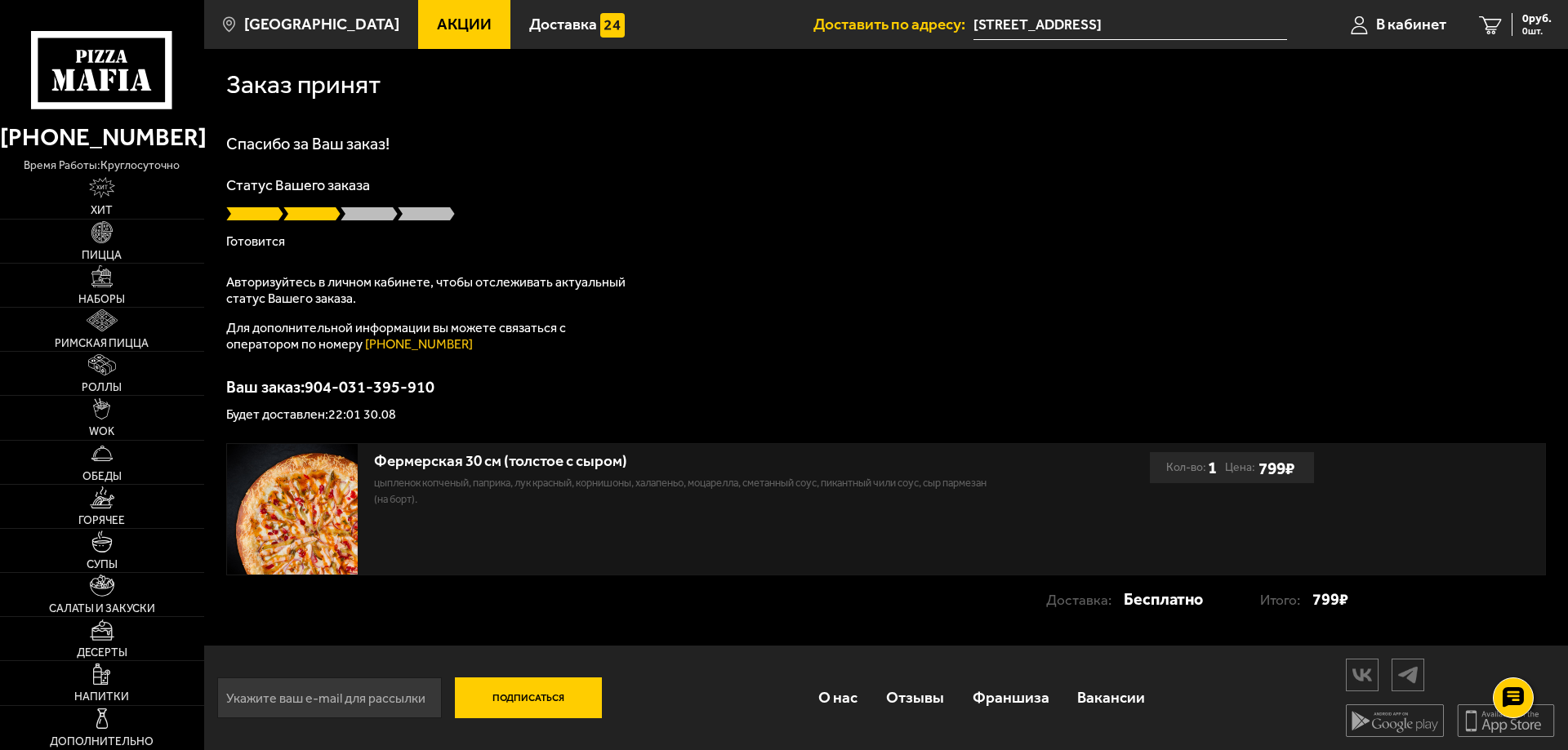
drag, startPoint x: 613, startPoint y: 216, endPoint x: 531, endPoint y: 259, distance: 92.6
click at [609, 220] on div at bounding box center [886, 213] width 1320 height 16
drag, startPoint x: 452, startPoint y: 280, endPoint x: 444, endPoint y: 284, distance: 8.9
click at [450, 283] on p "Авторизуйтесь в личном кабинете, чтобы отслеживать актуальный статус Вашего зак…" at bounding box center [430, 290] width 408 height 33
click at [1408, 23] on span "В кабинет" at bounding box center [1411, 24] width 70 height 16
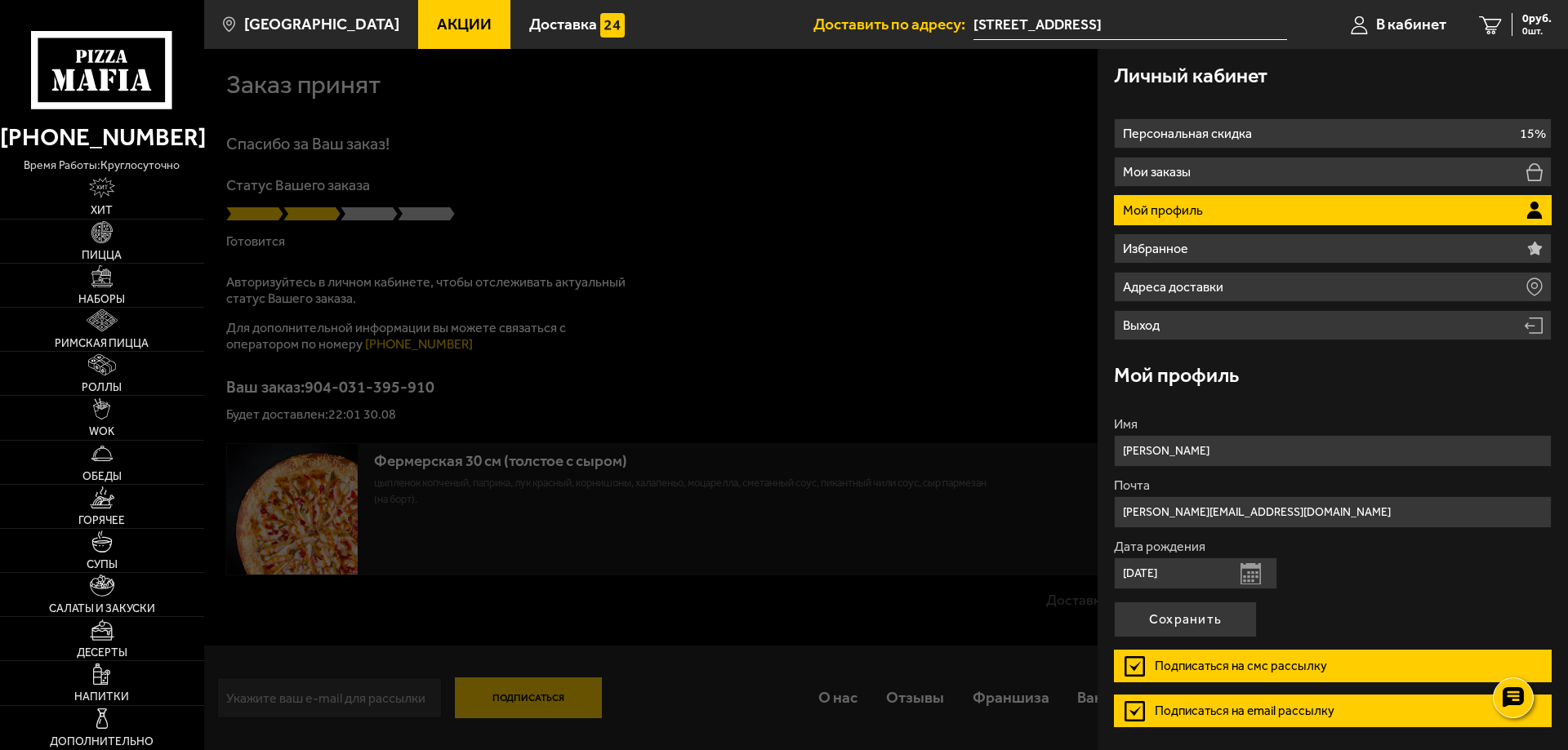
click at [921, 272] on div at bounding box center [988, 424] width 1568 height 750
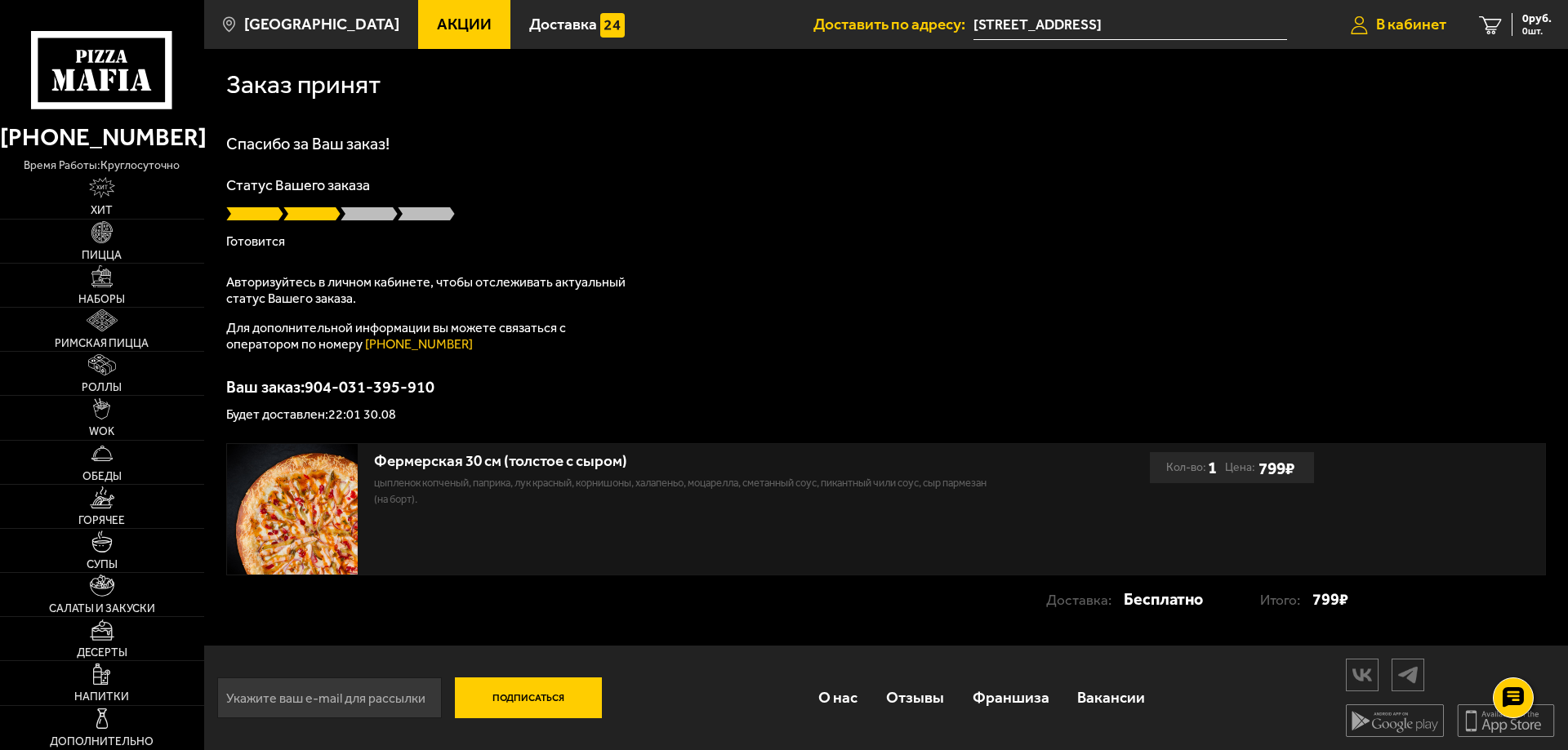
click at [1422, 29] on span "В кабинет" at bounding box center [1411, 24] width 70 height 16
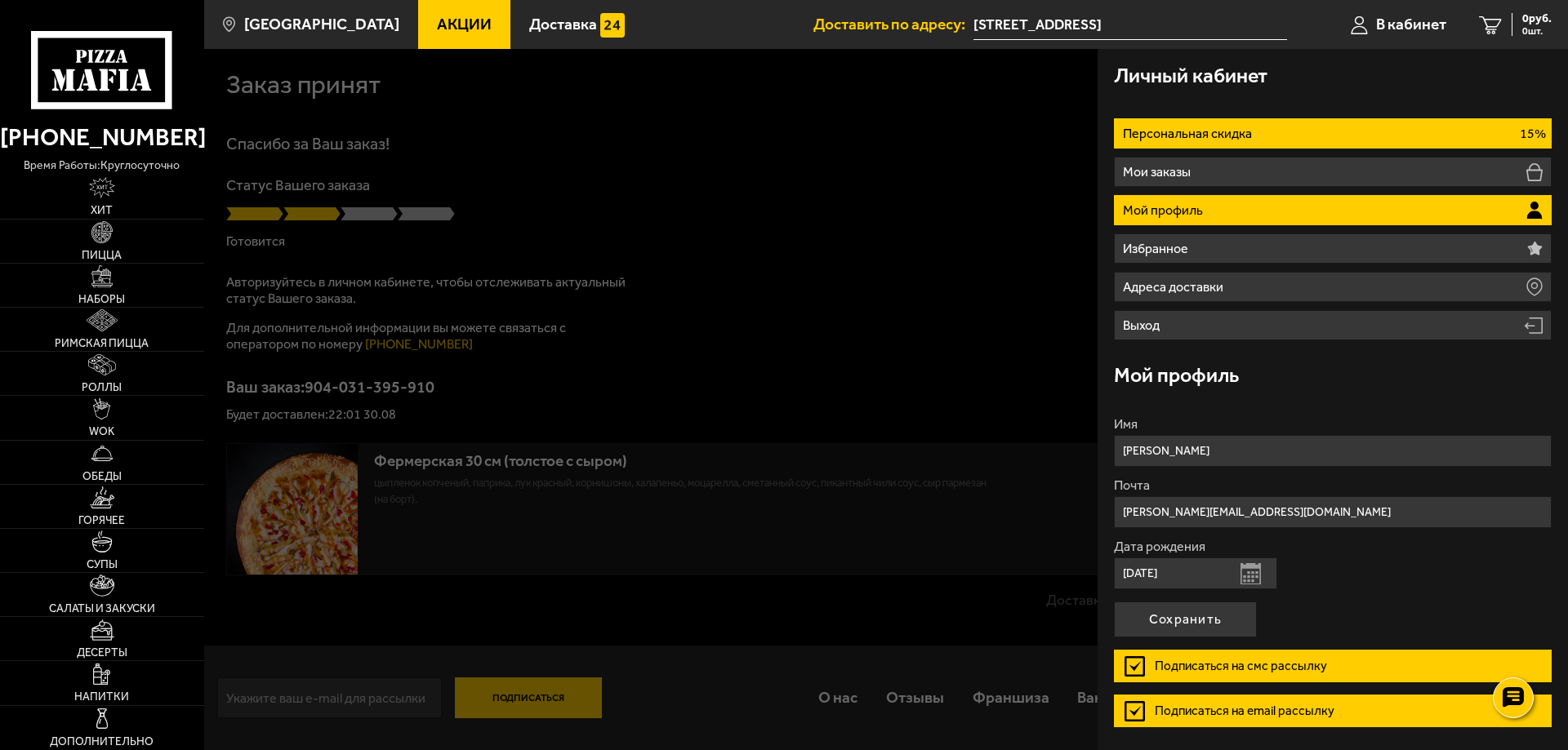
click at [1222, 127] on p "Персональная скидка" at bounding box center [1189, 133] width 133 height 13
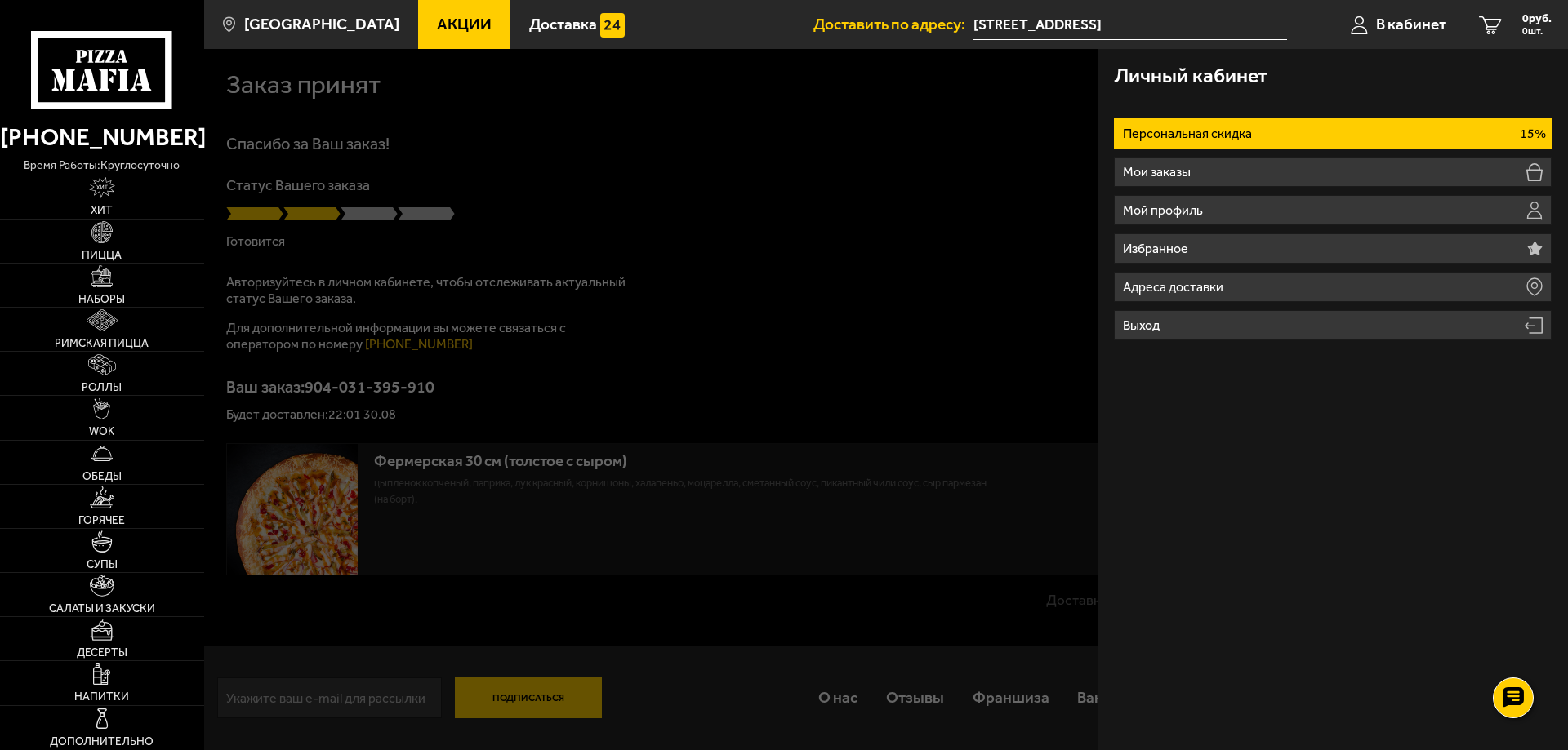
click at [1222, 127] on p "Персональная скидка" at bounding box center [1189, 133] width 133 height 13
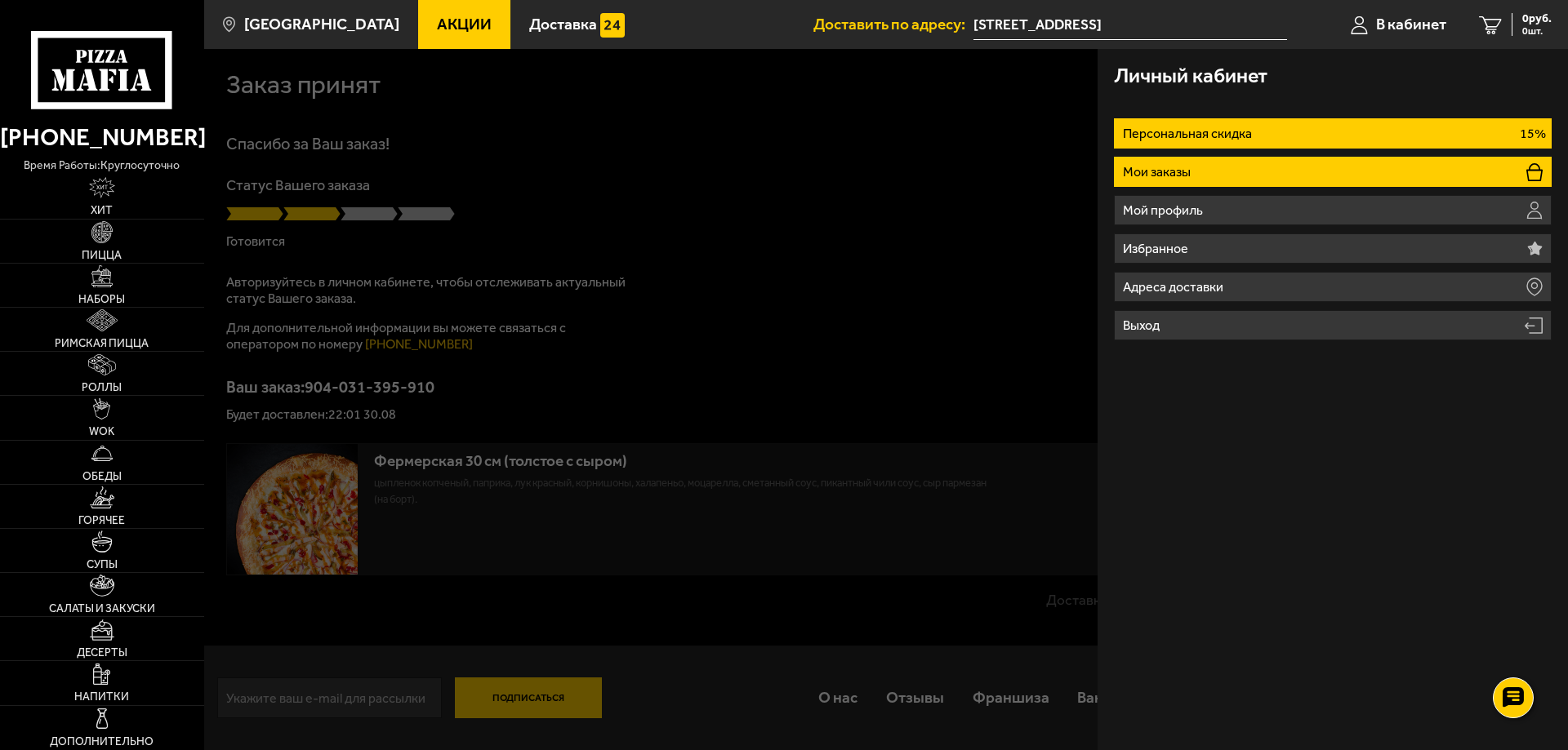
click at [1183, 166] on p "Мои заказы" at bounding box center [1158, 172] width 72 height 13
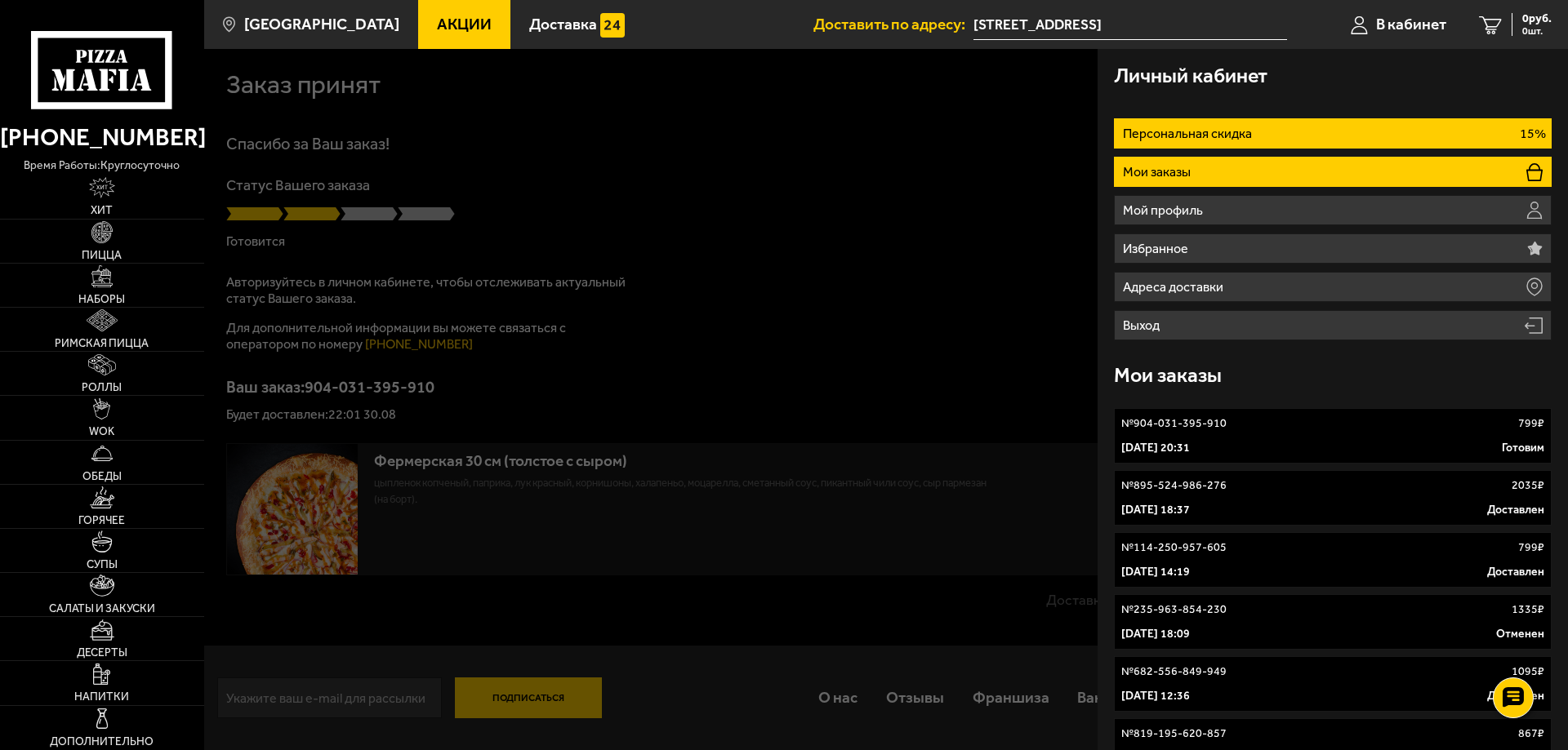
click at [1193, 129] on p "Персональная скидка" at bounding box center [1189, 133] width 133 height 13
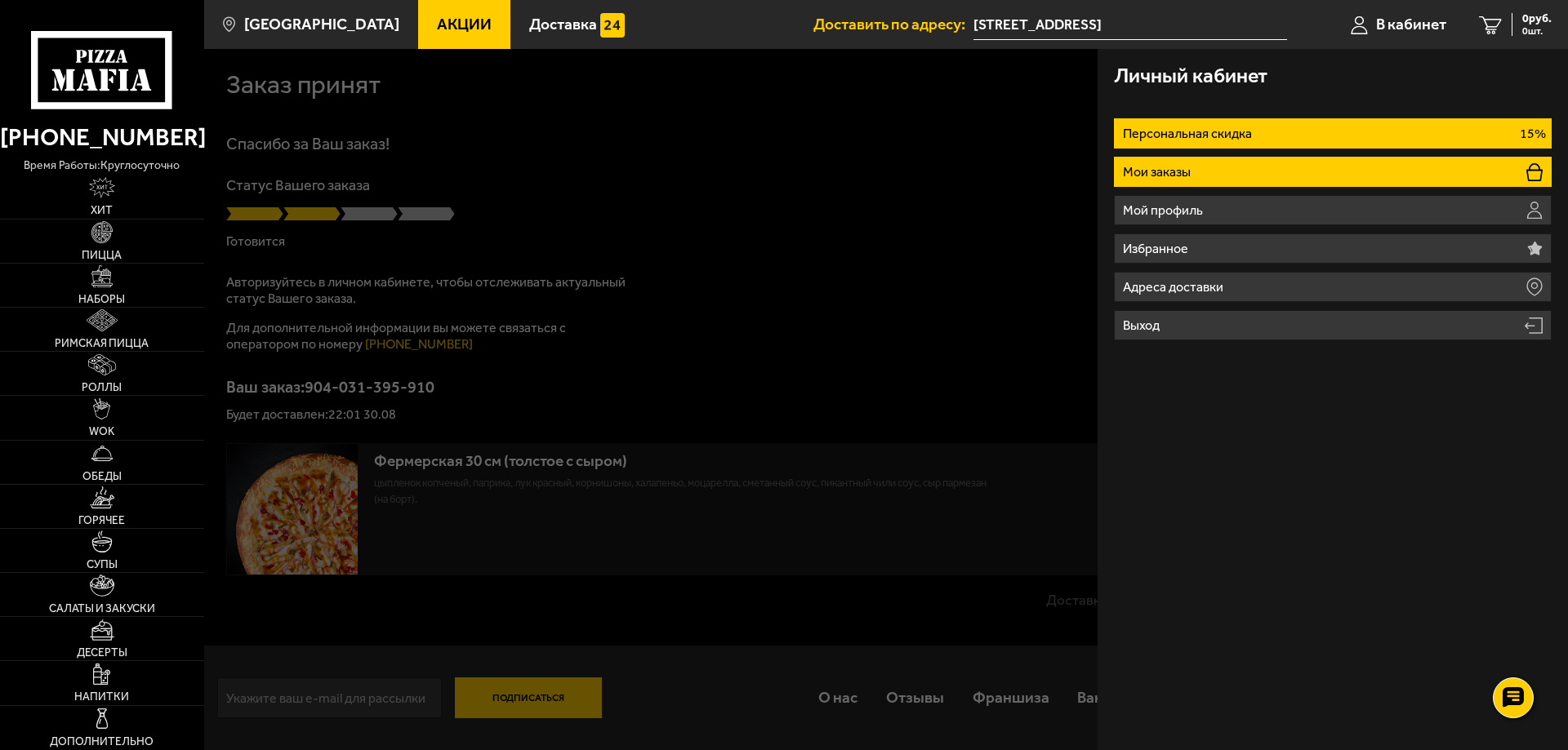
click at [1166, 172] on p "Мои заказы" at bounding box center [1158, 172] width 72 height 13
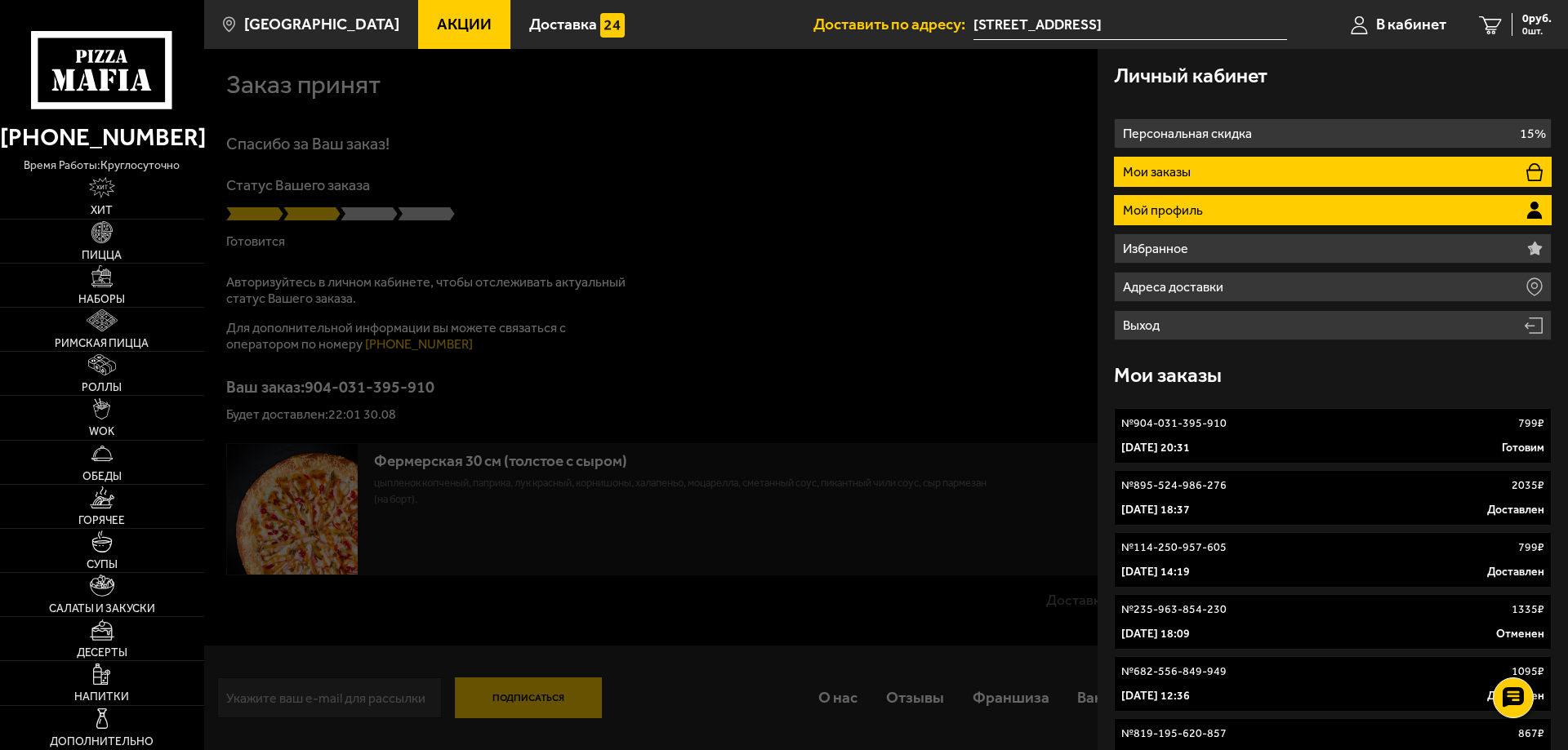
drag, startPoint x: 1209, startPoint y: 207, endPoint x: 1210, endPoint y: 225, distance: 18.0
click at [1209, 208] on li "Мой профиль" at bounding box center [1333, 210] width 437 height 30
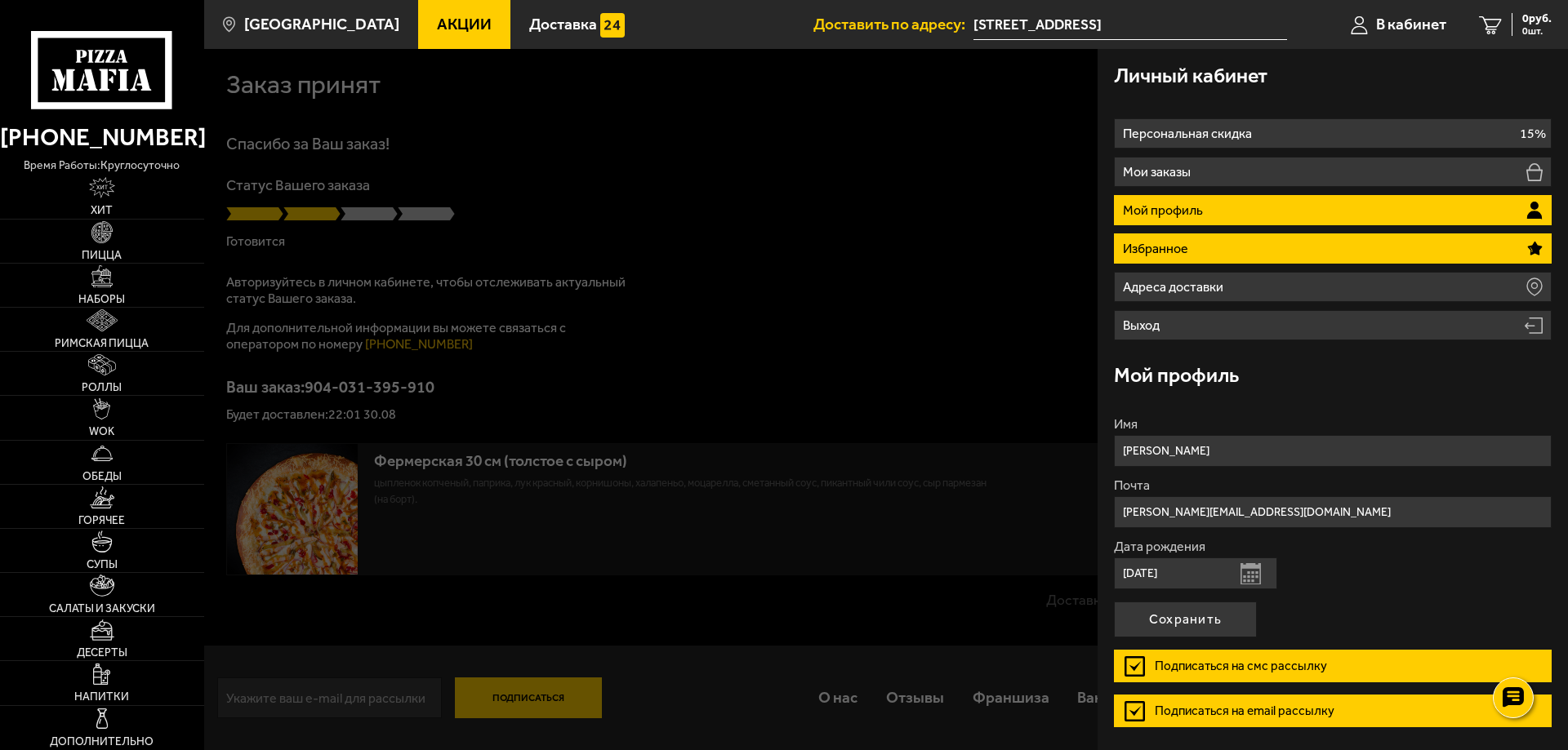
click at [1197, 252] on li "Избранное" at bounding box center [1333, 248] width 437 height 30
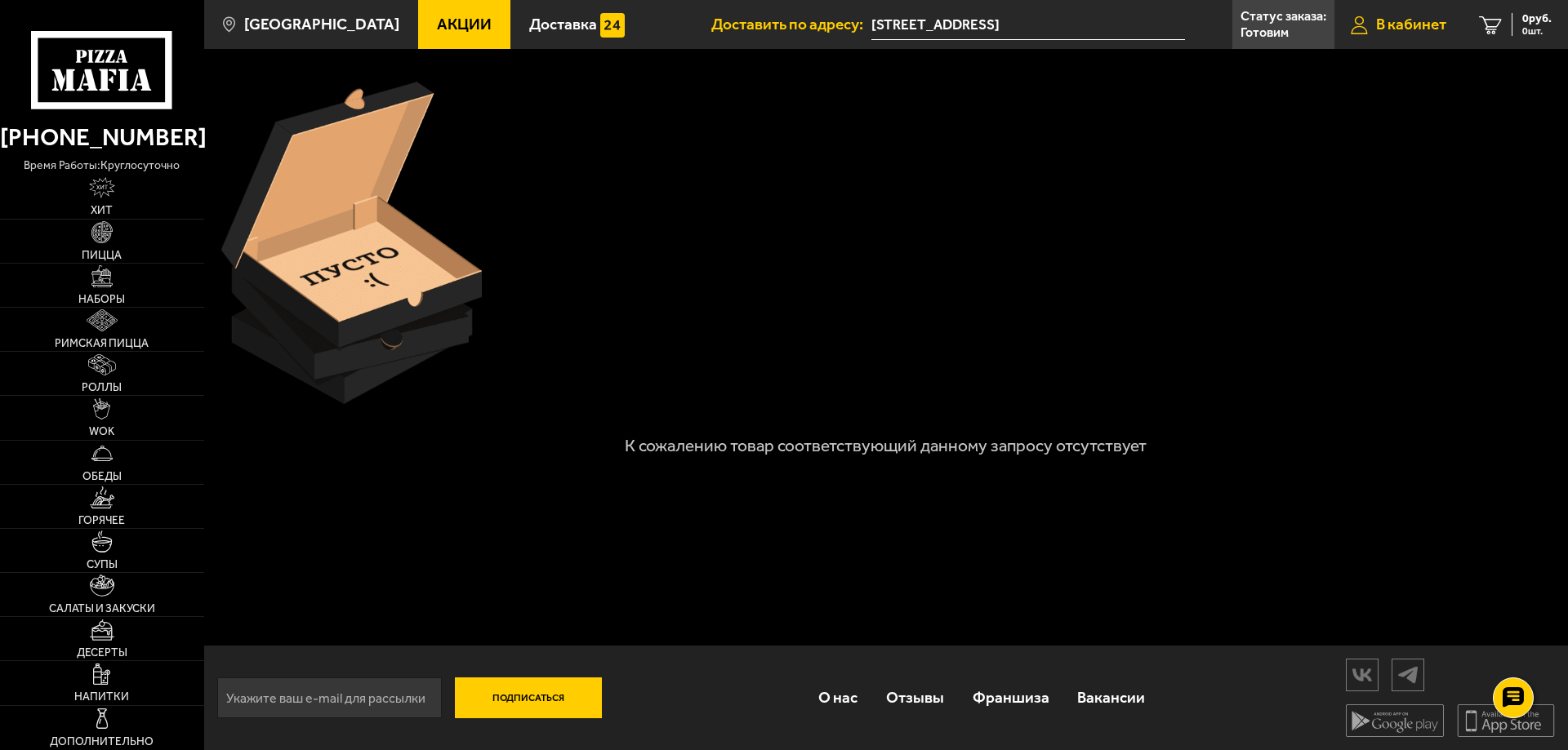
click at [1392, 32] on span "В кабинет" at bounding box center [1411, 24] width 70 height 16
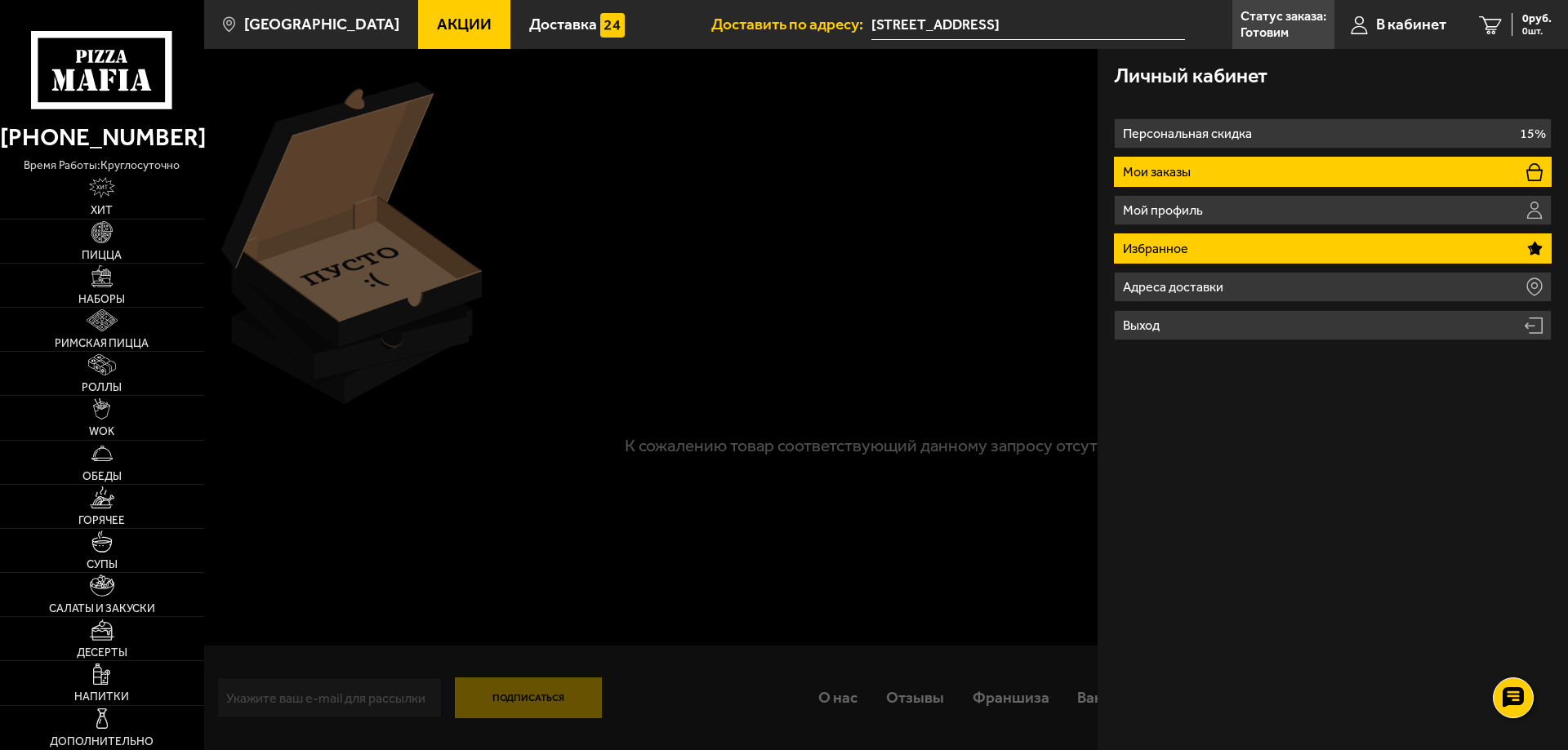
click at [1177, 171] on p "Мои заказы" at bounding box center [1158, 172] width 72 height 13
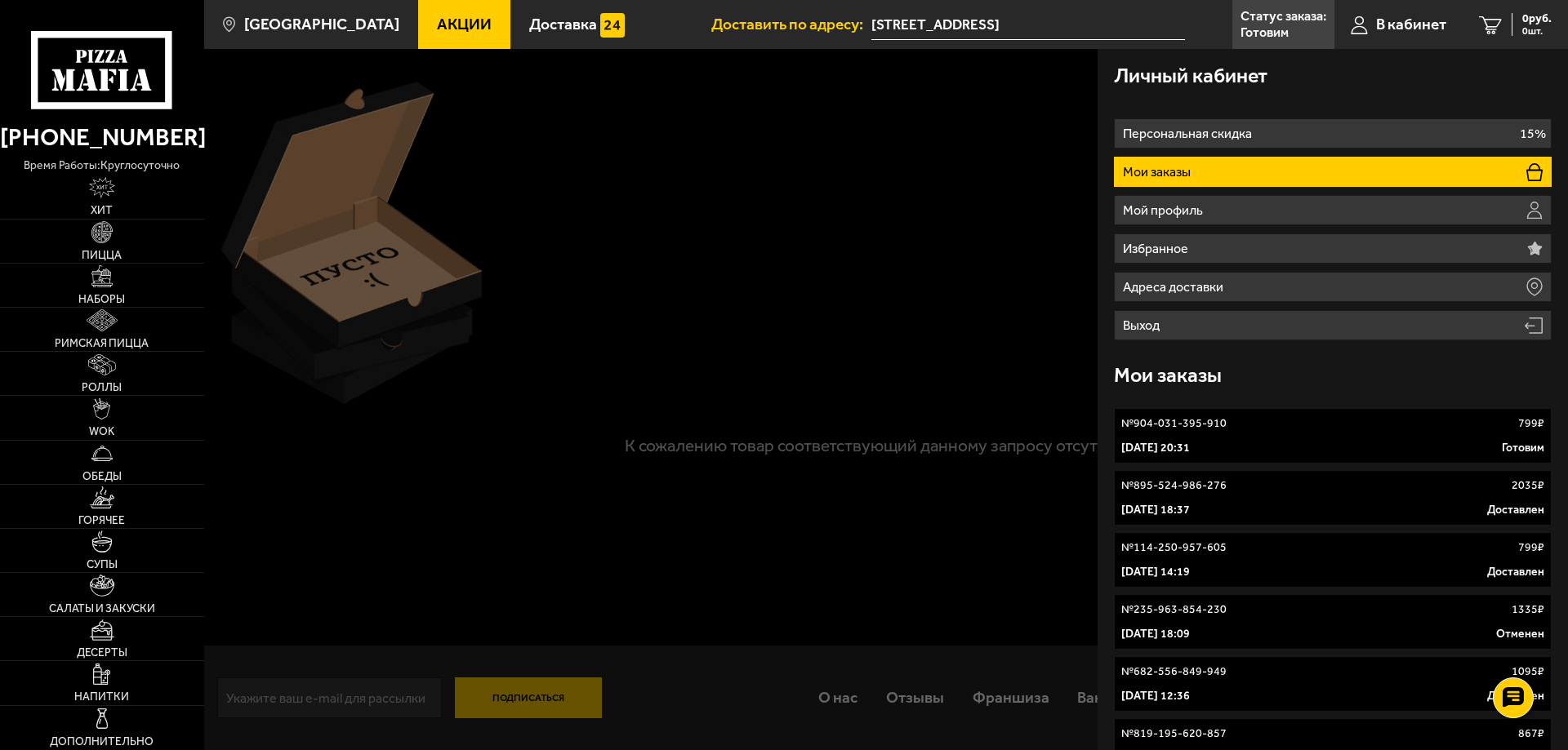
click at [1200, 435] on link "№ 904-031-395-910 799 ₽ [DATE] 20:31 Готовим" at bounding box center [1333, 435] width 437 height 55
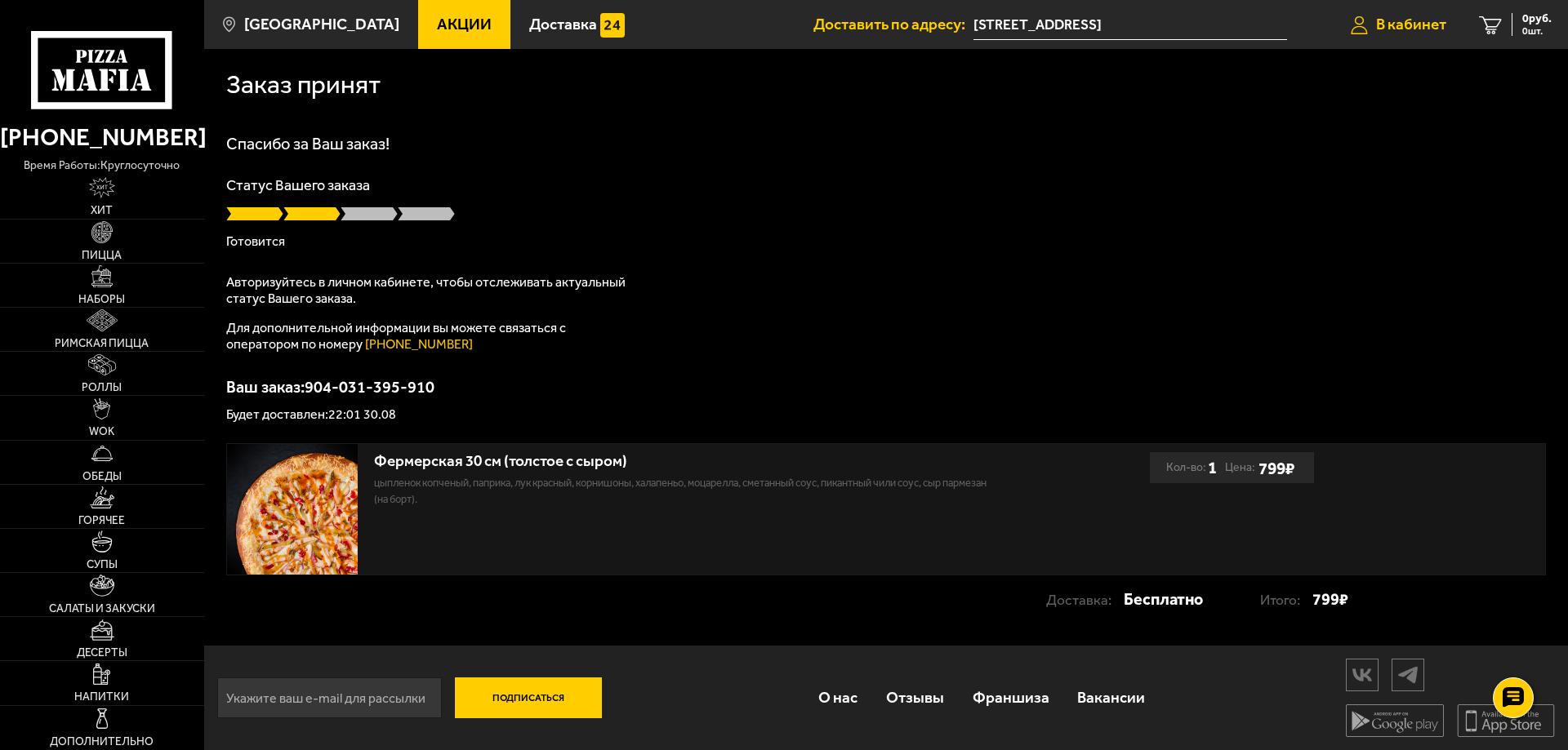
click at [1391, 22] on span "В кабинет" at bounding box center [1411, 24] width 70 height 16
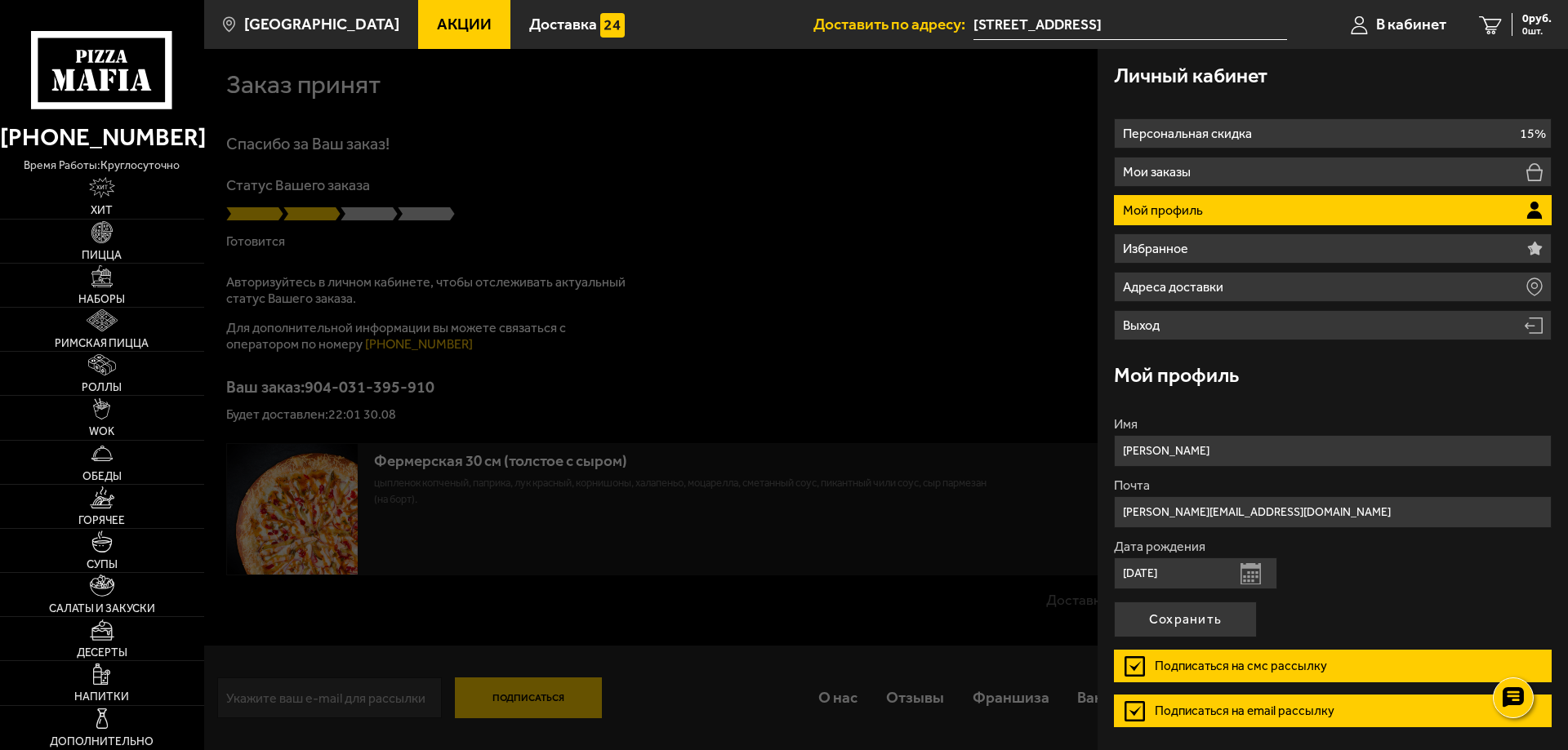
click at [896, 207] on div at bounding box center [988, 424] width 1568 height 750
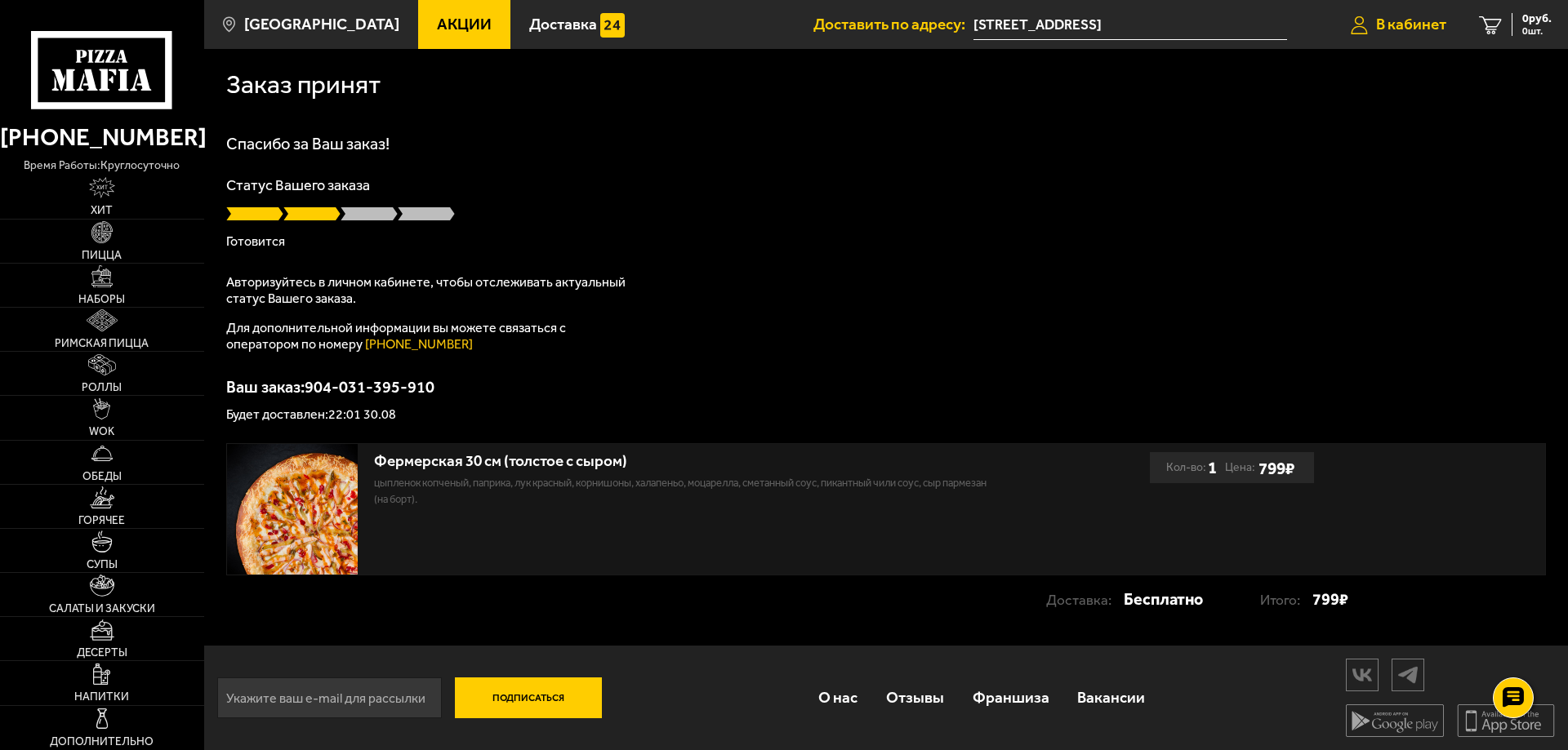
click at [1418, 16] on span "В кабинет" at bounding box center [1411, 24] width 70 height 16
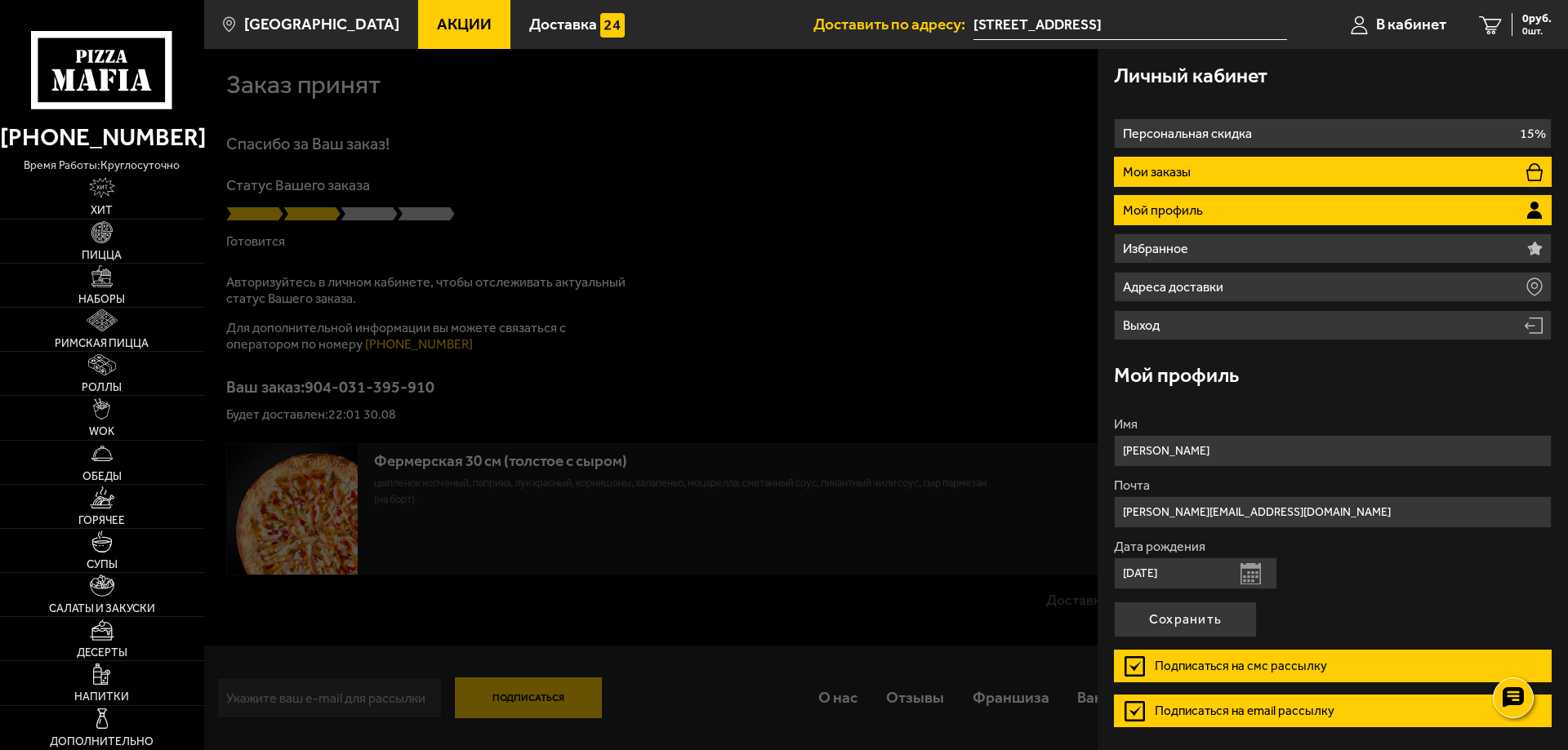
click at [1195, 162] on li "Мои заказы" at bounding box center [1333, 171] width 437 height 30
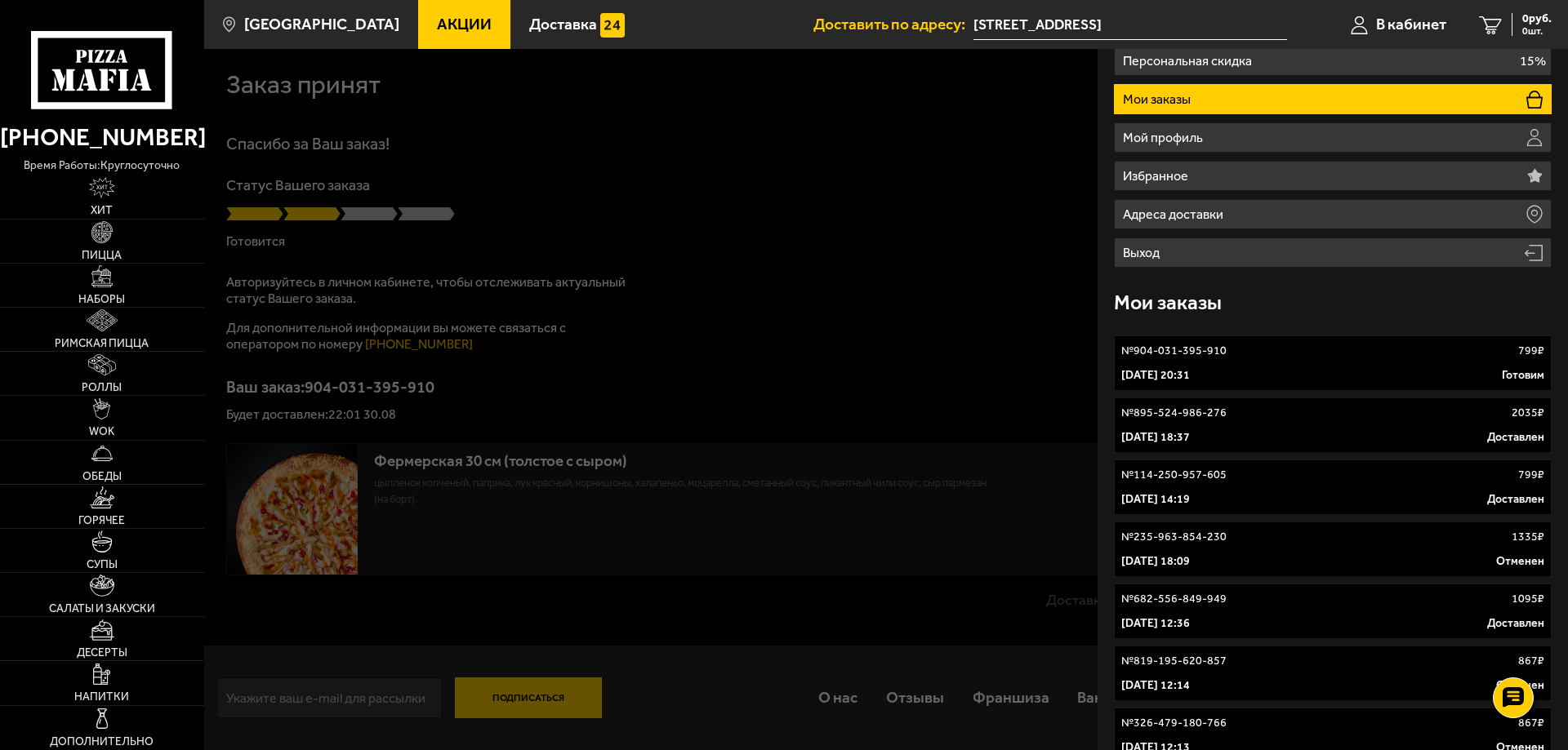
scroll to position [81, 0]
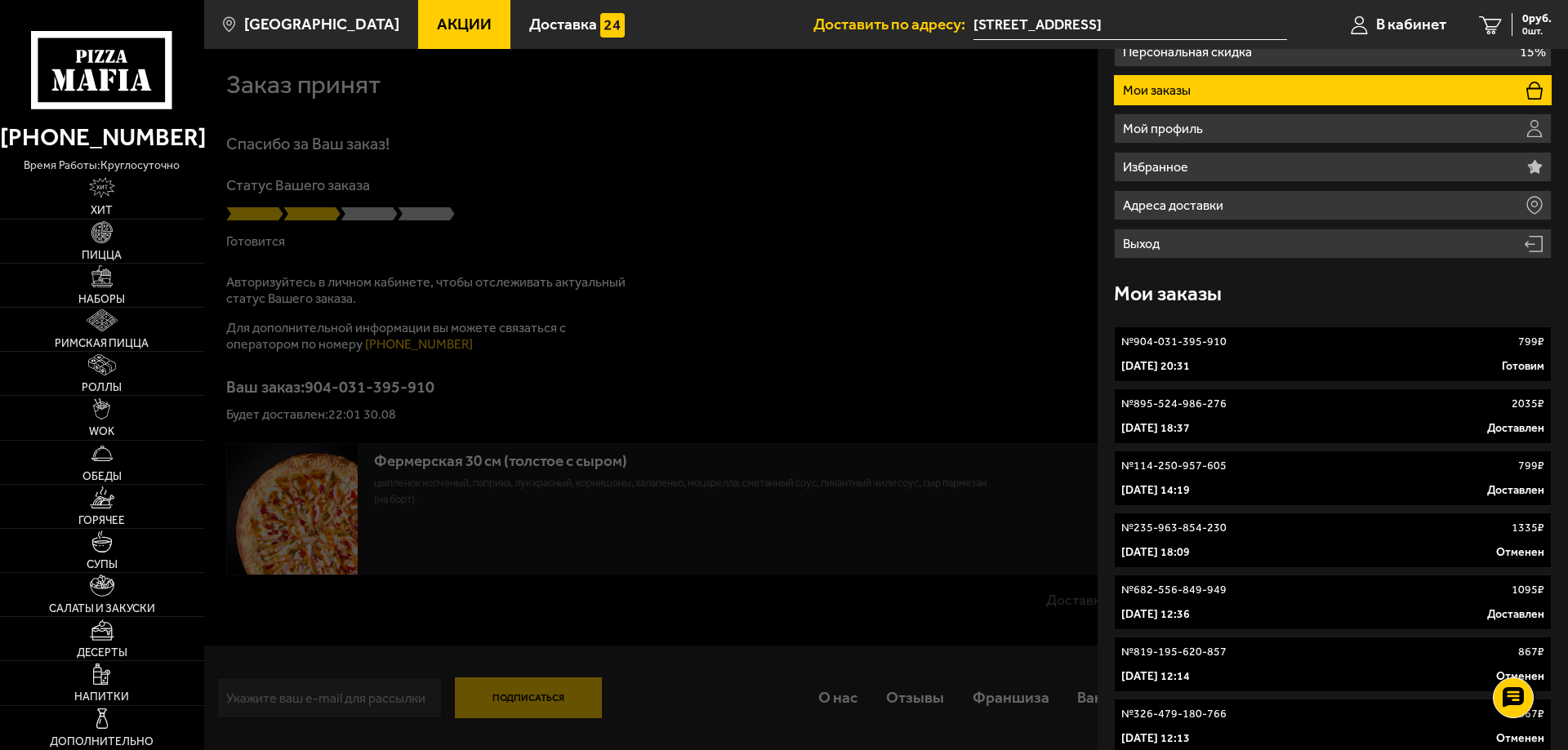
drag, startPoint x: 947, startPoint y: 294, endPoint x: 940, endPoint y: 288, distance: 9.2
click at [947, 293] on div at bounding box center [988, 424] width 1568 height 750
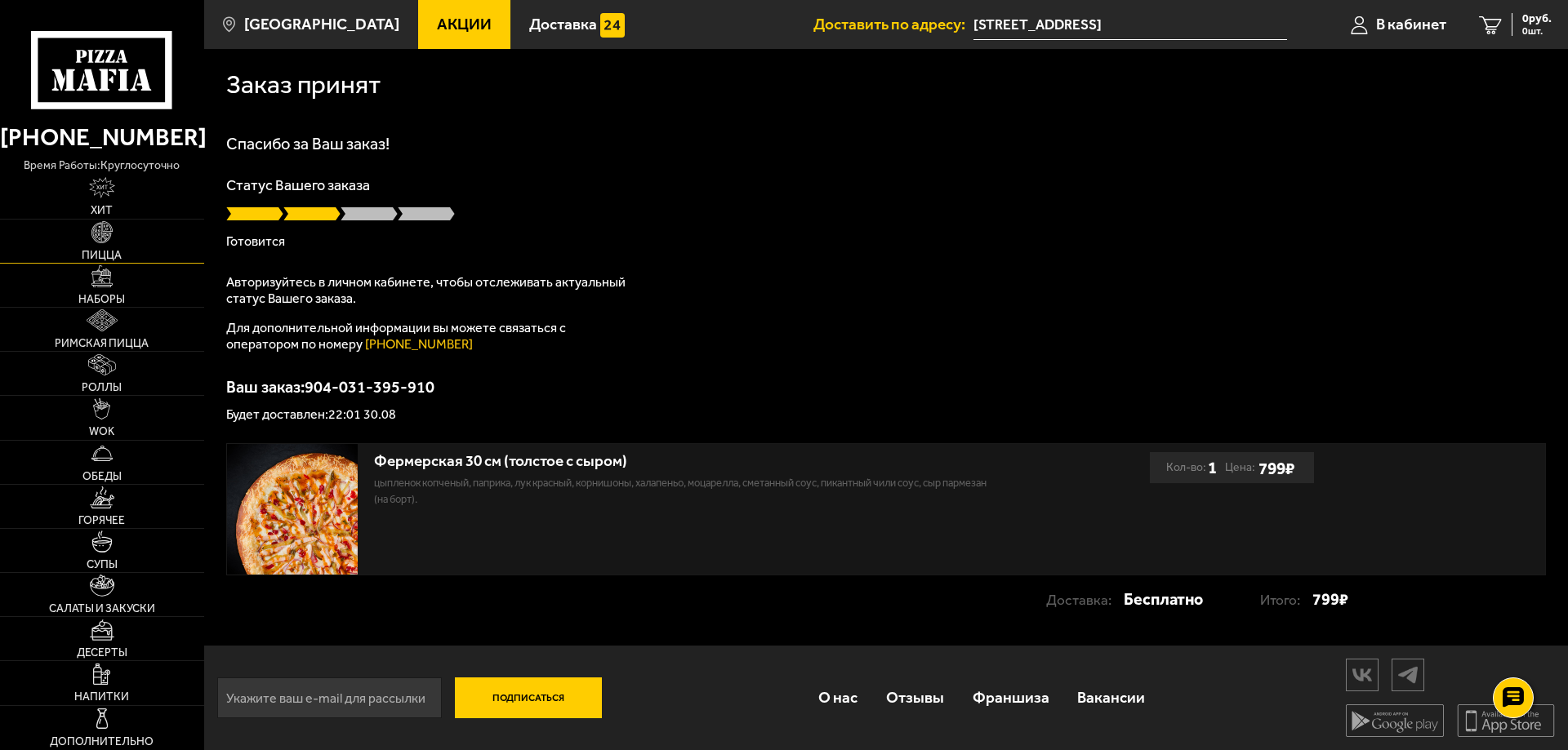
click at [108, 238] on img at bounding box center [103, 232] width 22 height 22
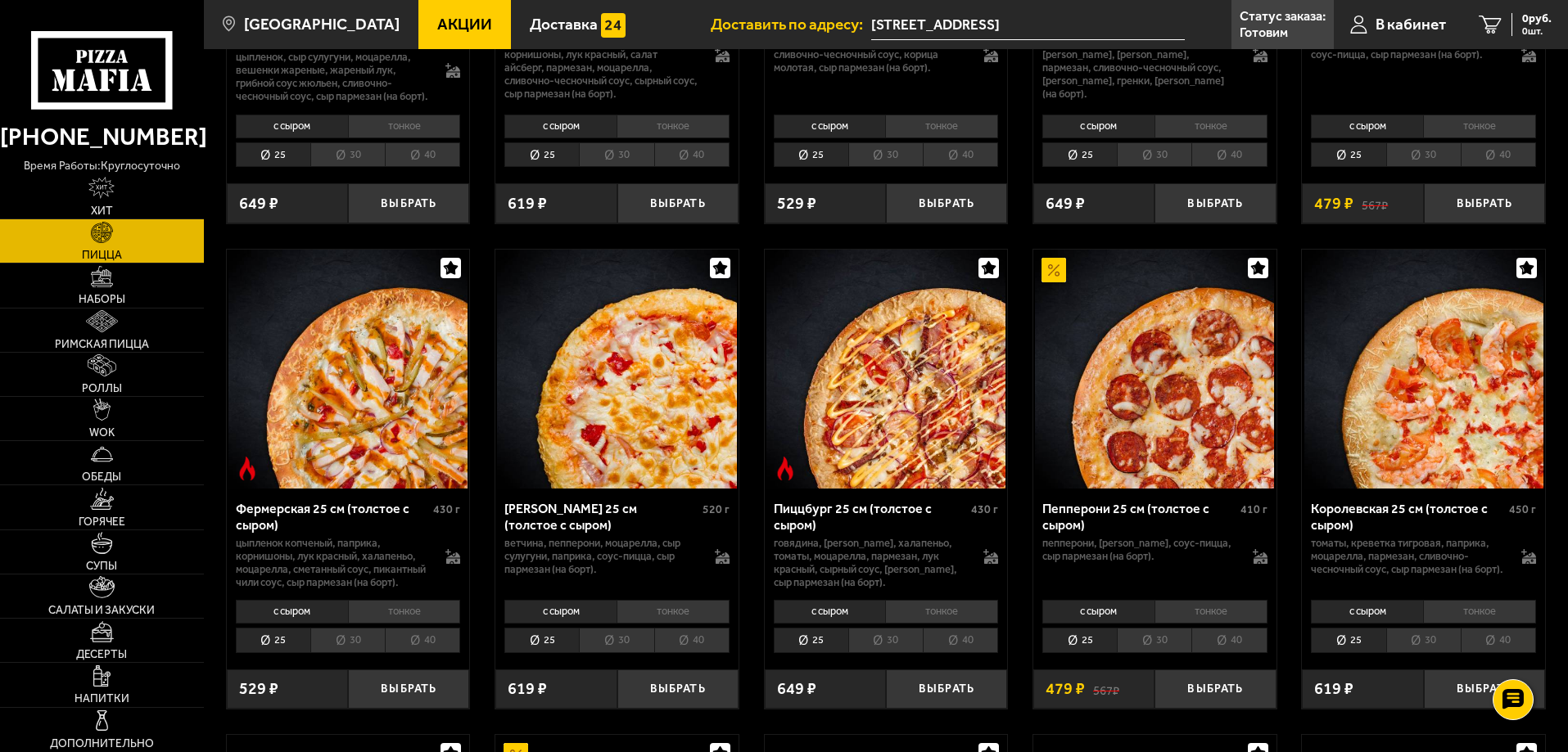
scroll to position [900, 0]
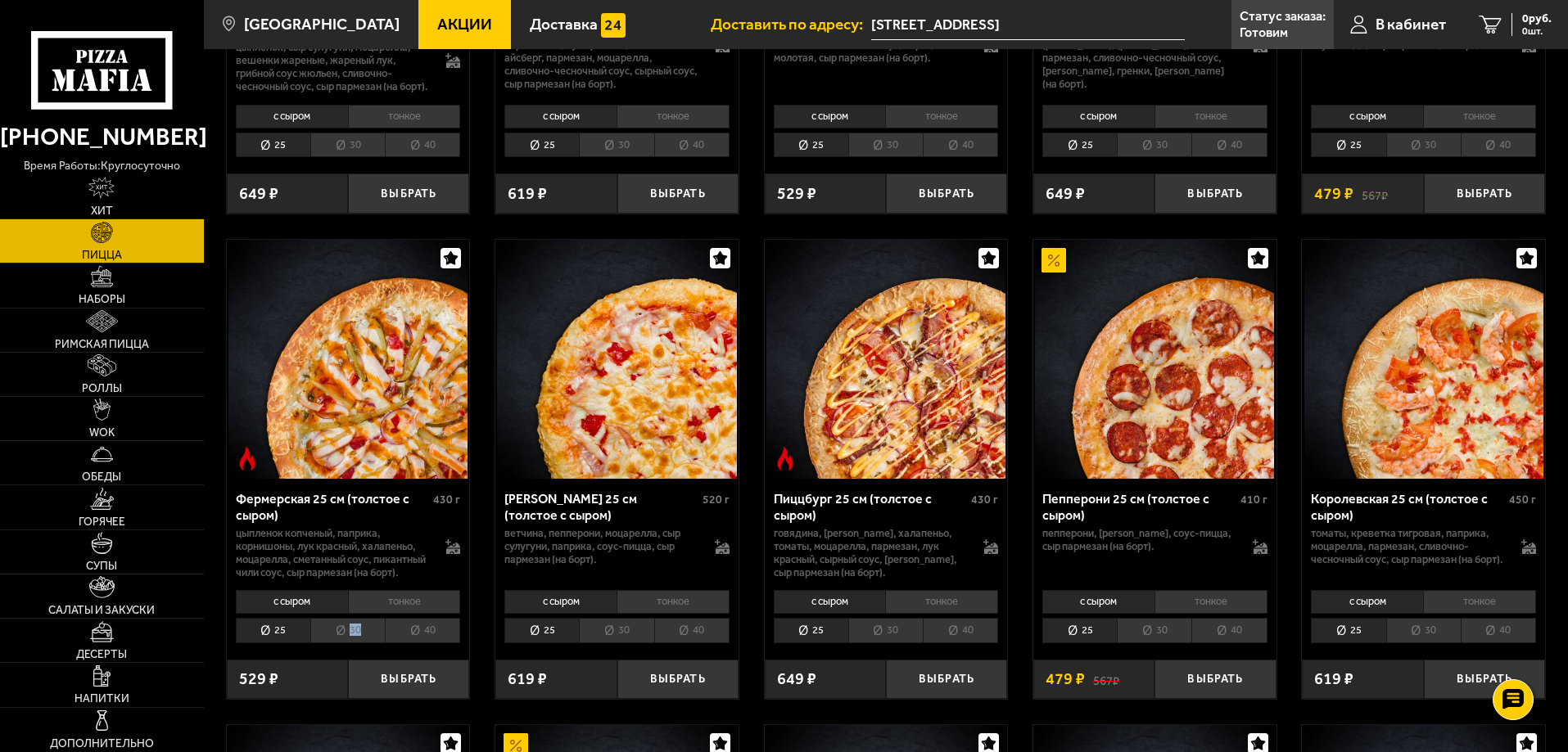
click at [361, 644] on li "30" at bounding box center [348, 630] width 75 height 25
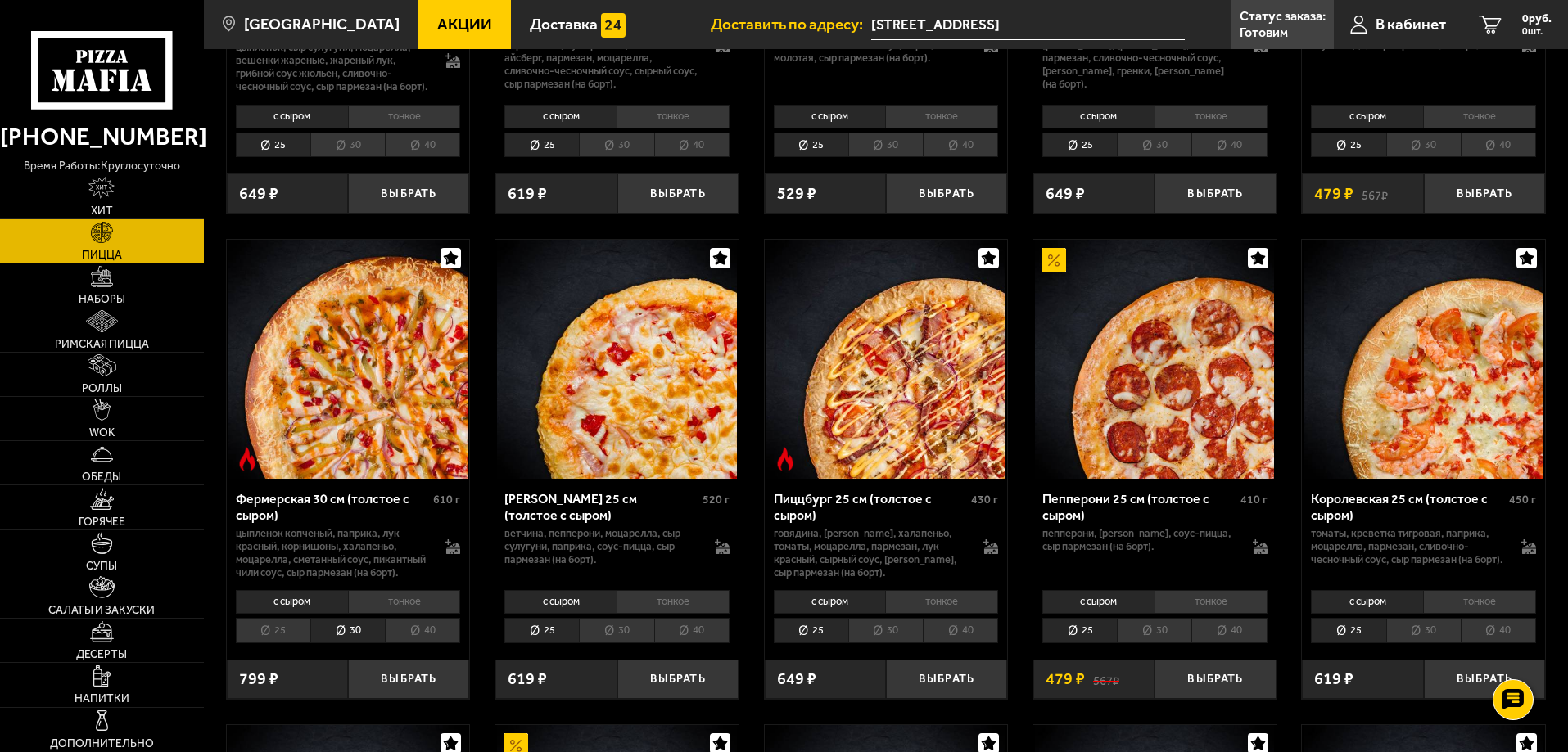
click at [279, 644] on li "25" at bounding box center [273, 630] width 75 height 25
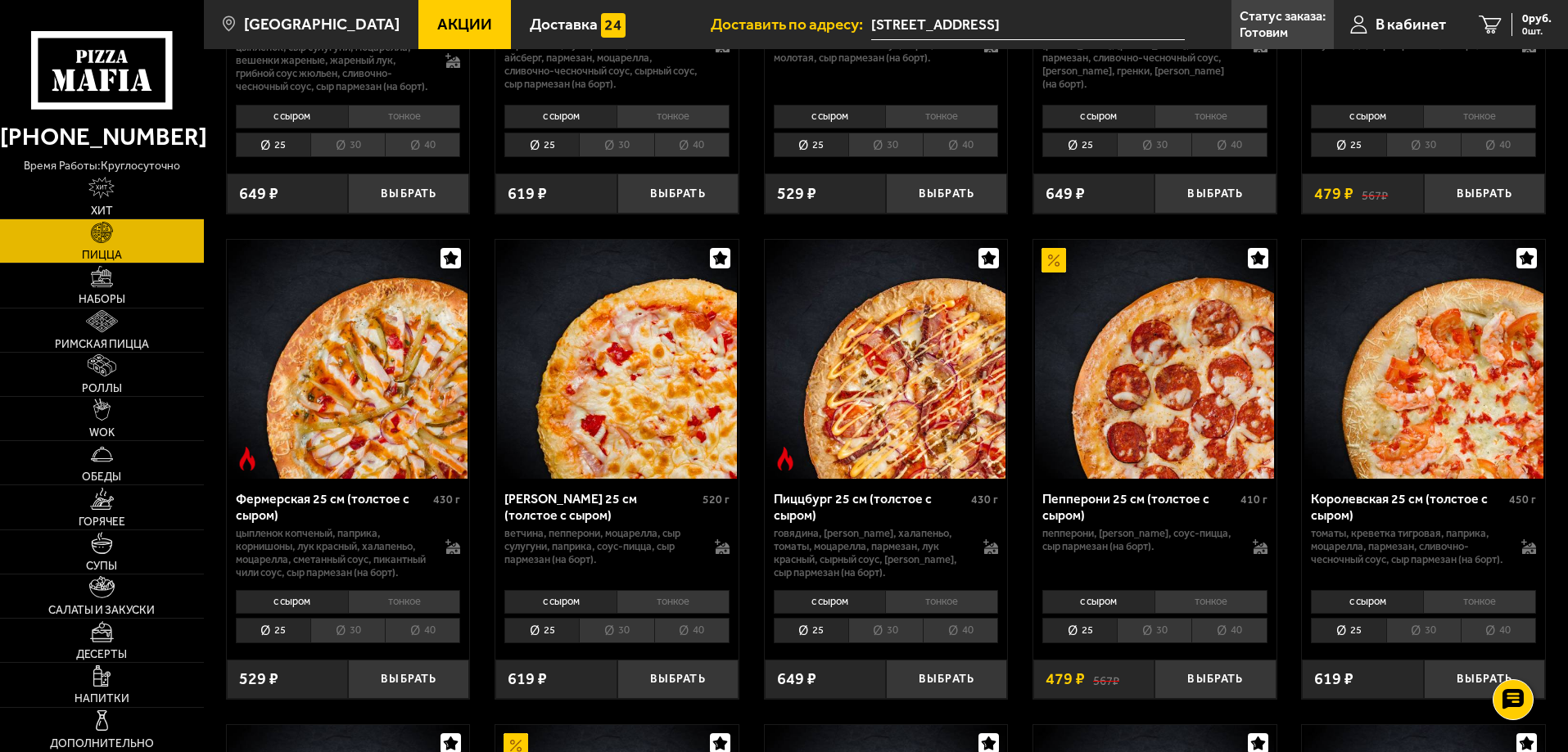
click at [351, 644] on li "30" at bounding box center [348, 630] width 75 height 25
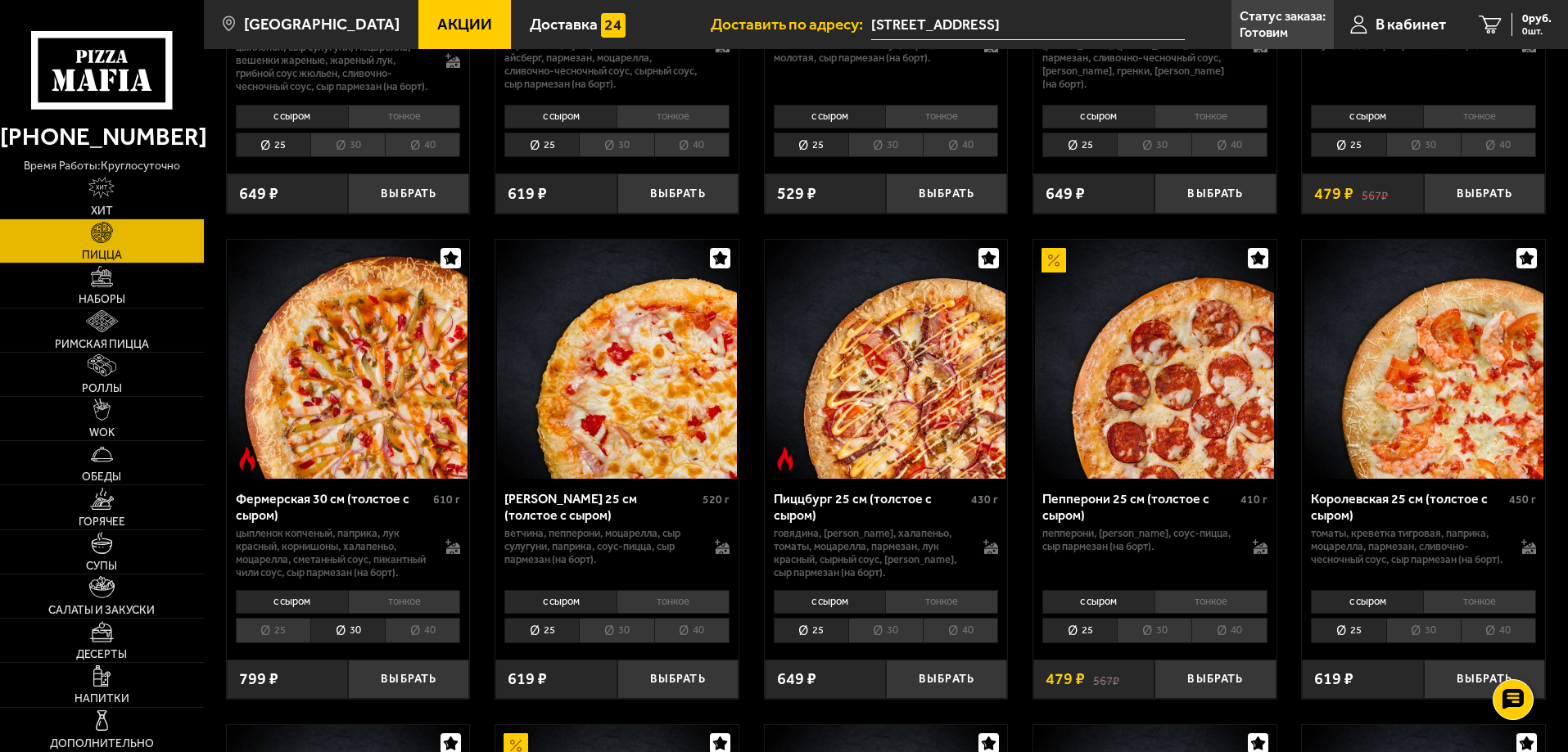
click at [265, 644] on li "25" at bounding box center [273, 630] width 75 height 25
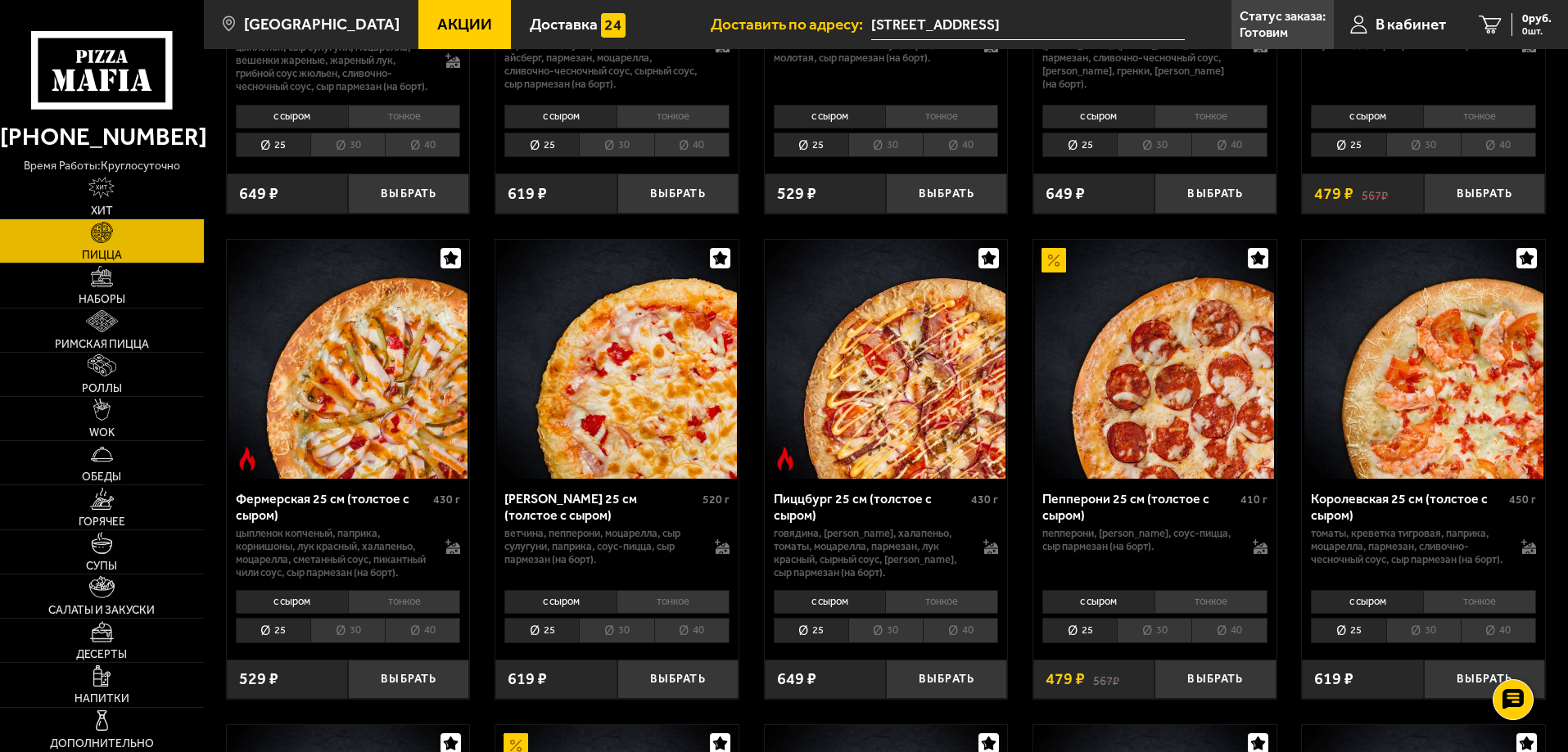
click at [355, 644] on li "30" at bounding box center [348, 630] width 75 height 25
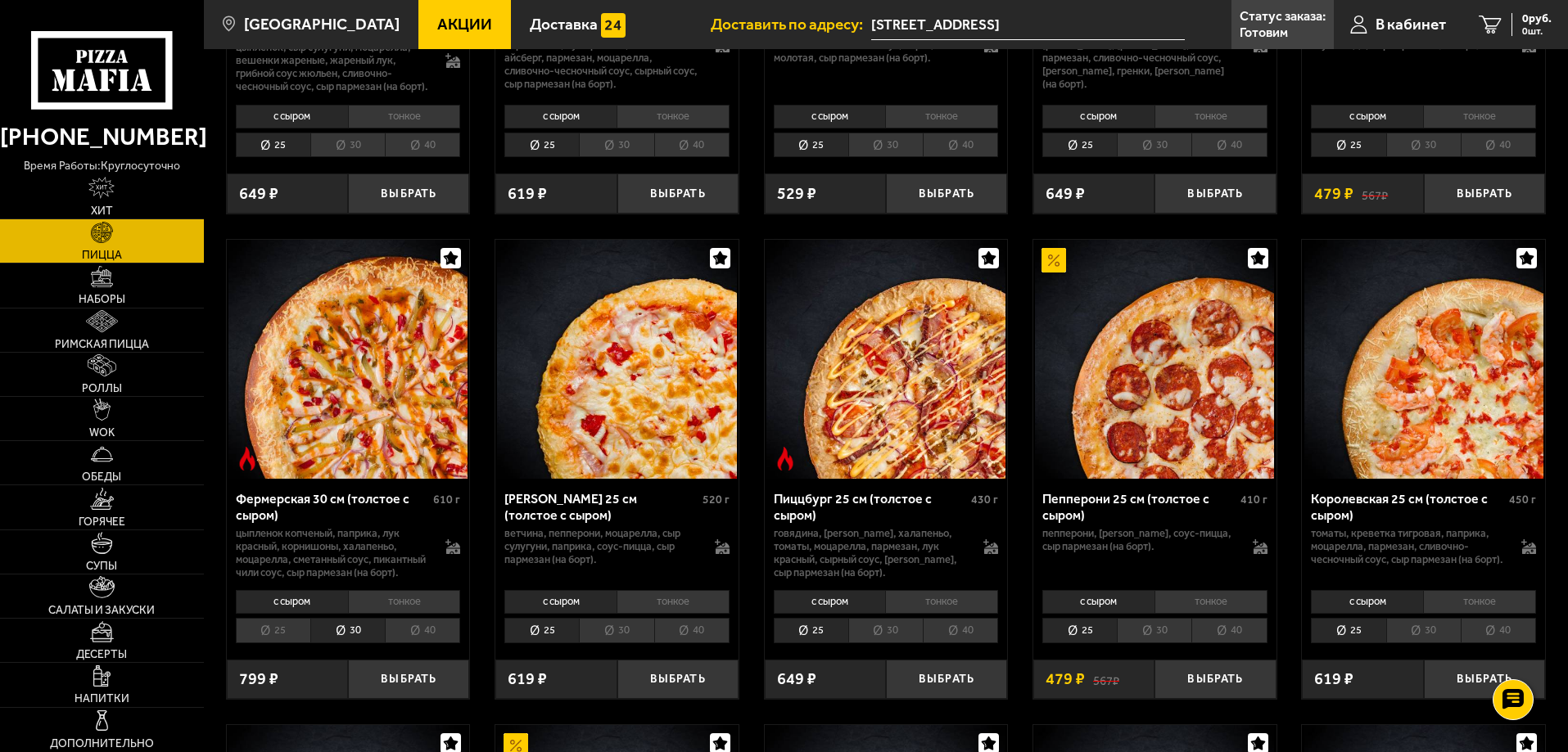
click at [282, 644] on li "25" at bounding box center [273, 630] width 75 height 25
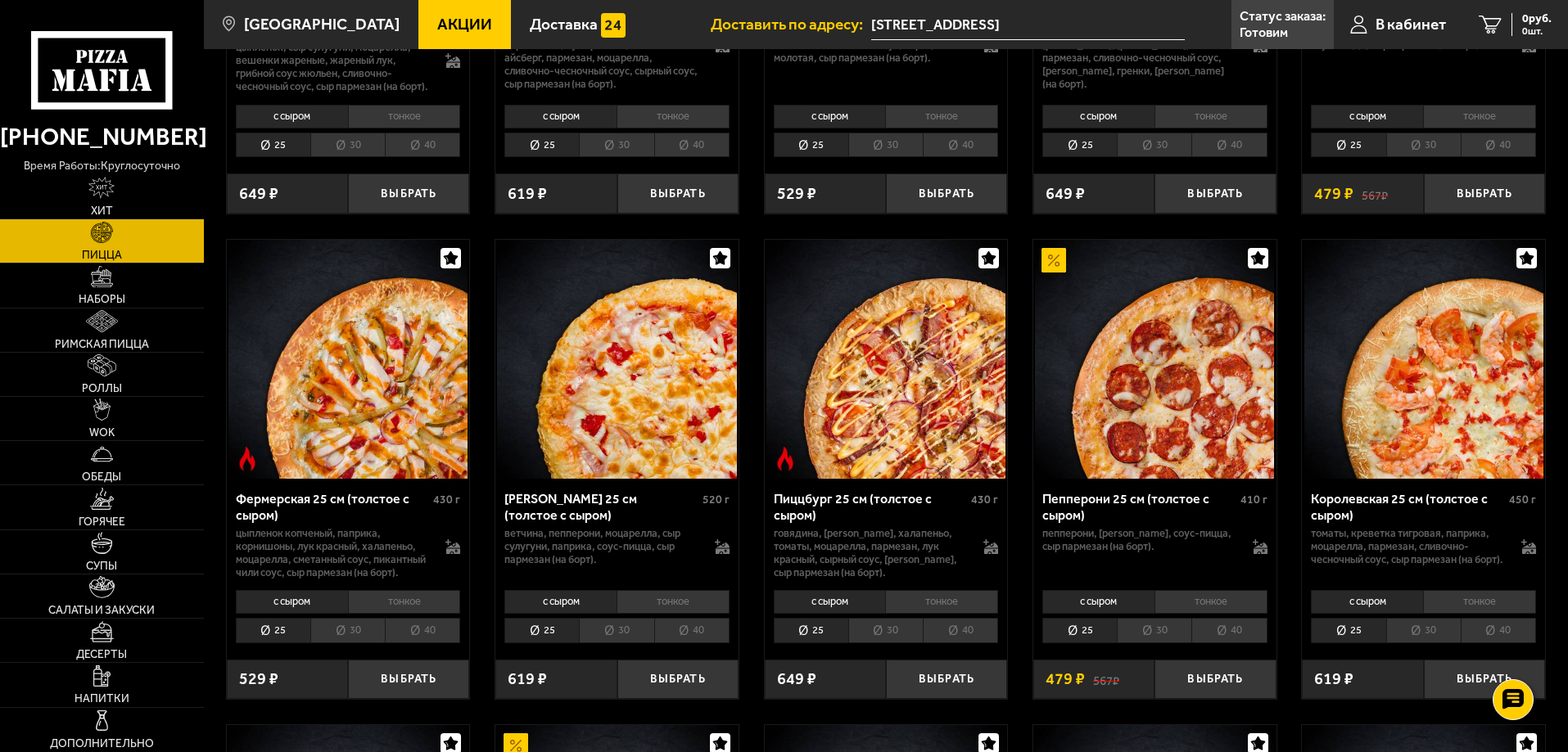
click at [360, 644] on li "30" at bounding box center [348, 630] width 75 height 25
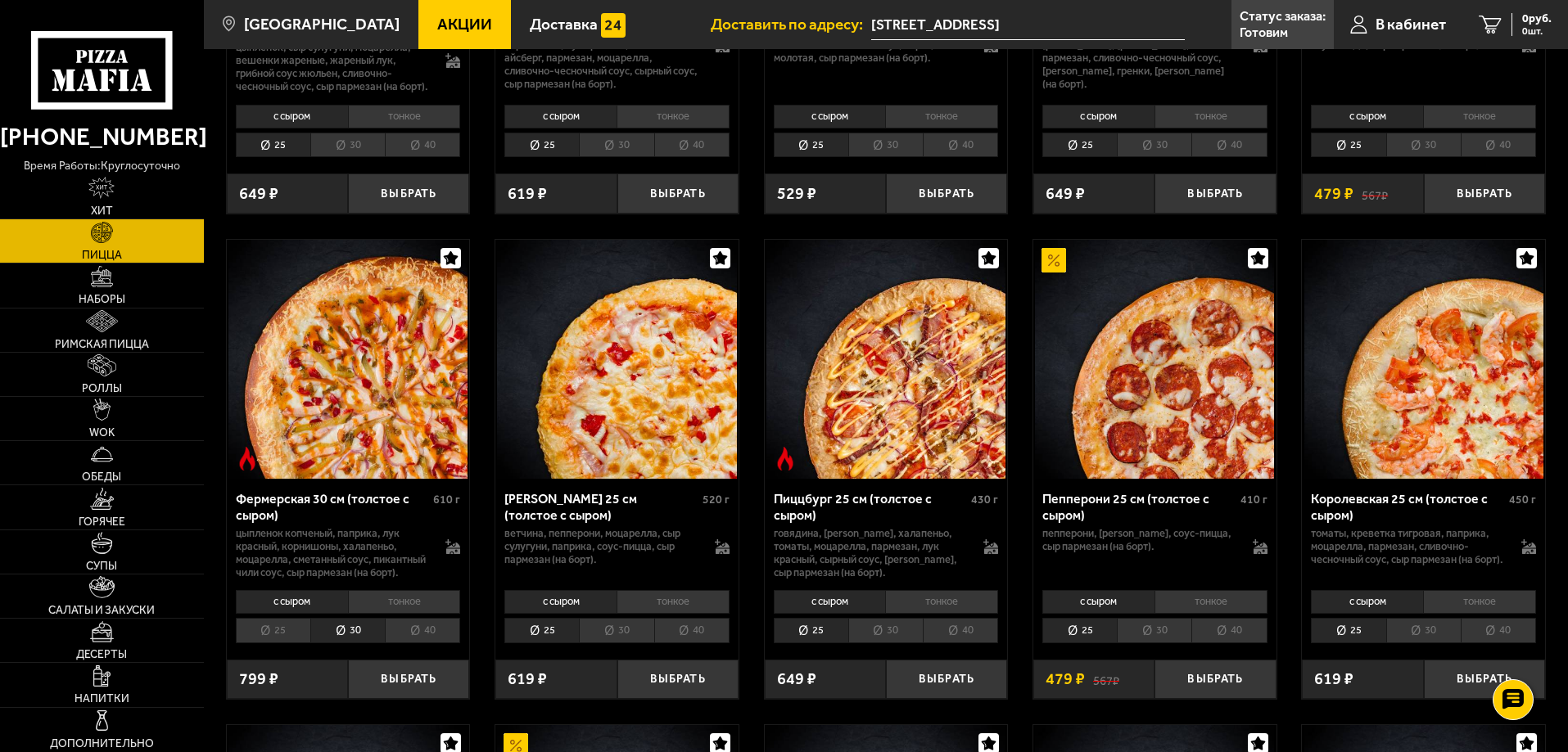
click at [290, 644] on li "25" at bounding box center [273, 630] width 75 height 25
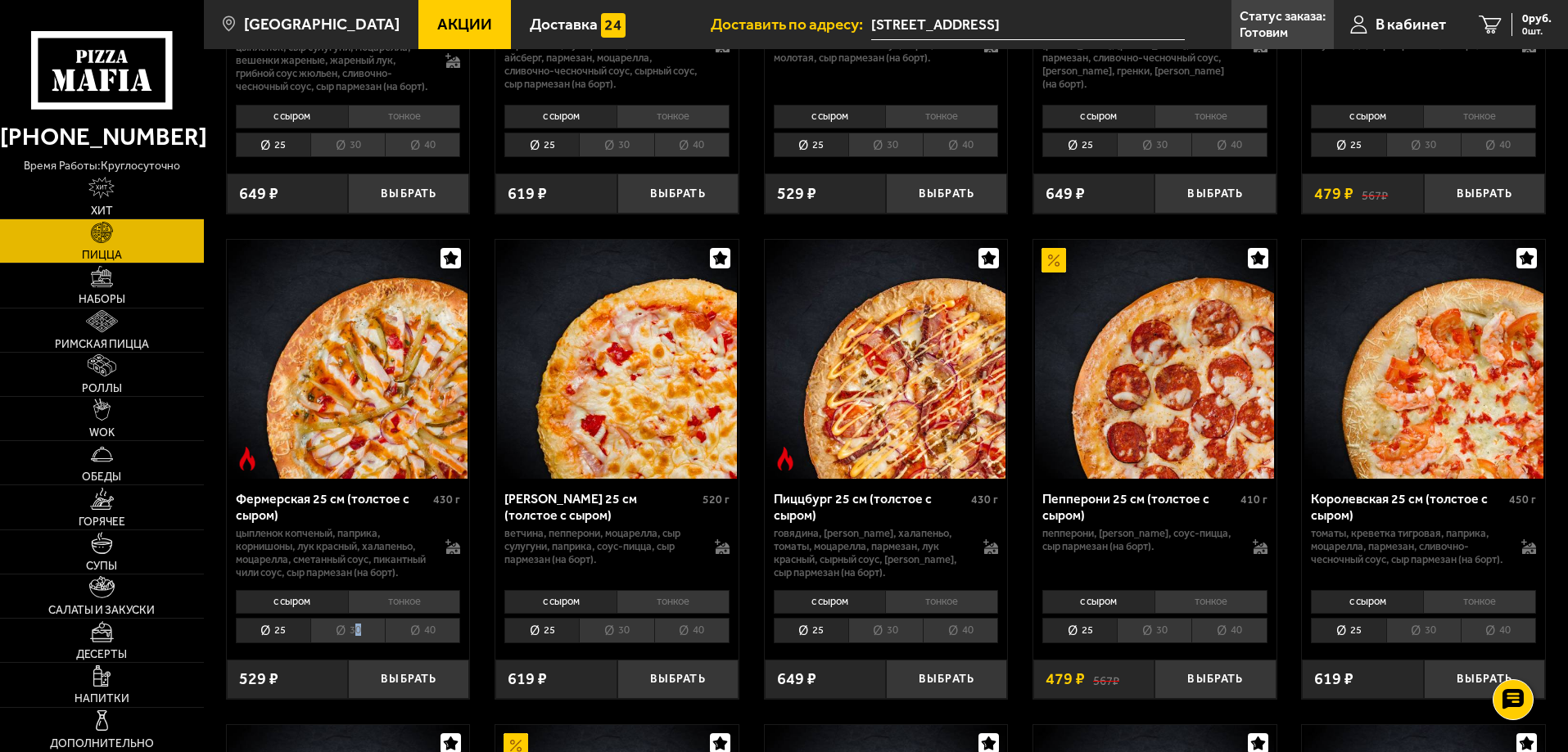
click at [359, 644] on li "30" at bounding box center [348, 630] width 75 height 25
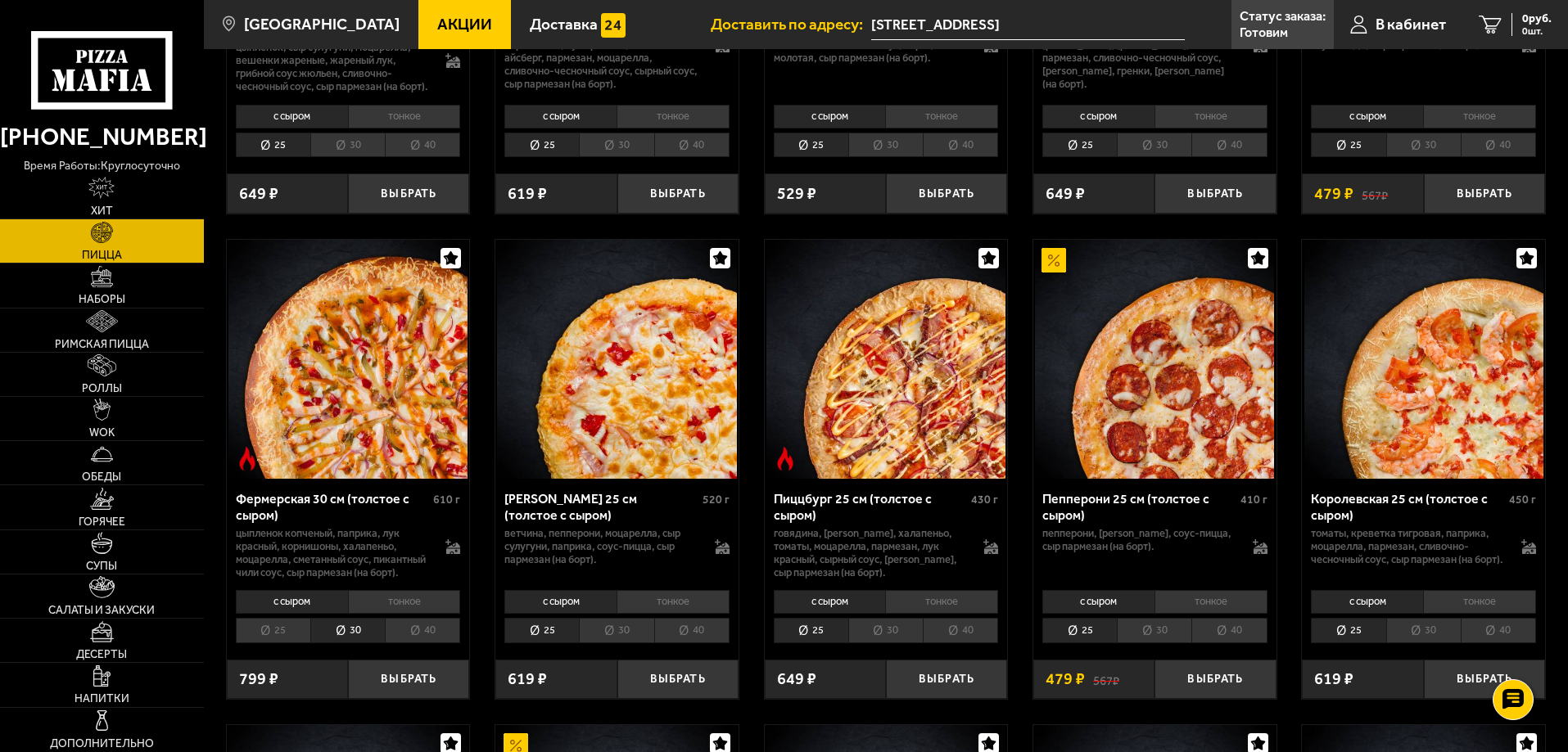
click at [264, 644] on li "25" at bounding box center [273, 630] width 75 height 25
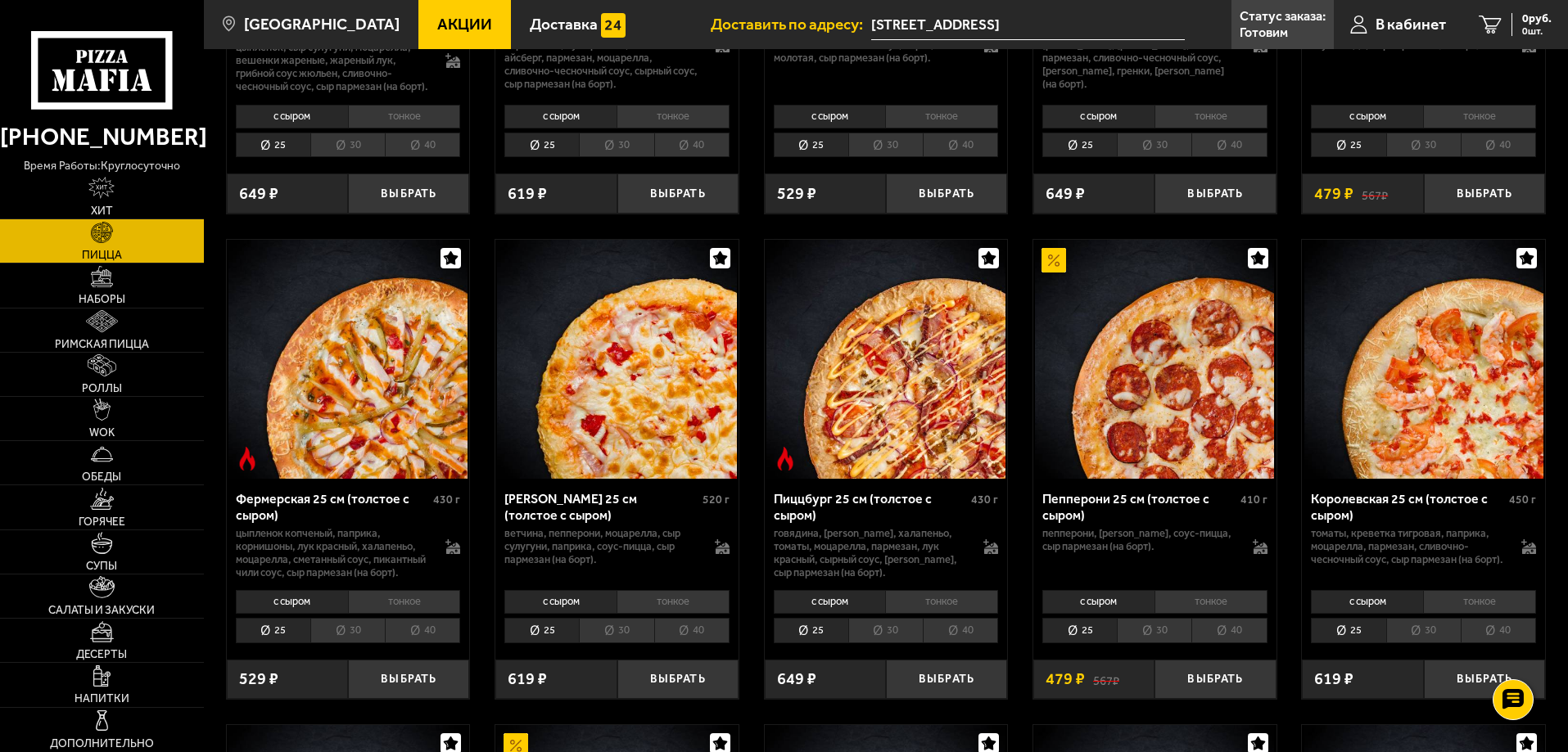
click at [420, 644] on li "40" at bounding box center [422, 630] width 75 height 25
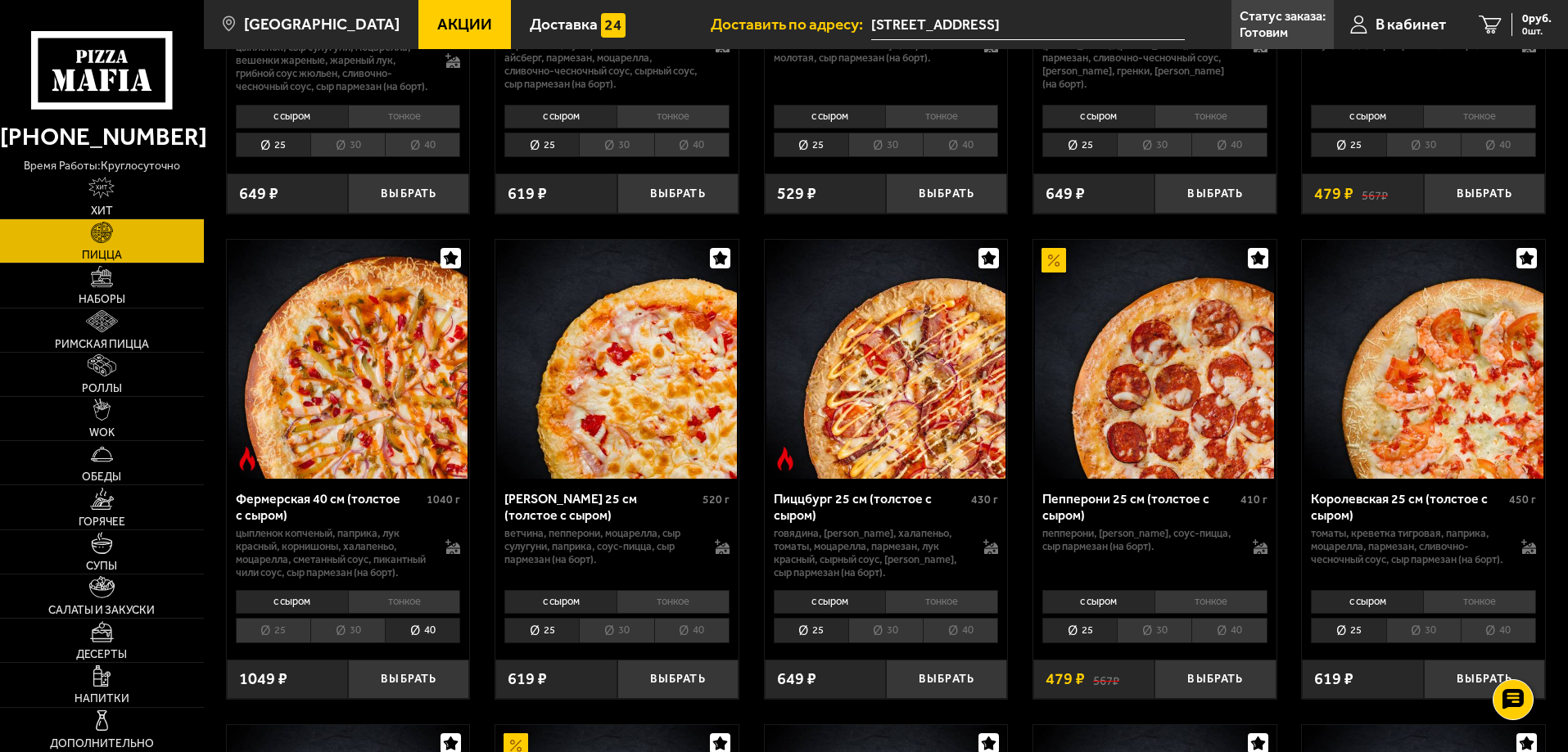
click at [345, 644] on li "30" at bounding box center [348, 630] width 75 height 25
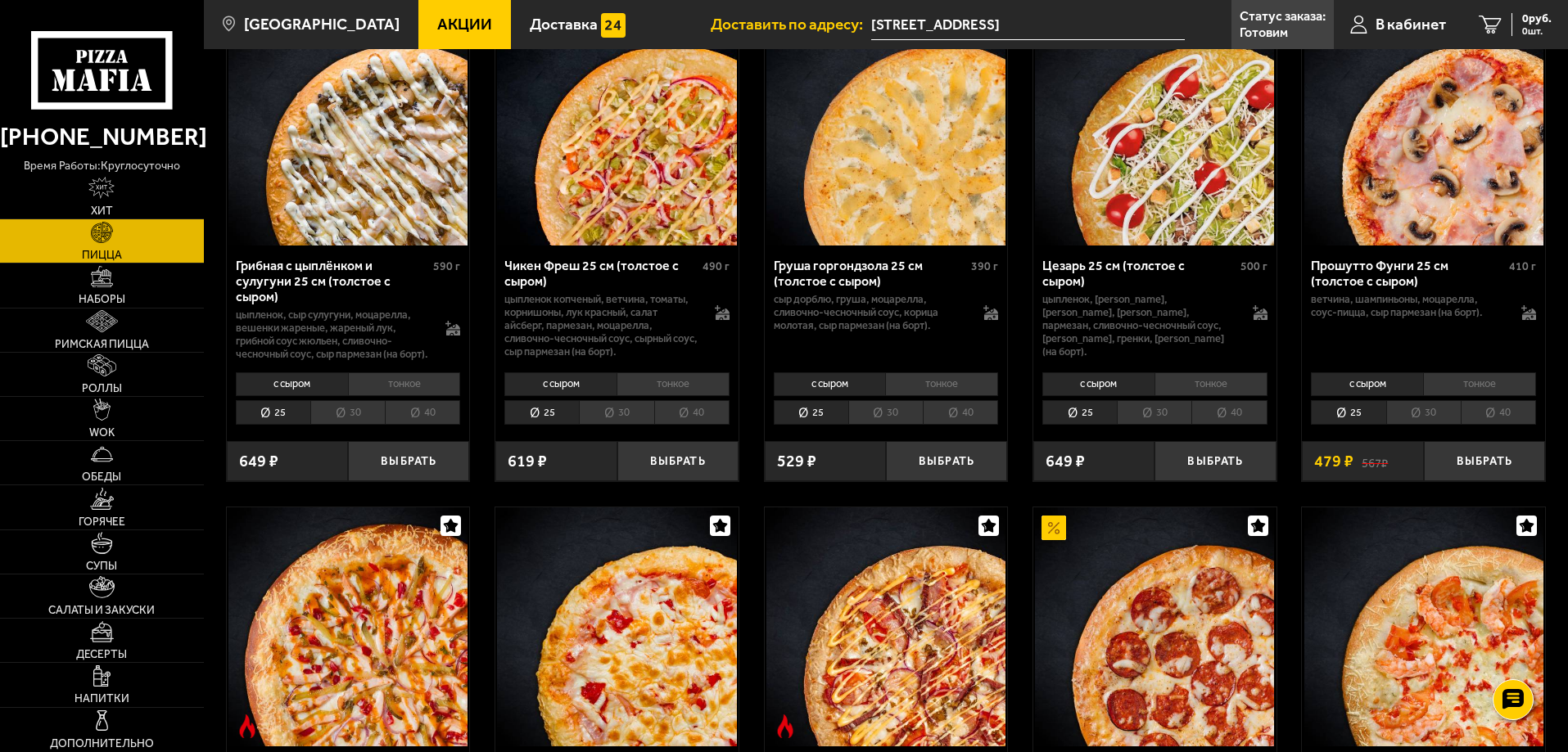
scroll to position [573, 0]
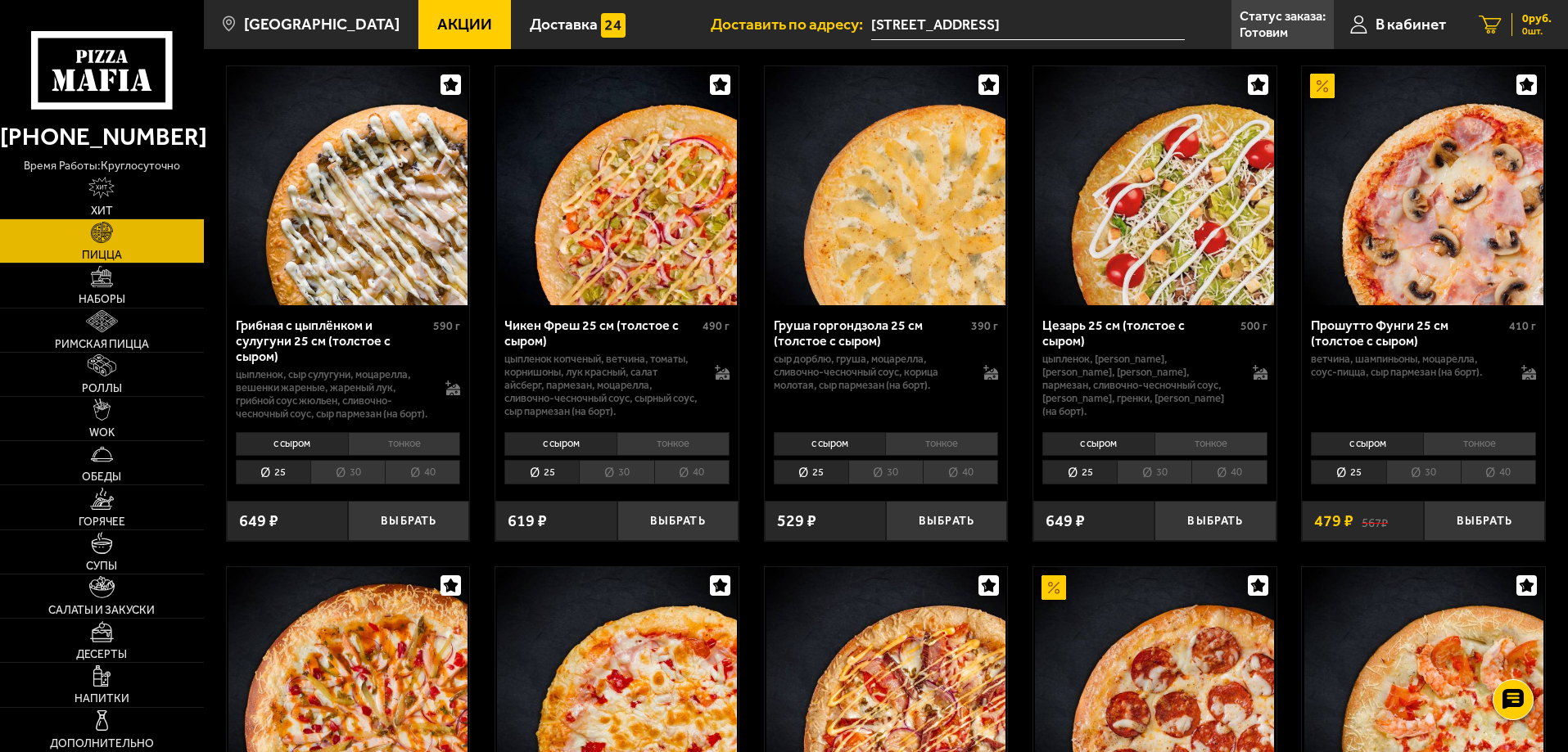
drag, startPoint x: 1521, startPoint y: 17, endPoint x: 1507, endPoint y: 46, distance: 32.2
click at [1522, 17] on span "0 руб." at bounding box center [1537, 18] width 29 height 11
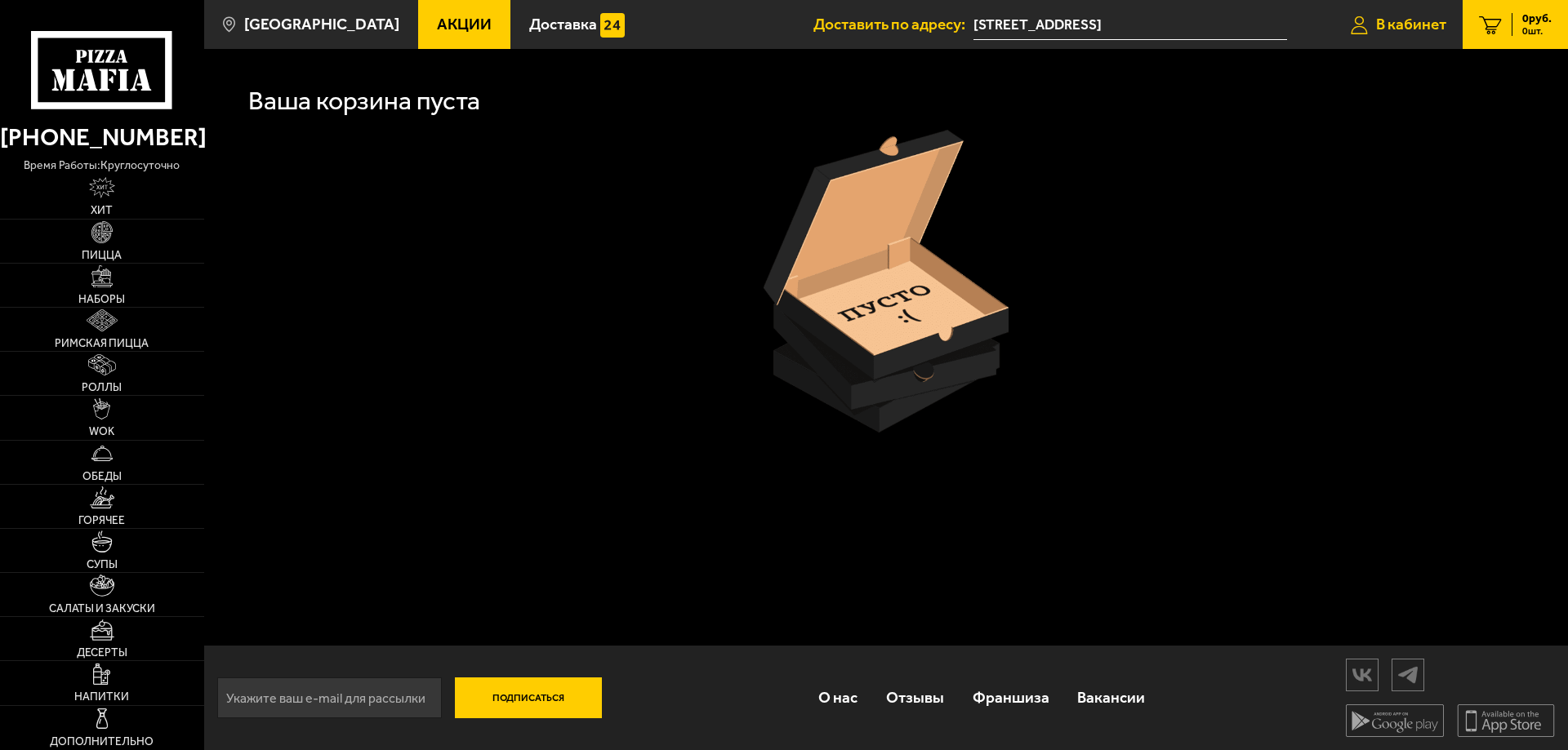
click at [1416, 29] on span "В кабинет" at bounding box center [1411, 24] width 70 height 16
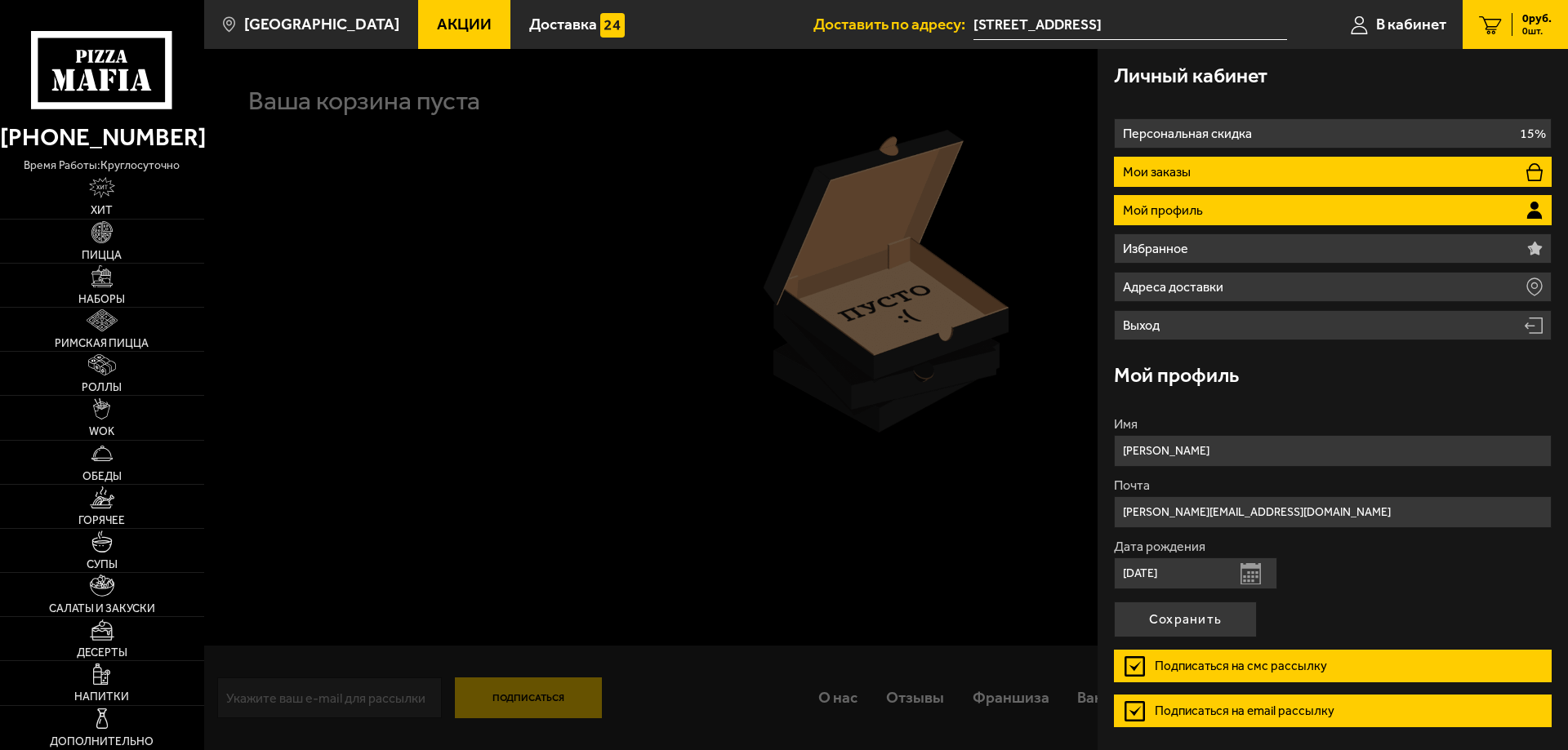
click at [1186, 170] on p "Мои заказы" at bounding box center [1158, 172] width 72 height 13
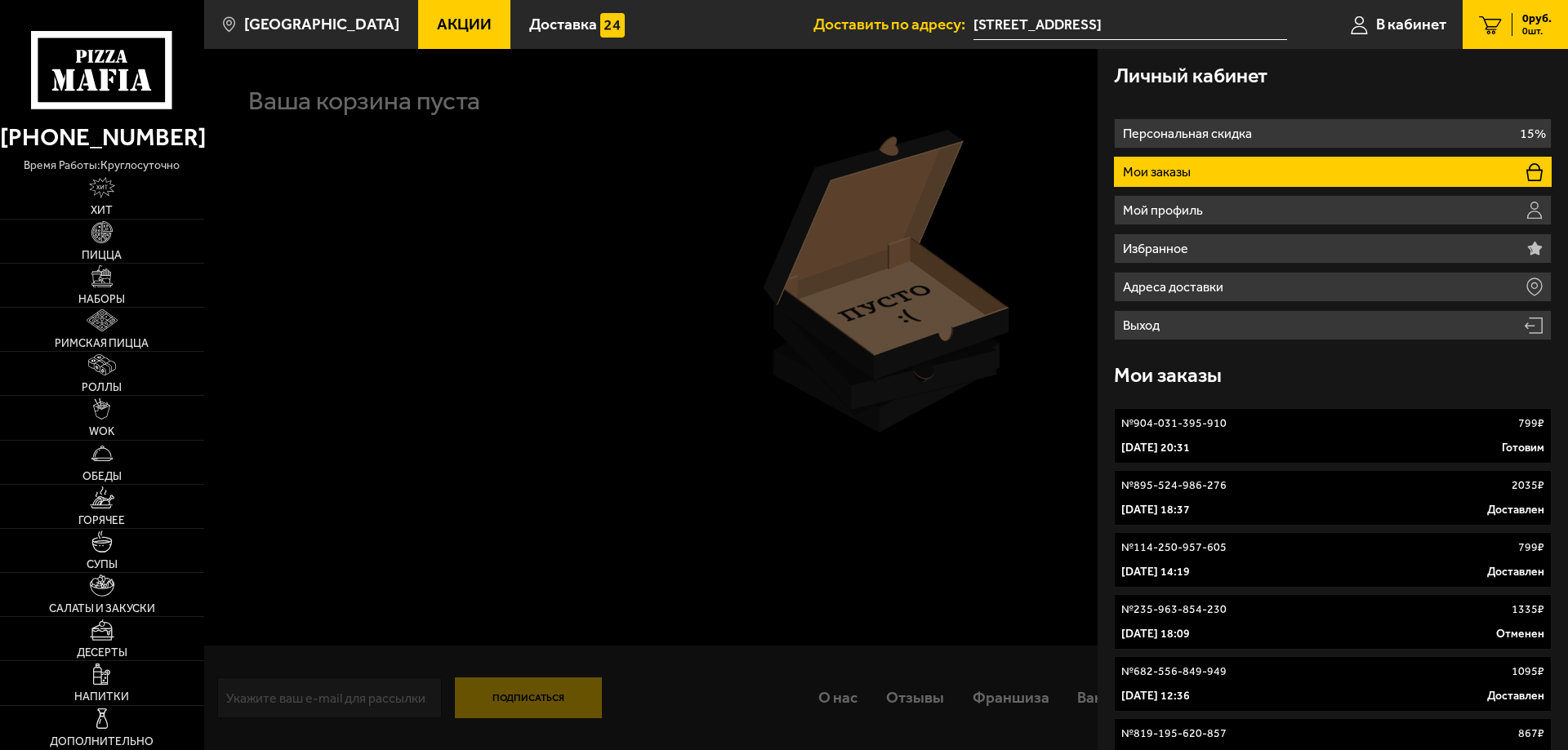
click at [1337, 435] on link "№ 904-031-395-910 799 ₽ [DATE] 20:31 Готовим" at bounding box center [1333, 435] width 437 height 55
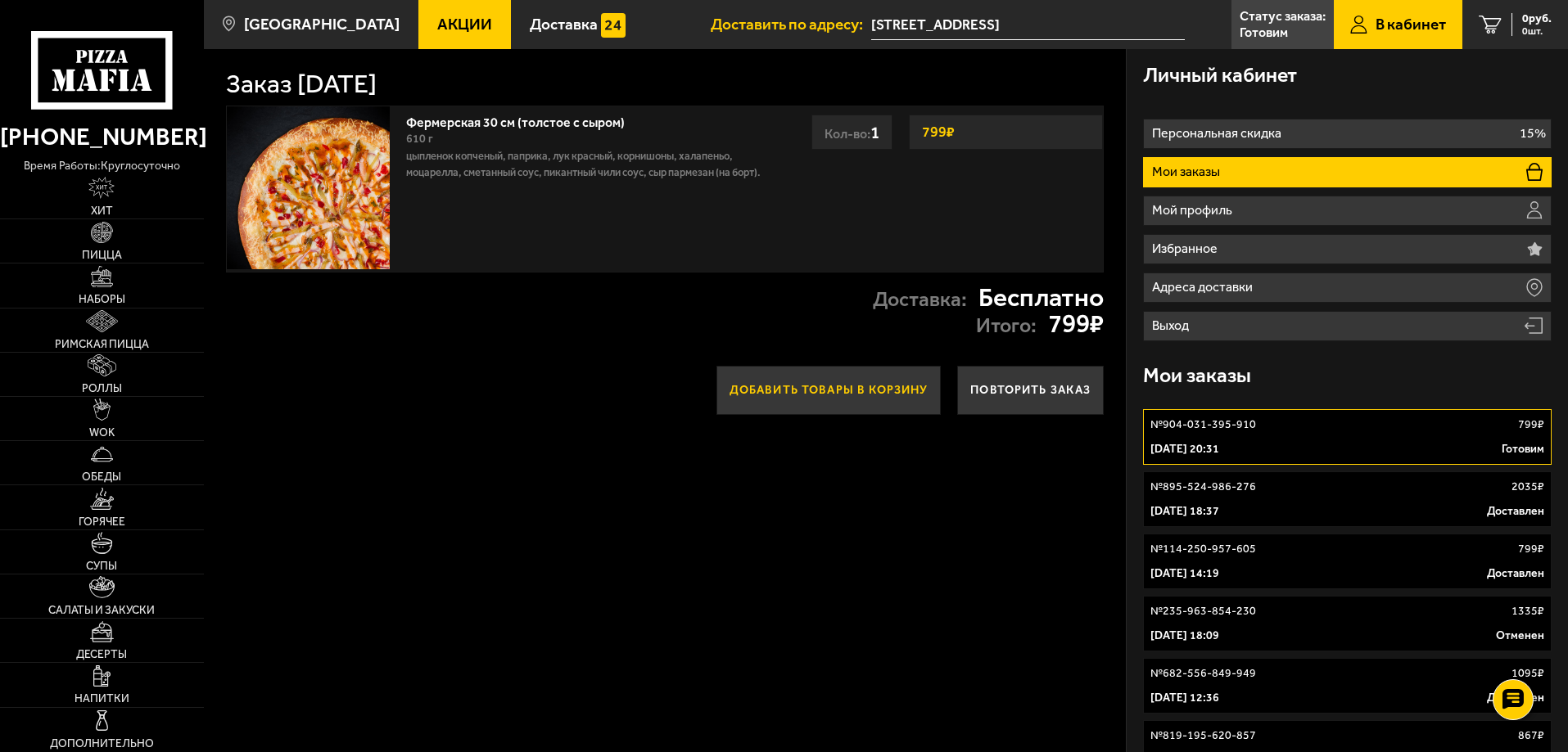
drag, startPoint x: 939, startPoint y: 304, endPoint x: 862, endPoint y: 391, distance: 116.2
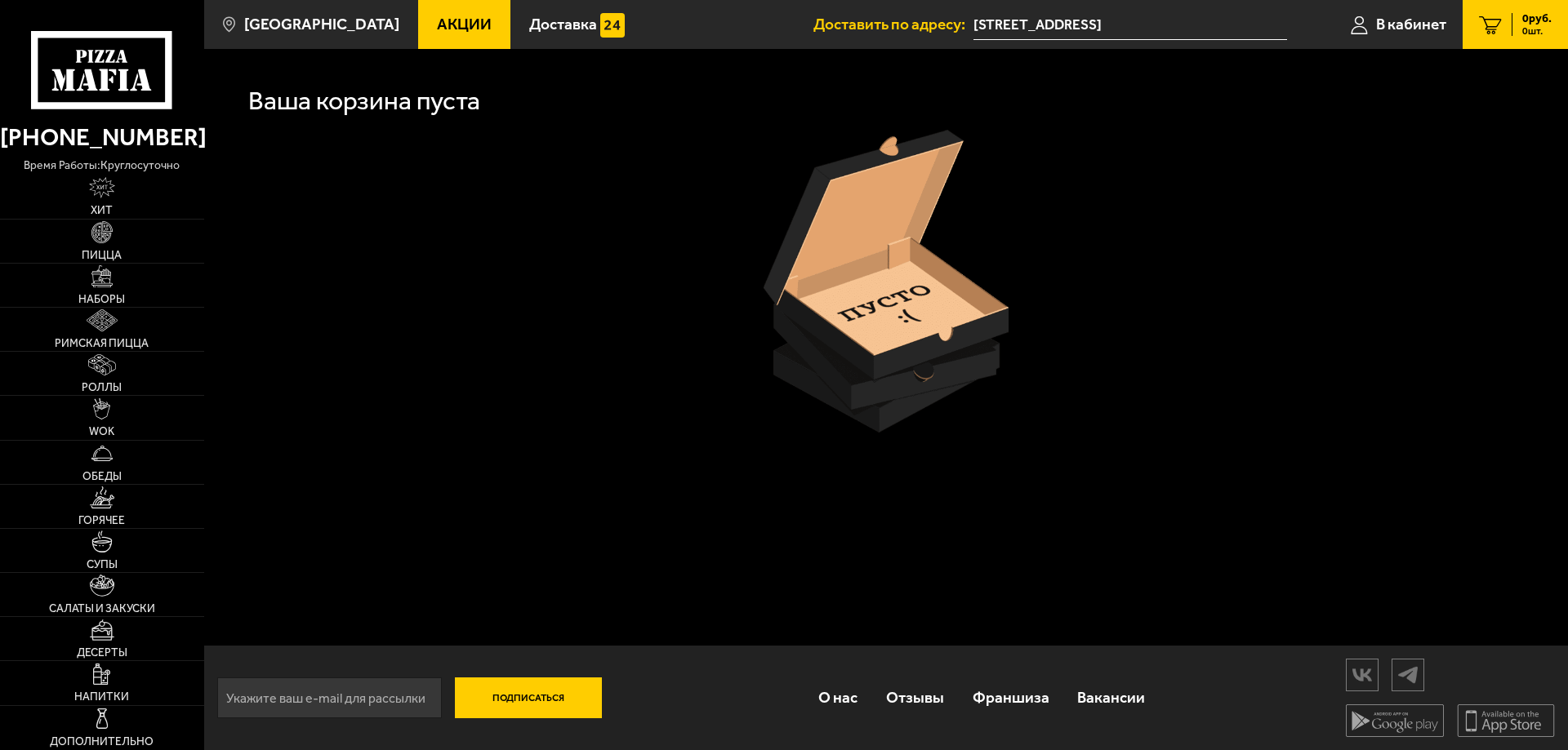
drag, startPoint x: 674, startPoint y: 471, endPoint x: 661, endPoint y: 476, distance: 13.9
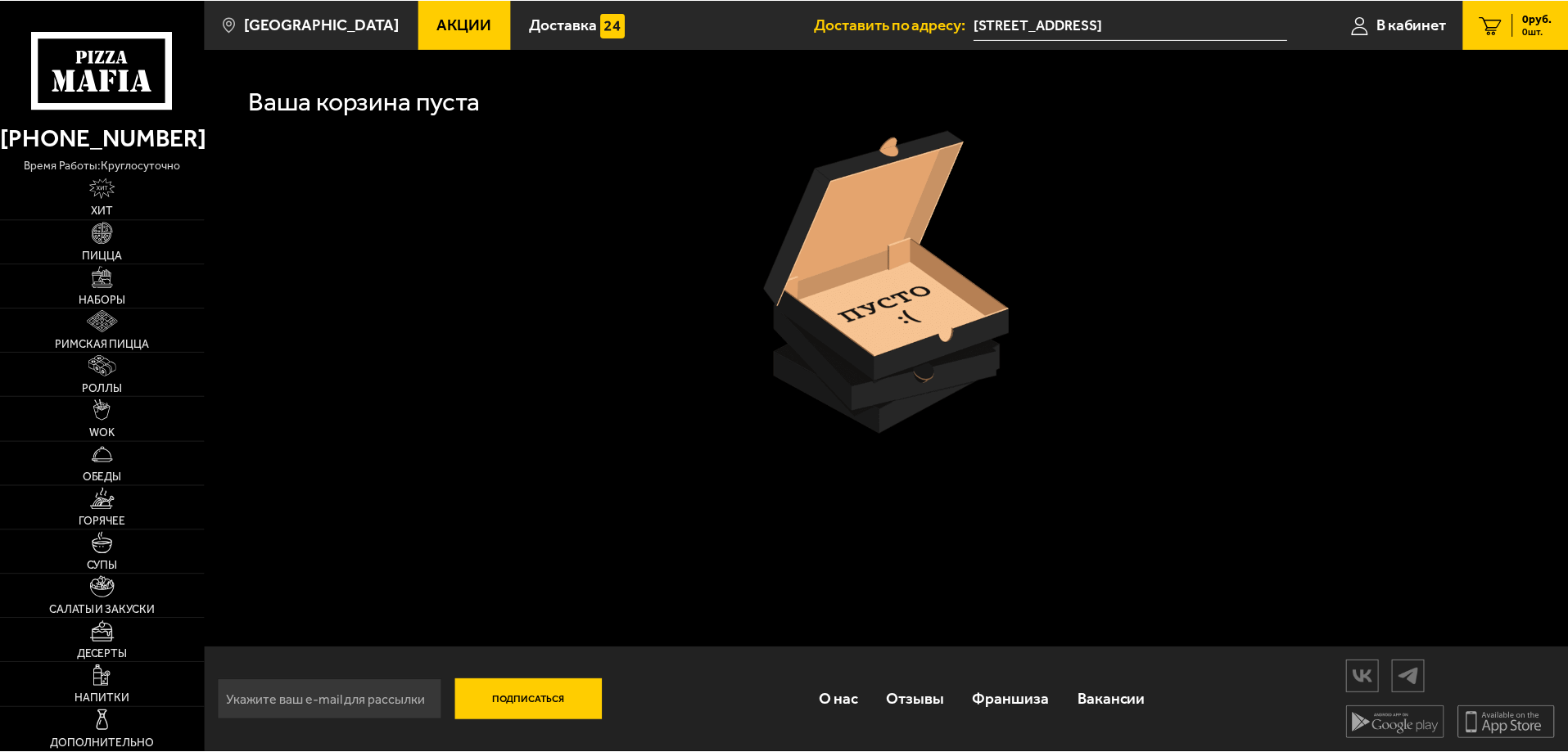
scroll to position [573, 0]
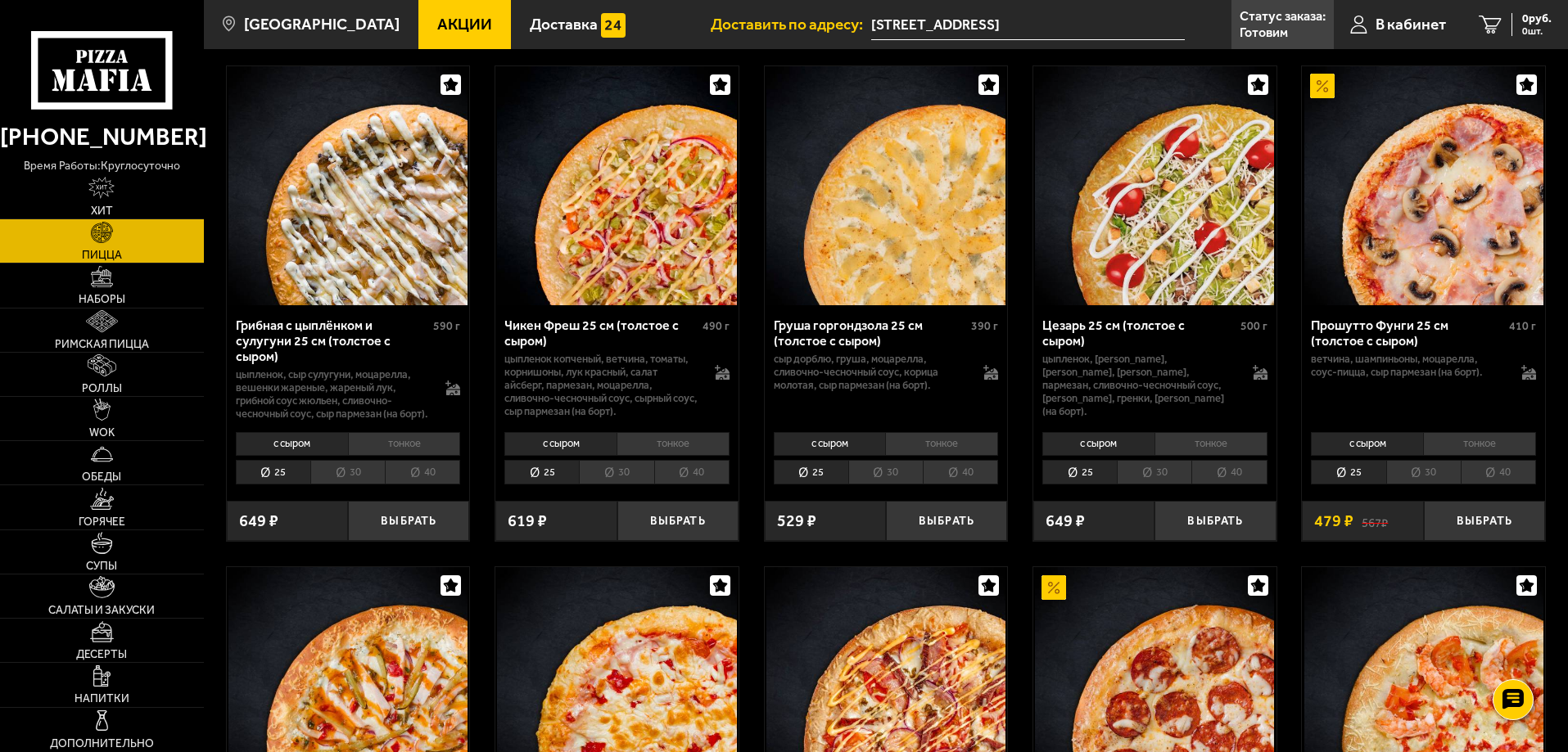
drag, startPoint x: 569, startPoint y: 483, endPoint x: 551, endPoint y: 489, distance: 19.0
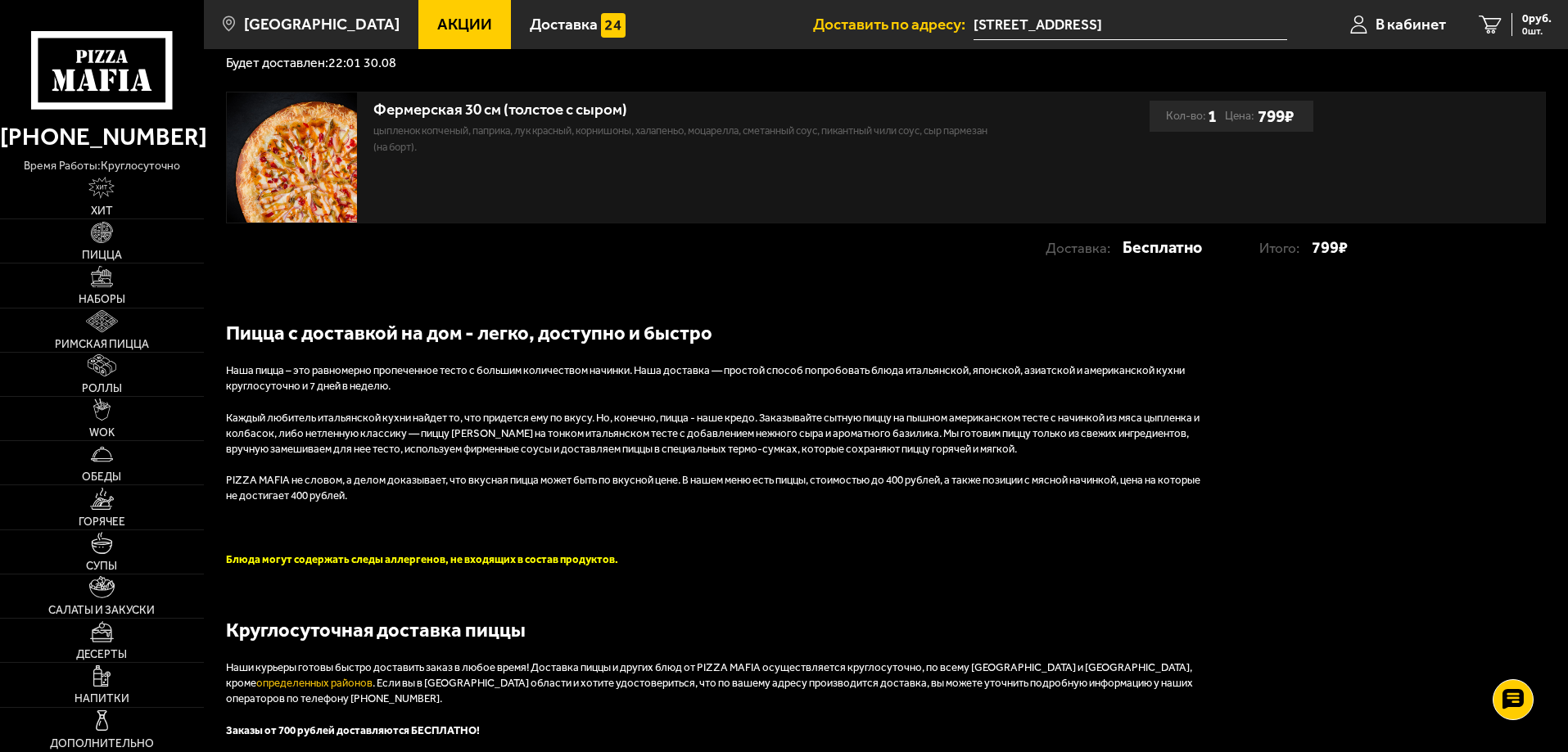
scroll to position [85, 0]
